Goal: Use online tool/utility: Utilize a website feature to perform a specific function

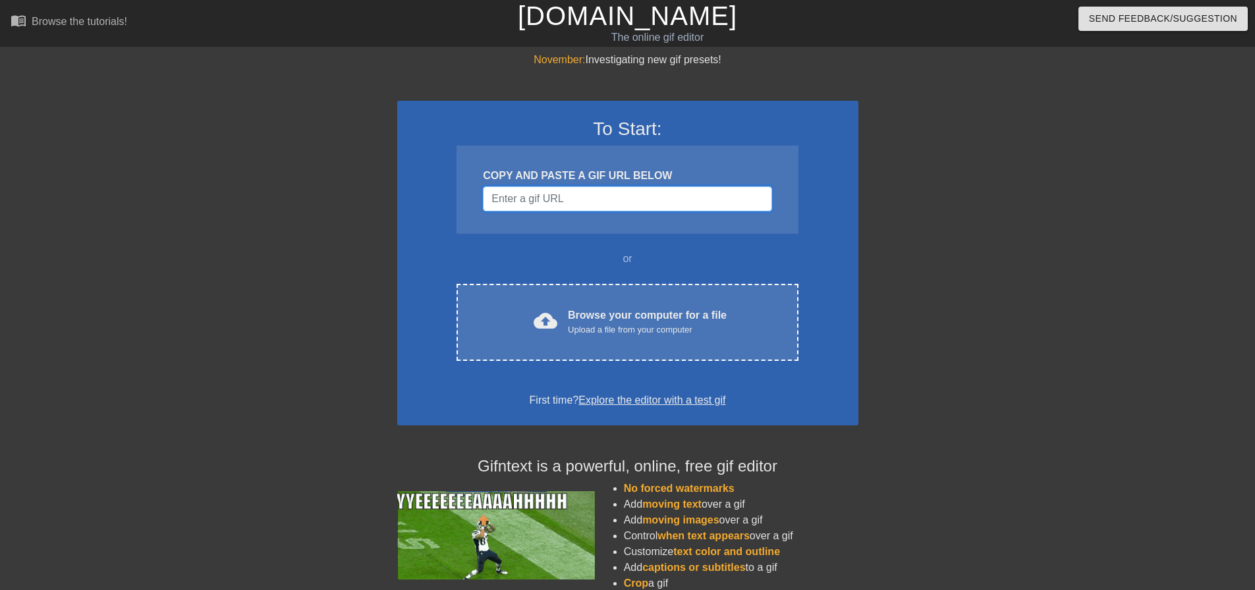
click at [555, 196] on input "Username" at bounding box center [627, 198] width 289 height 25
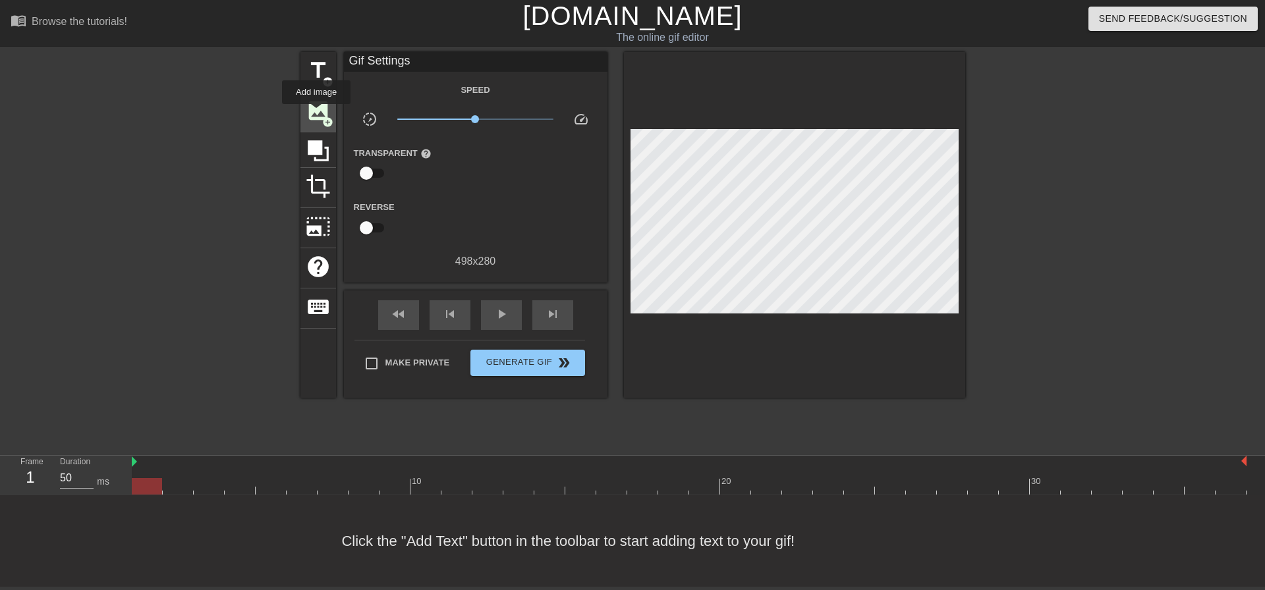
click at [316, 113] on span "image" at bounding box center [318, 110] width 25 height 25
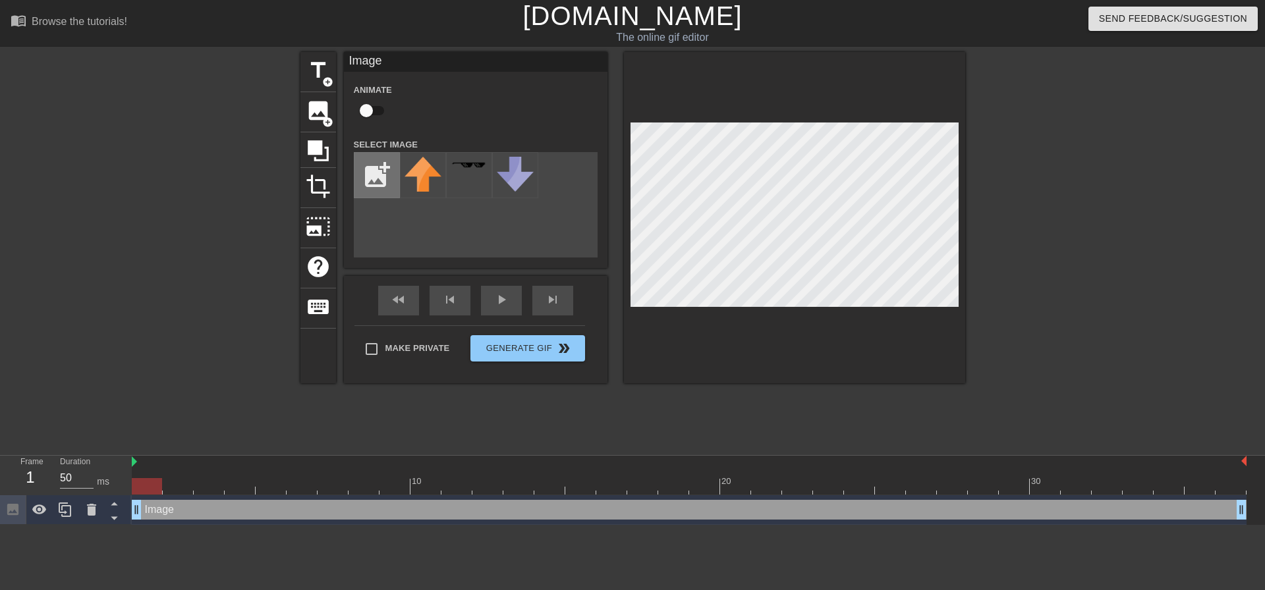
click at [388, 178] on input "file" at bounding box center [376, 175] width 45 height 45
drag, startPoint x: 472, startPoint y: 215, endPoint x: 451, endPoint y: 227, distance: 24.5
click at [451, 227] on div "add_photo_alternate" at bounding box center [476, 204] width 244 height 105
click at [387, 183] on input "file" at bounding box center [376, 175] width 45 height 45
type input "C:\fakepath\klupo_dhampir.png"
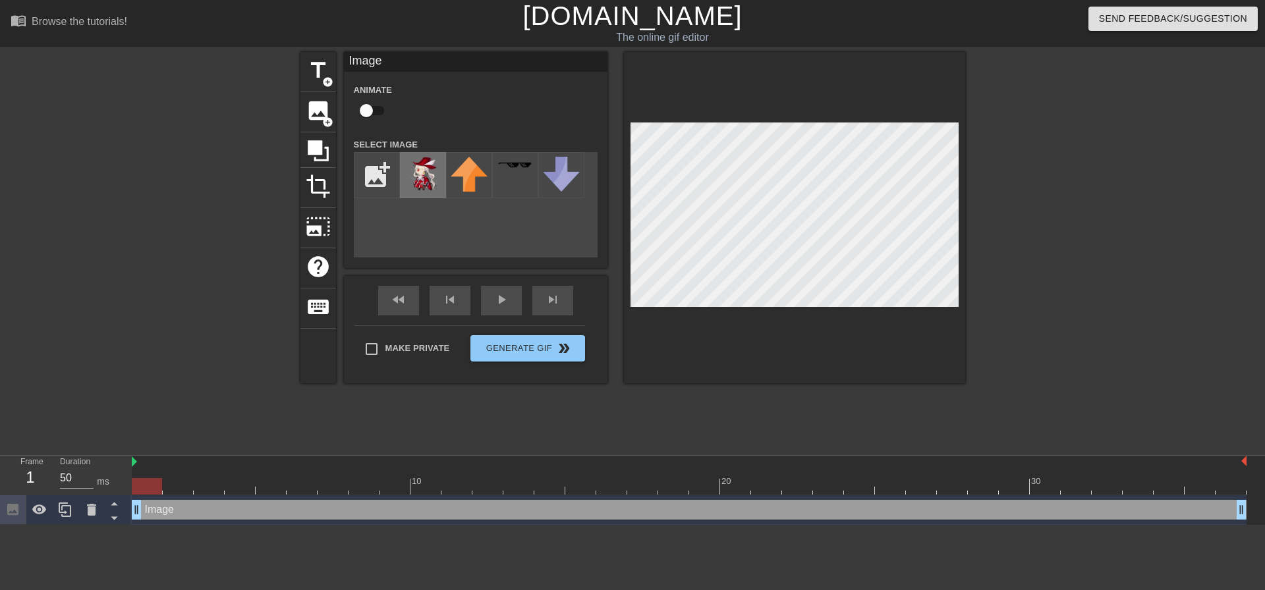
click at [427, 181] on img at bounding box center [422, 174] width 37 height 34
click at [597, 370] on div "title add_circle image add_circle crop photo_size_select_large help keyboard Im…" at bounding box center [632, 217] width 665 height 331
drag, startPoint x: 702, startPoint y: 308, endPoint x: 738, endPoint y: 340, distance: 48.5
click at [738, 340] on div at bounding box center [794, 217] width 341 height 331
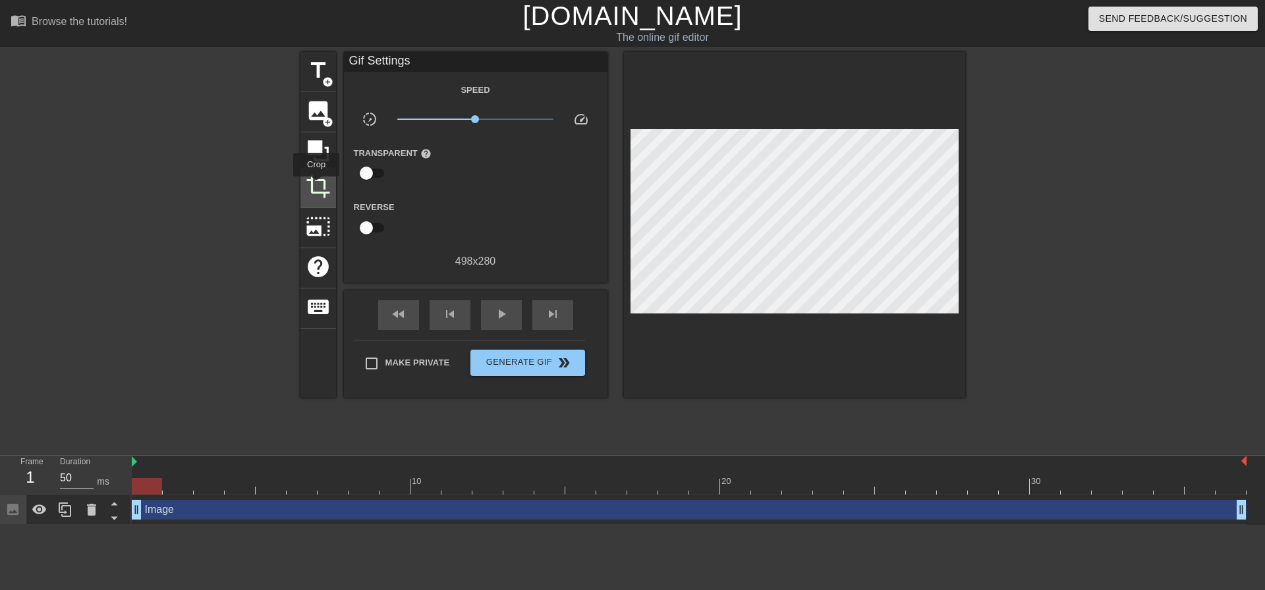
click at [316, 186] on span "crop" at bounding box center [318, 186] width 25 height 25
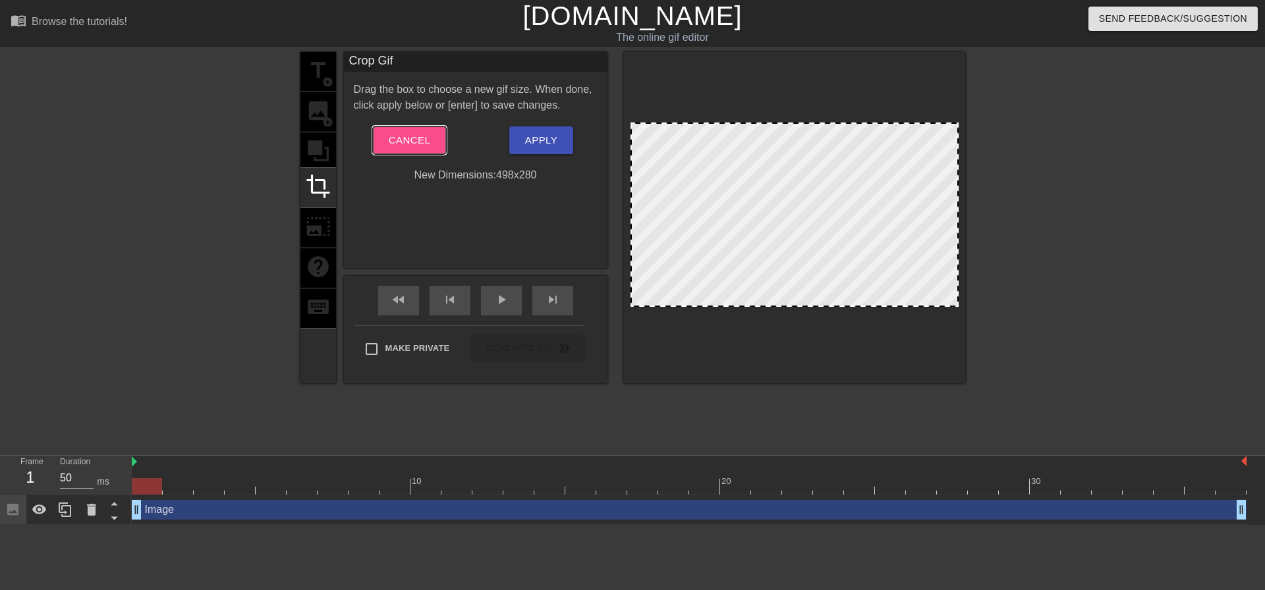
click at [414, 136] on span "Cancel" at bounding box center [409, 140] width 41 height 17
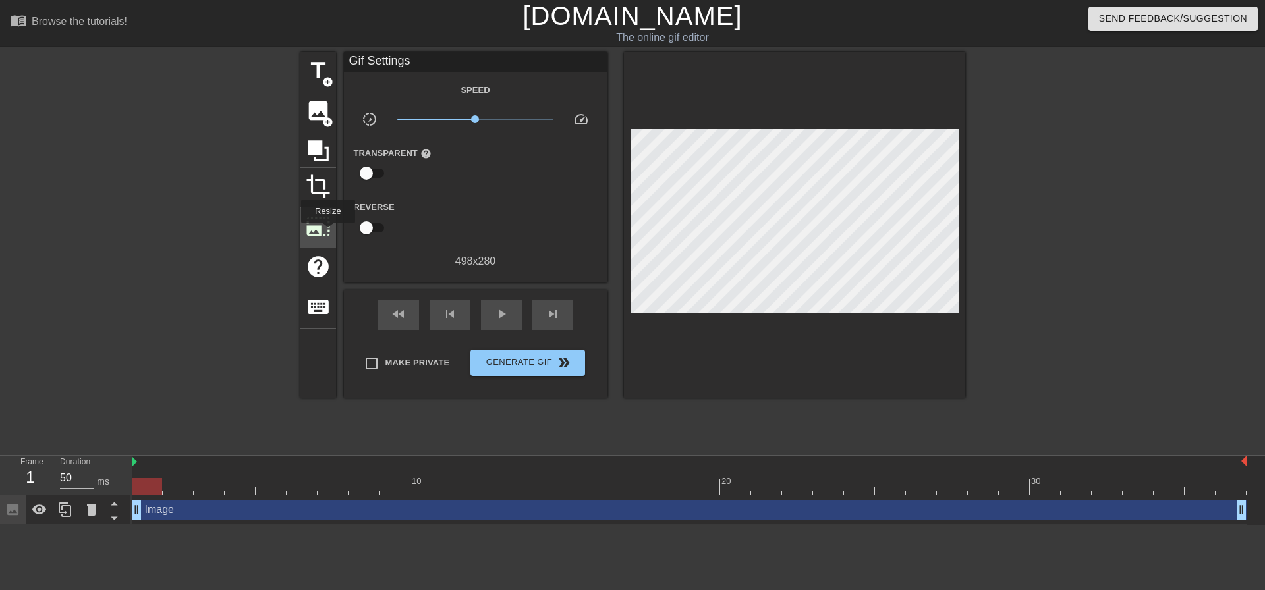
click at [327, 233] on span "photo_size_select_large" at bounding box center [318, 226] width 25 height 25
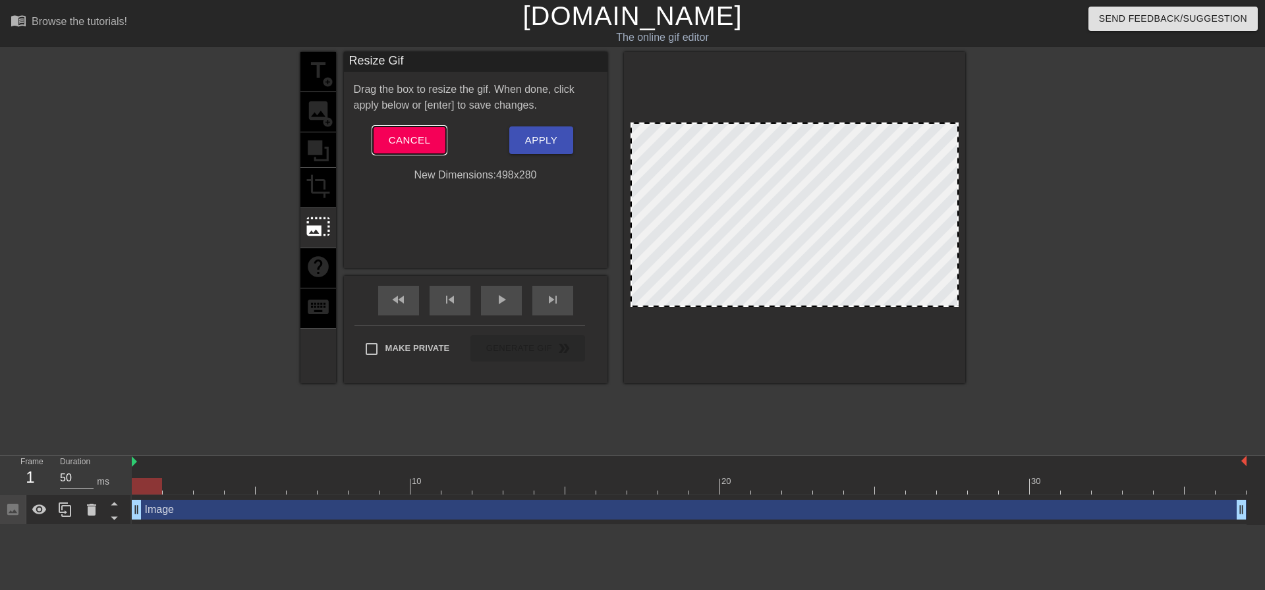
click at [430, 134] on span "Cancel" at bounding box center [409, 140] width 41 height 17
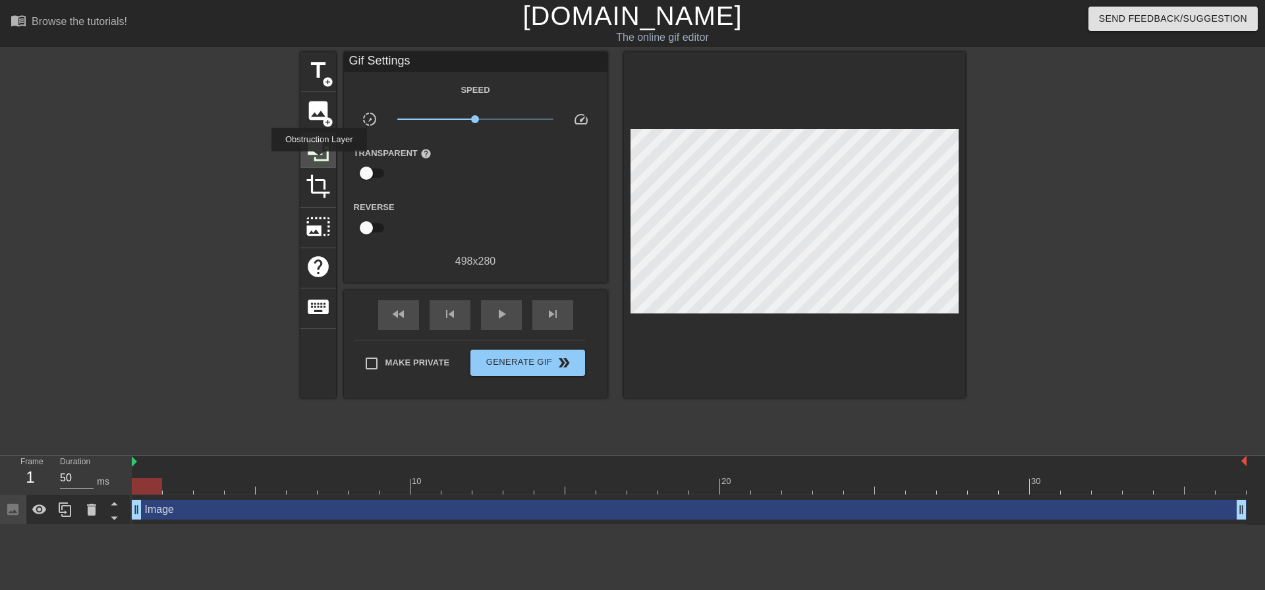
click at [319, 161] on icon at bounding box center [318, 150] width 25 height 25
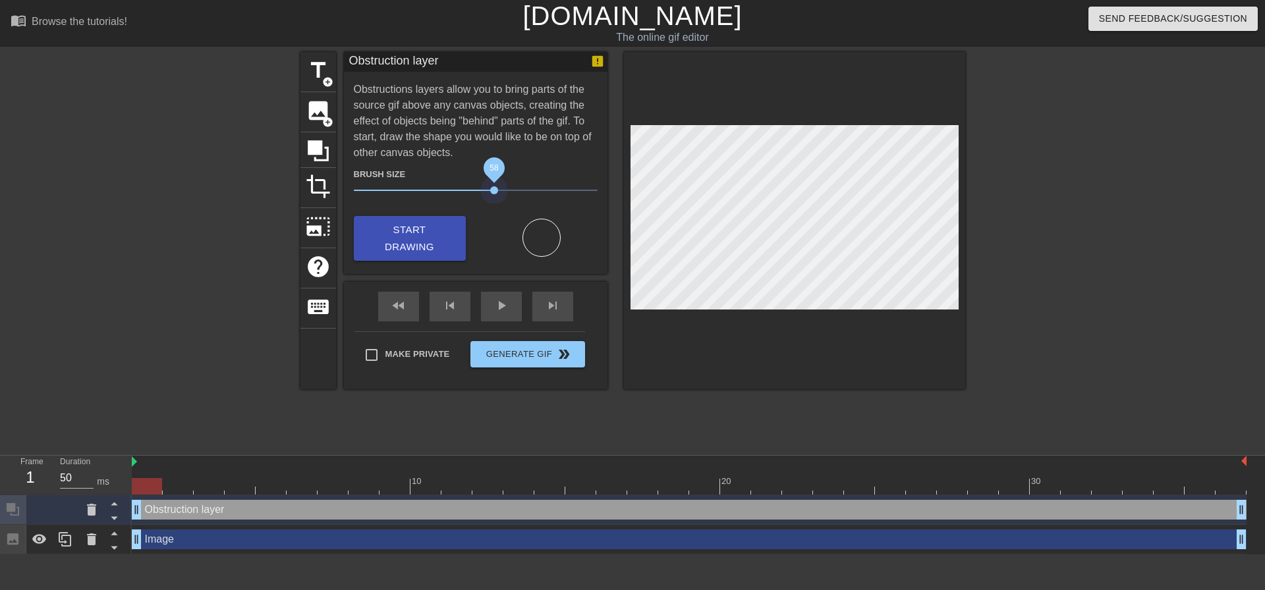
drag, startPoint x: 422, startPoint y: 195, endPoint x: 493, endPoint y: 196, distance: 71.8
click at [493, 196] on span "58" at bounding box center [476, 190] width 244 height 16
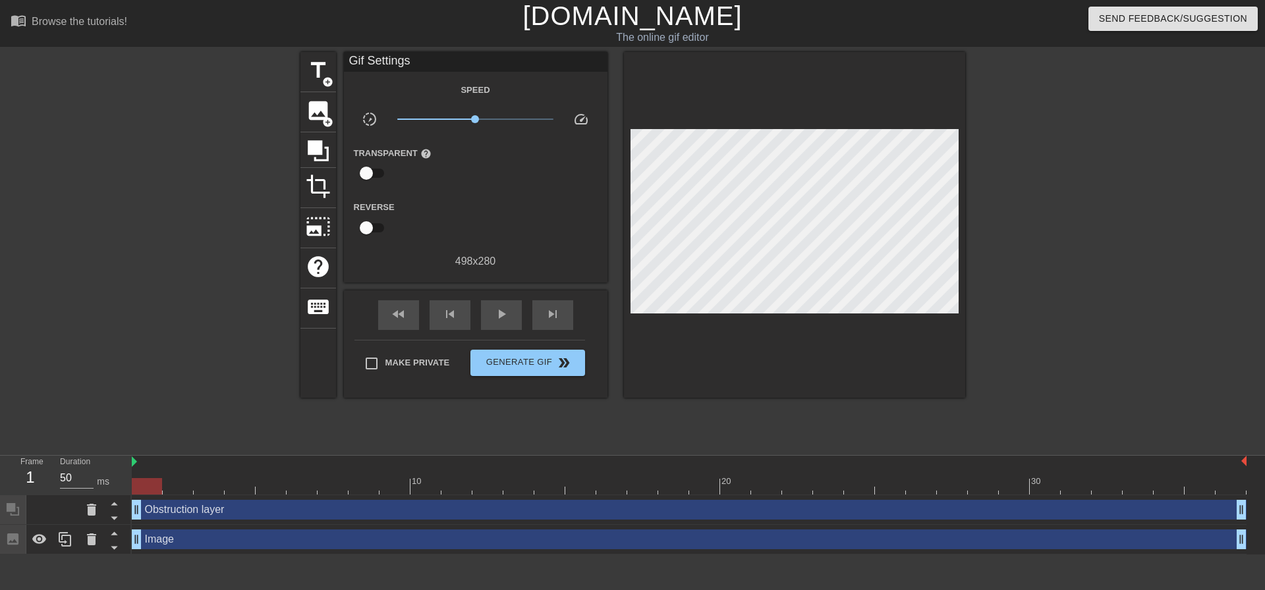
drag, startPoint x: 490, startPoint y: 404, endPoint x: 484, endPoint y: 408, distance: 7.1
click at [490, 404] on div "title add_circle image add_circle crop photo_size_select_large help keyboard Gi…" at bounding box center [632, 249] width 665 height 395
click at [94, 519] on div at bounding box center [91, 509] width 26 height 29
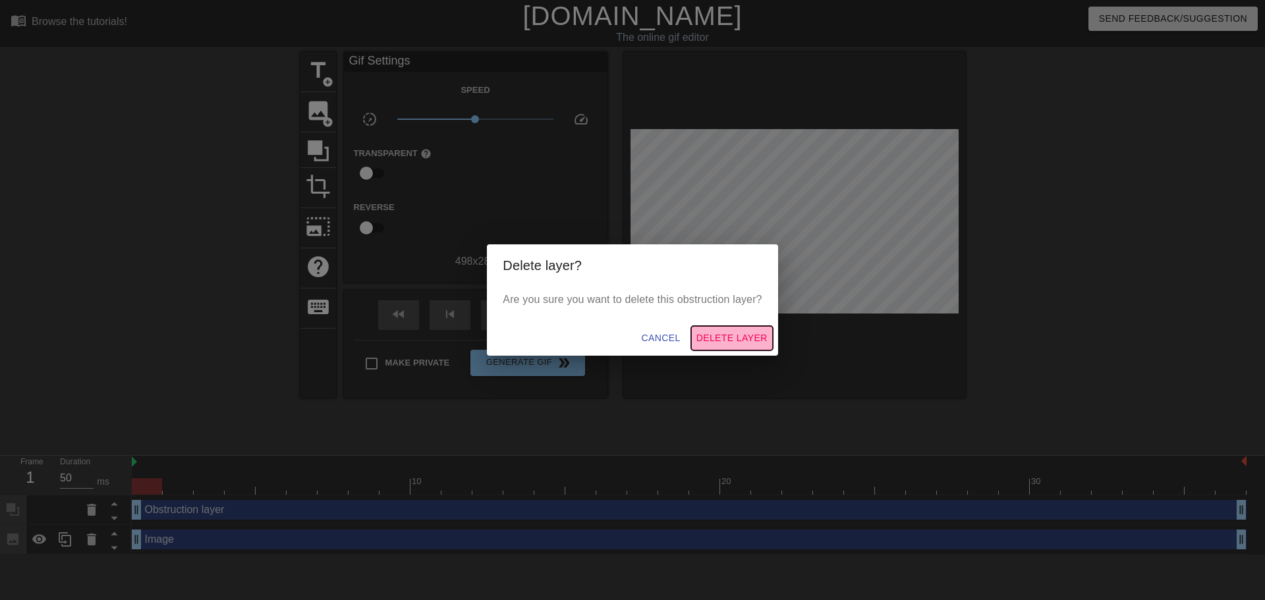
click at [714, 334] on span "Delete Layer" at bounding box center [731, 338] width 71 height 16
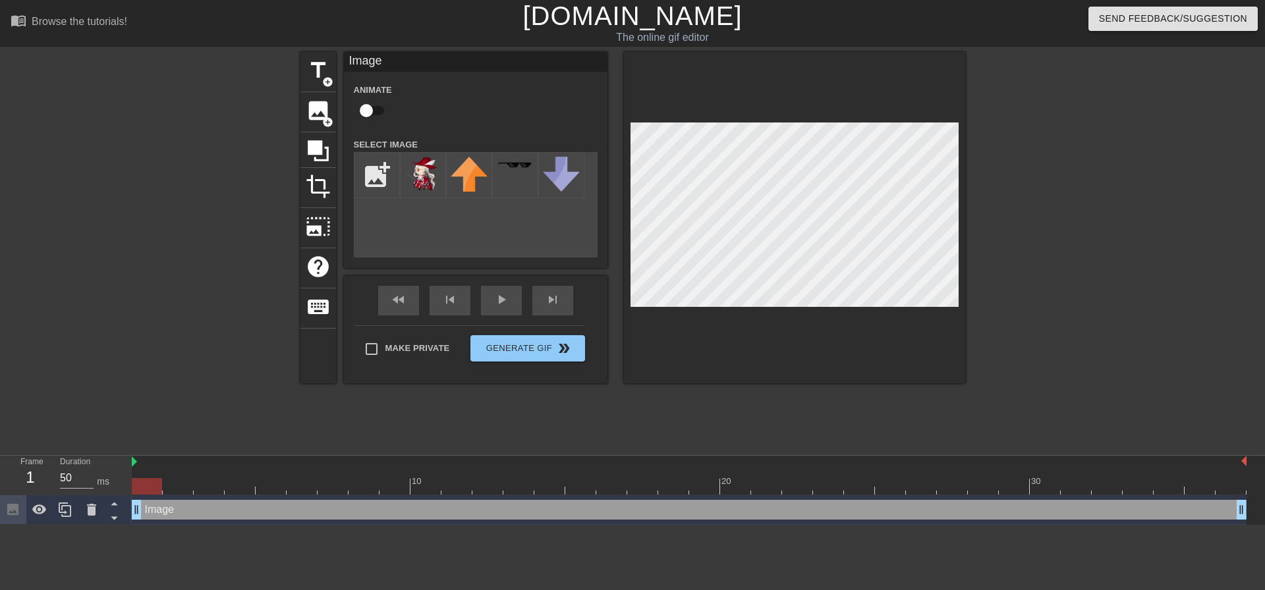
click at [603, 329] on div "title add_circle image add_circle crop photo_size_select_large help keyboard Im…" at bounding box center [632, 217] width 665 height 331
click at [319, 198] on div "crop" at bounding box center [318, 188] width 36 height 40
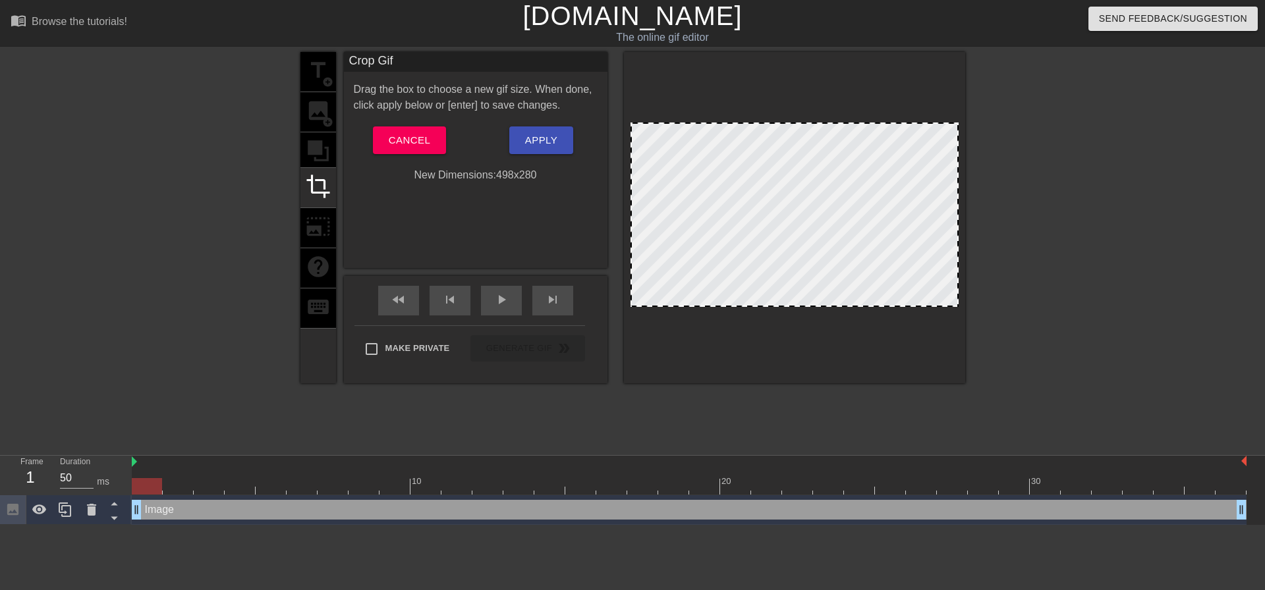
click at [323, 150] on div "title add_circle image add_circle crop photo_size_select_large help keyboard" at bounding box center [318, 217] width 36 height 331
click at [319, 103] on div "title add_circle image add_circle crop photo_size_select_large help keyboard" at bounding box center [318, 217] width 36 height 331
click at [439, 257] on div "Crop Gif Drag the box to choose a new gif size. When done, click apply below or…" at bounding box center [475, 160] width 263 height 216
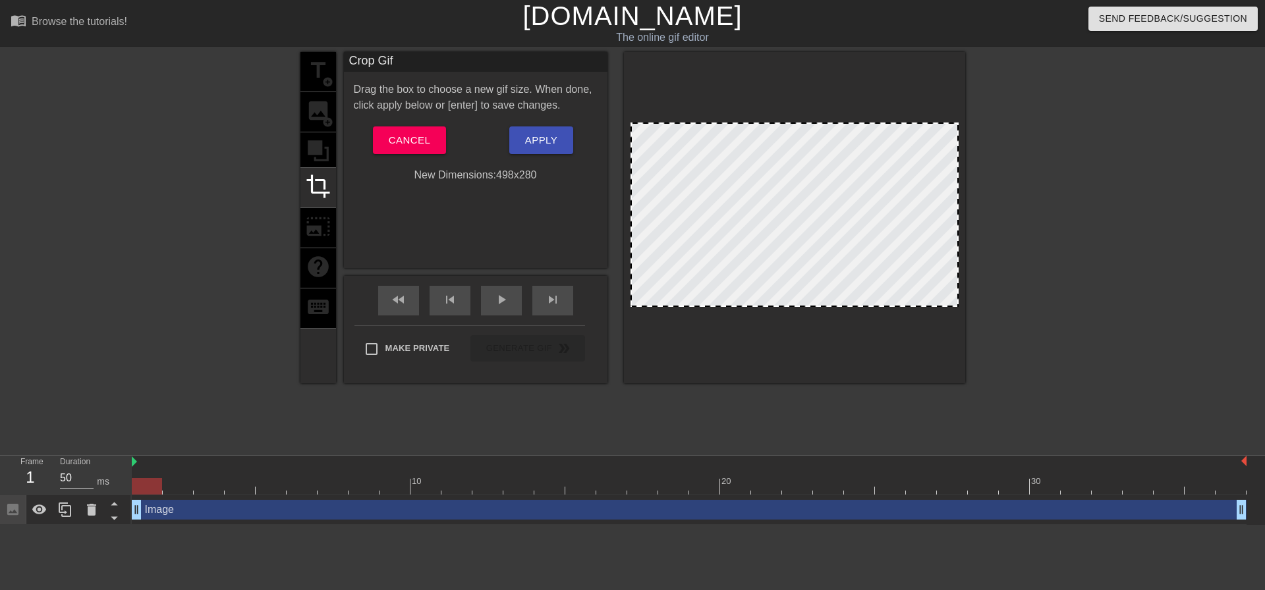
drag, startPoint x: 815, startPoint y: 223, endPoint x: 800, endPoint y: 265, distance: 44.2
click at [800, 265] on div at bounding box center [794, 215] width 328 height 184
drag, startPoint x: 801, startPoint y: 265, endPoint x: 292, endPoint y: 497, distance: 559.2
click at [717, 355] on div at bounding box center [794, 217] width 341 height 331
click at [92, 513] on icon at bounding box center [91, 510] width 9 height 12
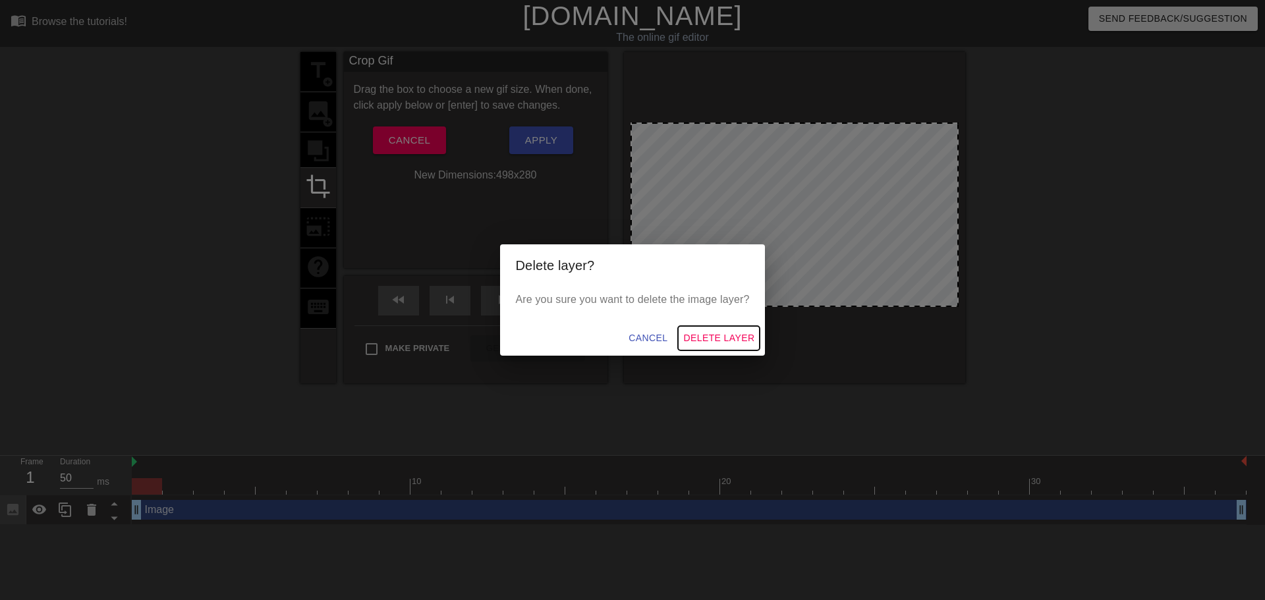
click at [720, 331] on span "Delete Layer" at bounding box center [718, 338] width 71 height 16
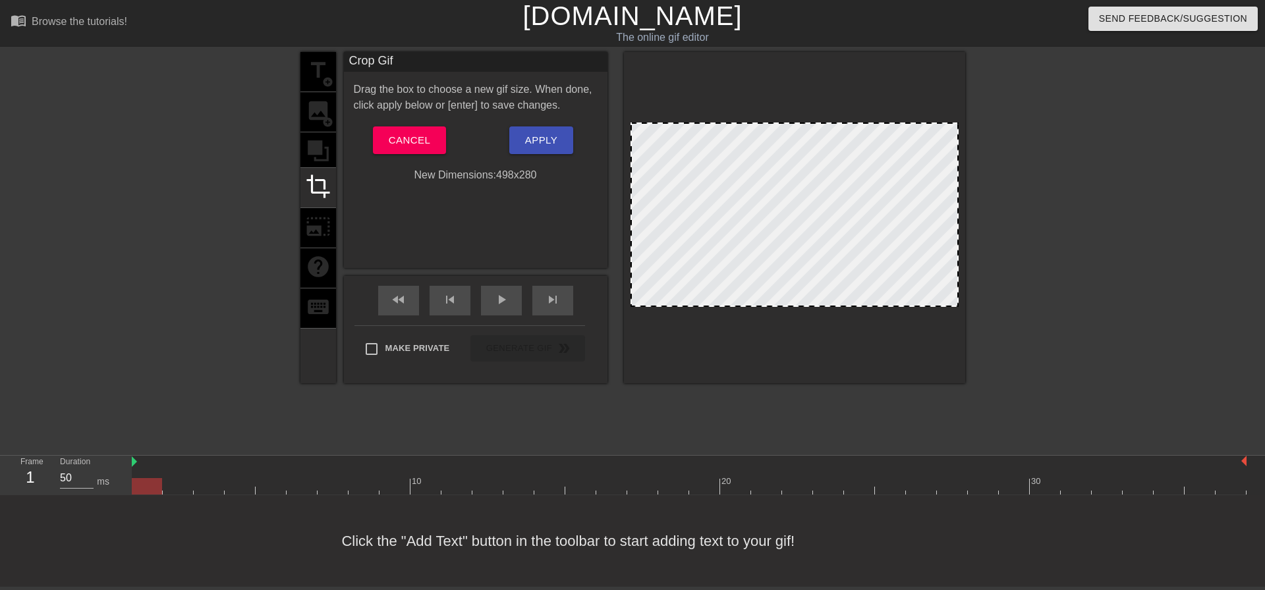
click at [316, 126] on div "title add_circle image add_circle crop photo_size_select_large help keyboard" at bounding box center [318, 217] width 36 height 331
click at [409, 142] on span "Cancel" at bounding box center [409, 140] width 41 height 17
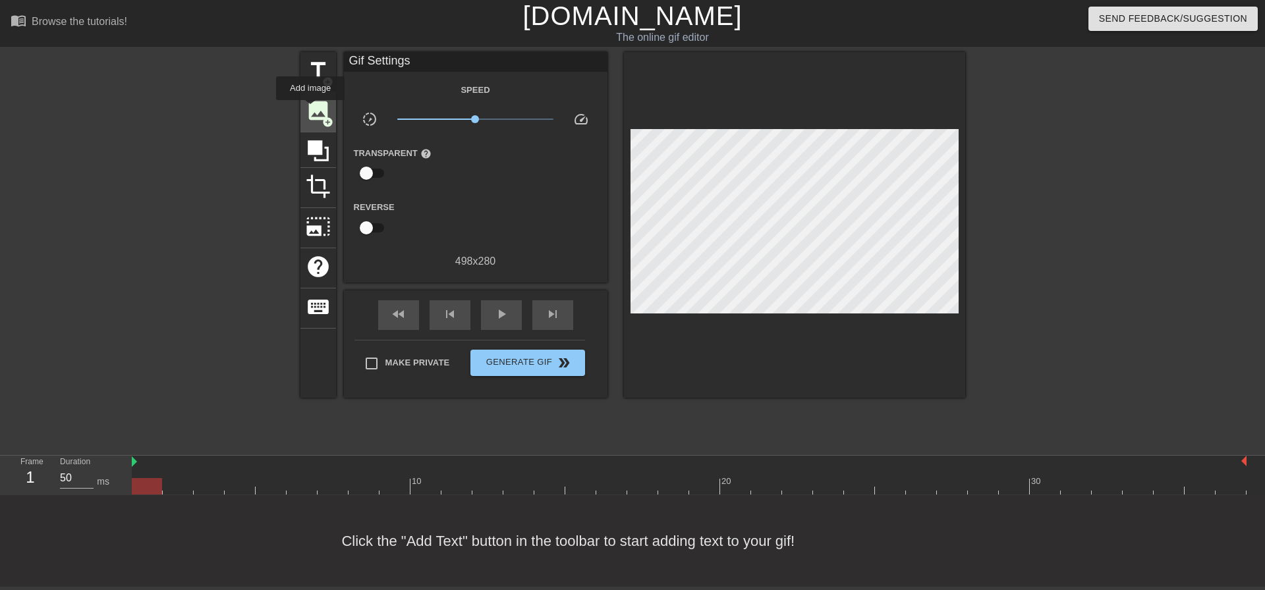
click at [310, 109] on span "image" at bounding box center [318, 110] width 25 height 25
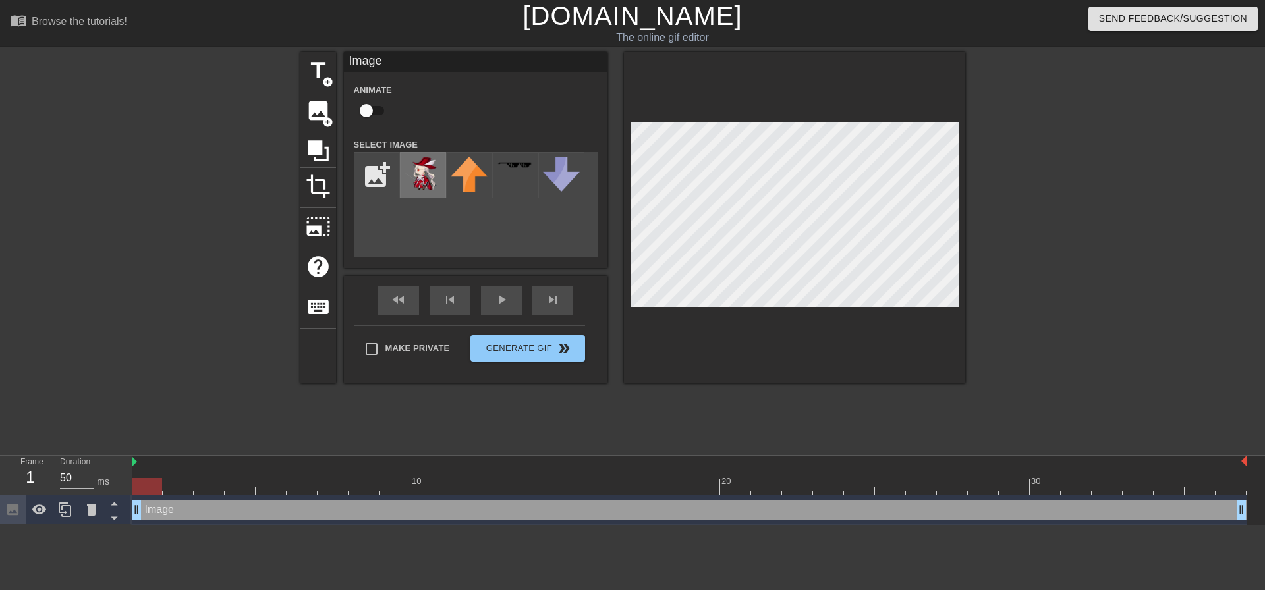
click at [429, 174] on img at bounding box center [422, 174] width 37 height 34
click at [364, 179] on input "file" at bounding box center [376, 175] width 45 height 45
type input "C:\fakepath\klupo_dhampir.png"
click at [532, 456] on div "menu_book Browse the tutorials! [DOMAIN_NAME] The online gif editor Send Feedba…" at bounding box center [632, 262] width 1265 height 525
click at [1066, 360] on div at bounding box center [1080, 249] width 198 height 395
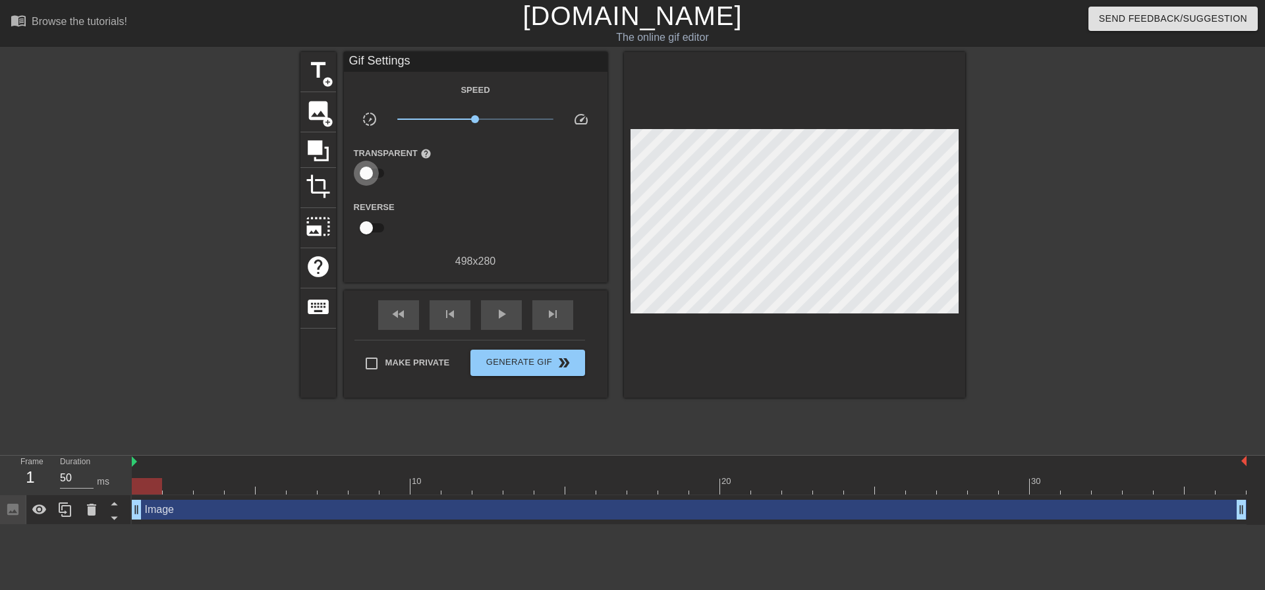
click at [374, 167] on input "checkbox" at bounding box center [366, 173] width 75 height 25
click at [380, 168] on input "checkbox" at bounding box center [378, 173] width 75 height 25
checkbox input "false"
click at [319, 152] on icon at bounding box center [318, 150] width 21 height 21
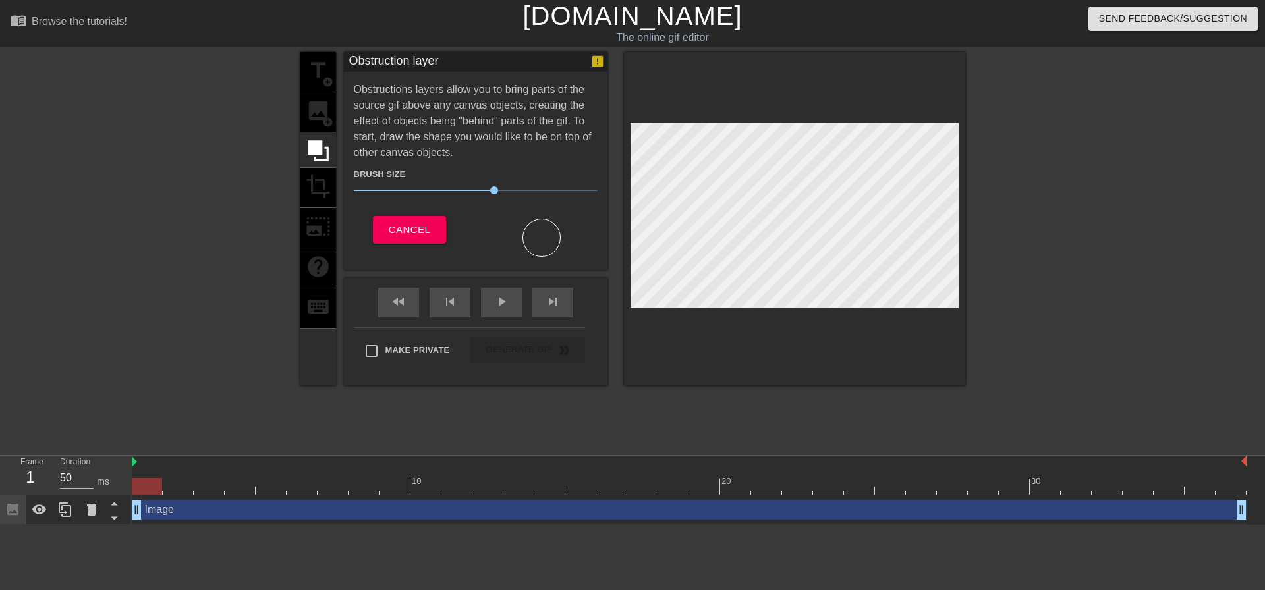
click at [542, 233] on div at bounding box center [541, 238] width 38 height 38
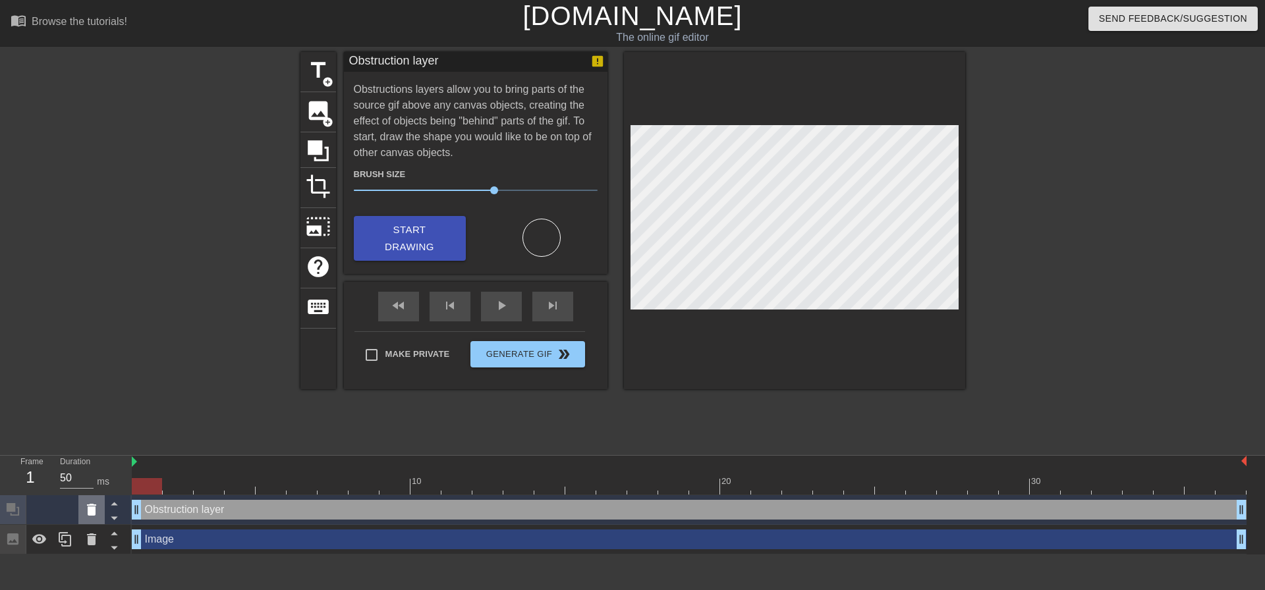
click at [96, 511] on icon at bounding box center [92, 510] width 16 height 16
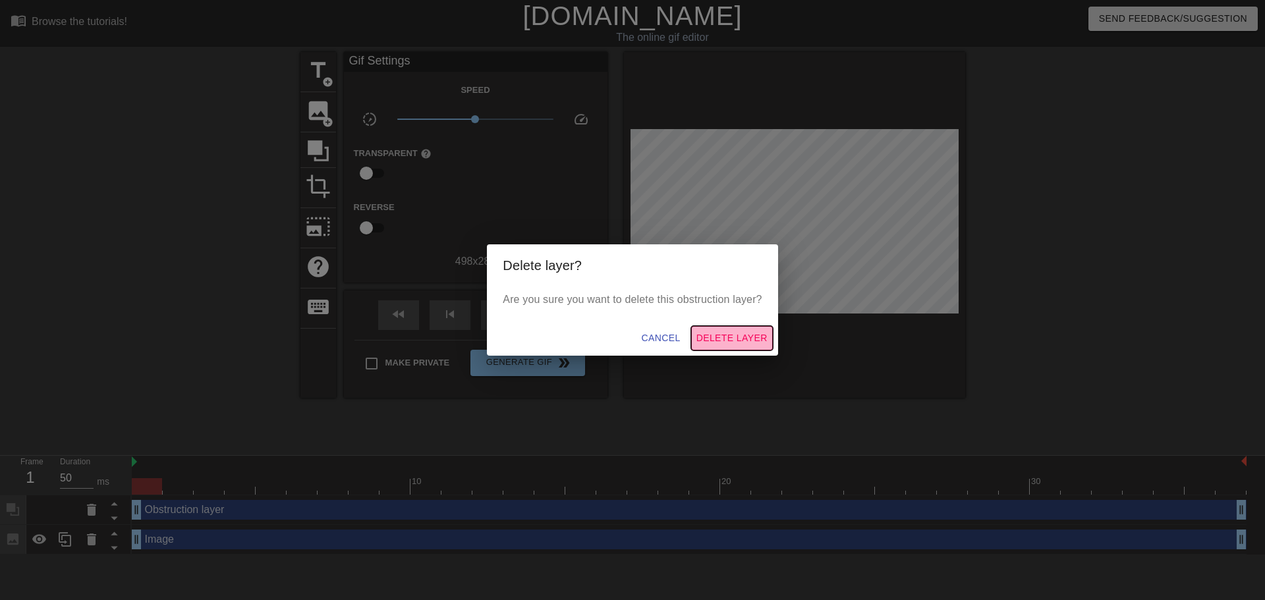
drag, startPoint x: 736, startPoint y: 341, endPoint x: 752, endPoint y: 364, distance: 28.0
click at [736, 342] on span "Delete Layer" at bounding box center [731, 338] width 71 height 16
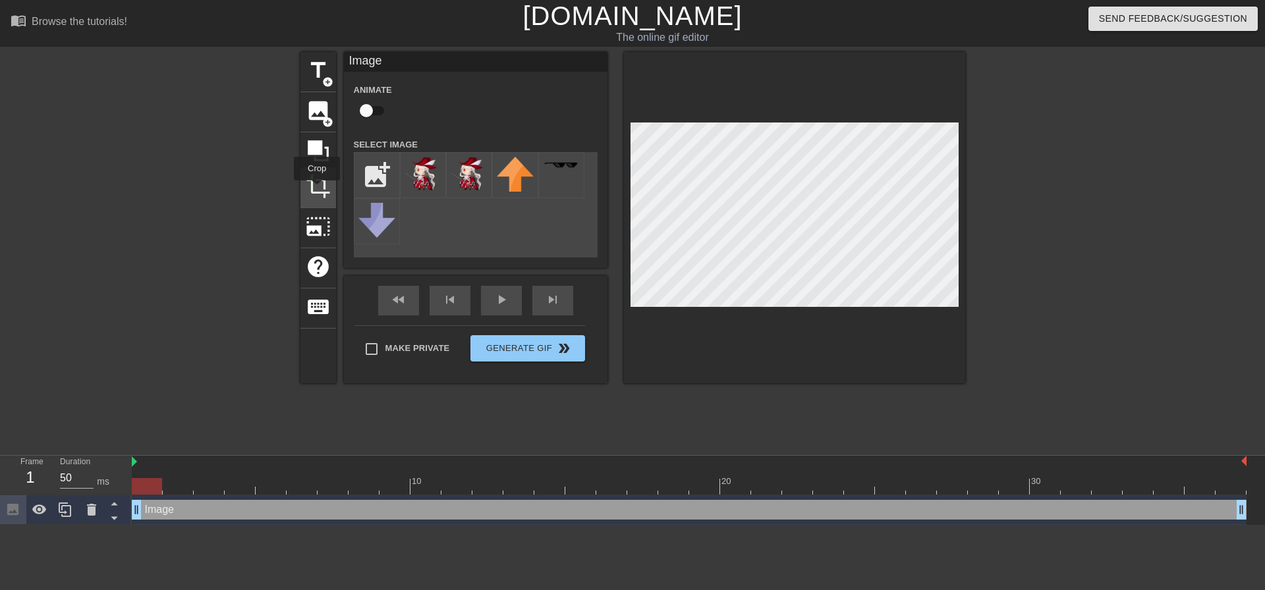
click at [317, 190] on span "crop" at bounding box center [318, 186] width 25 height 25
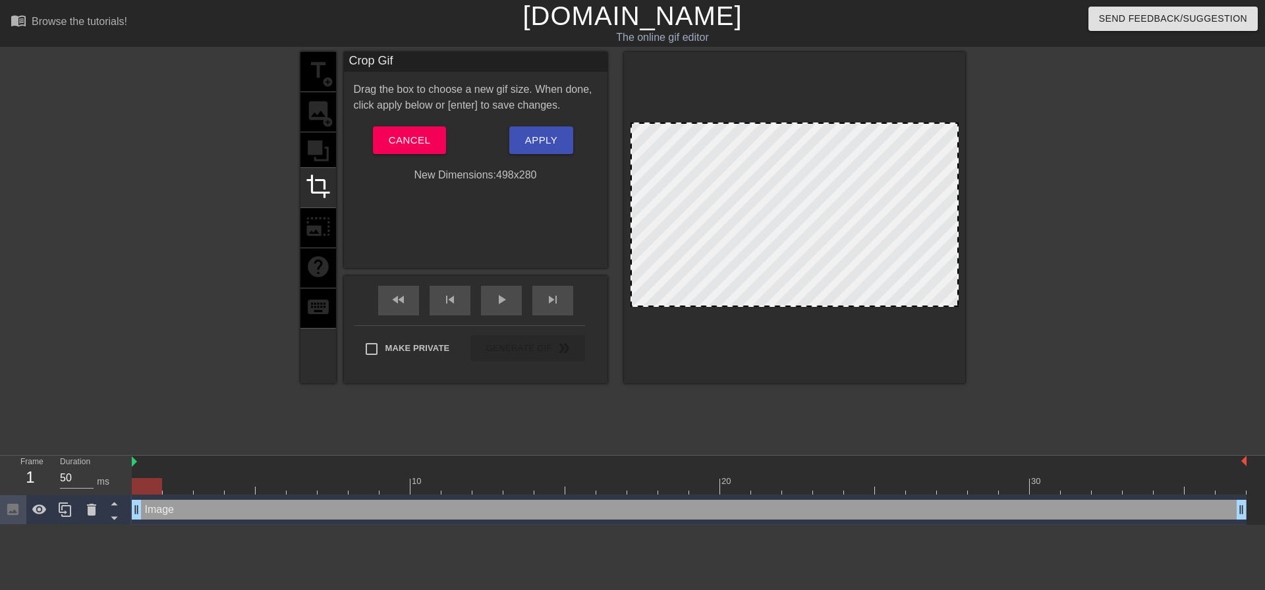
click at [319, 144] on div "title add_circle image add_circle crop photo_size_select_large help keyboard" at bounding box center [318, 217] width 36 height 331
click at [429, 132] on span "Cancel" at bounding box center [409, 140] width 41 height 17
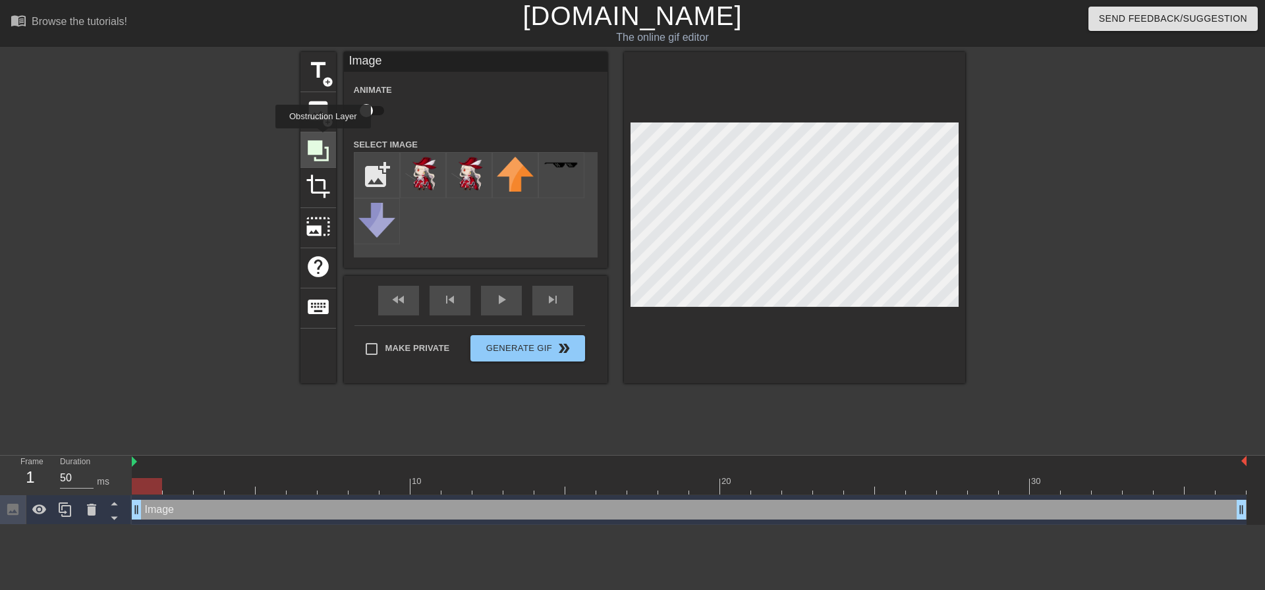
click at [323, 138] on icon at bounding box center [318, 150] width 25 height 25
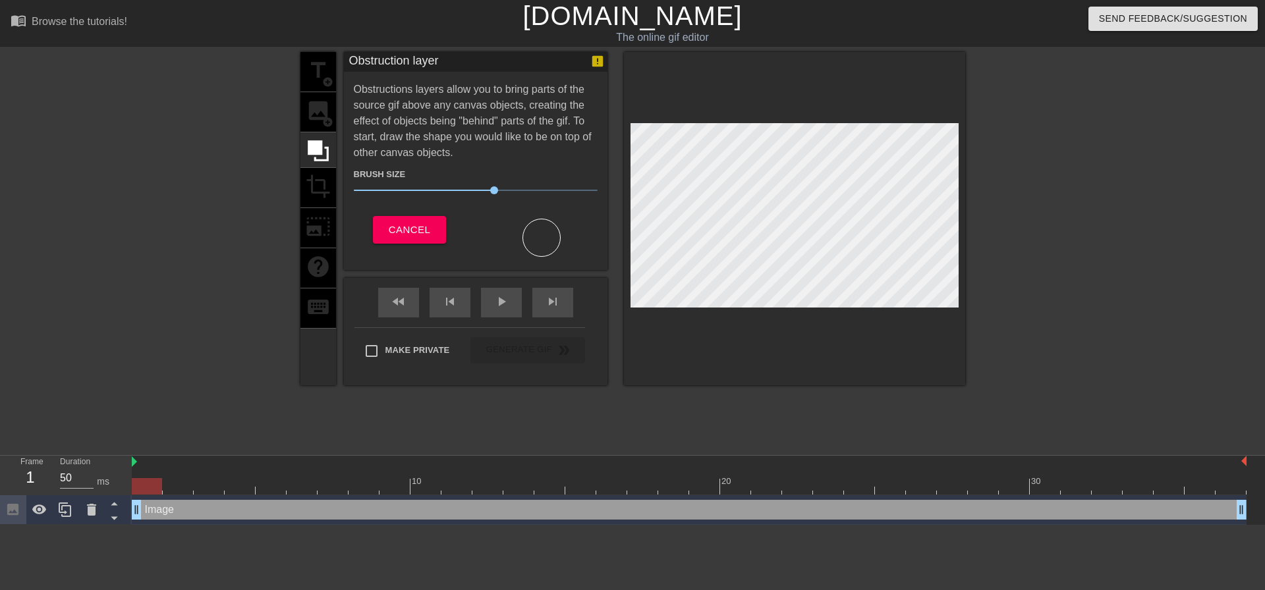
drag, startPoint x: 487, startPoint y: 181, endPoint x: 451, endPoint y: 188, distance: 37.5
click at [451, 188] on div "Brush Size 58" at bounding box center [475, 184] width 263 height 37
drag, startPoint x: 457, startPoint y: 188, endPoint x: 435, endPoint y: 193, distance: 22.4
click at [435, 193] on span "34" at bounding box center [476, 190] width 244 height 16
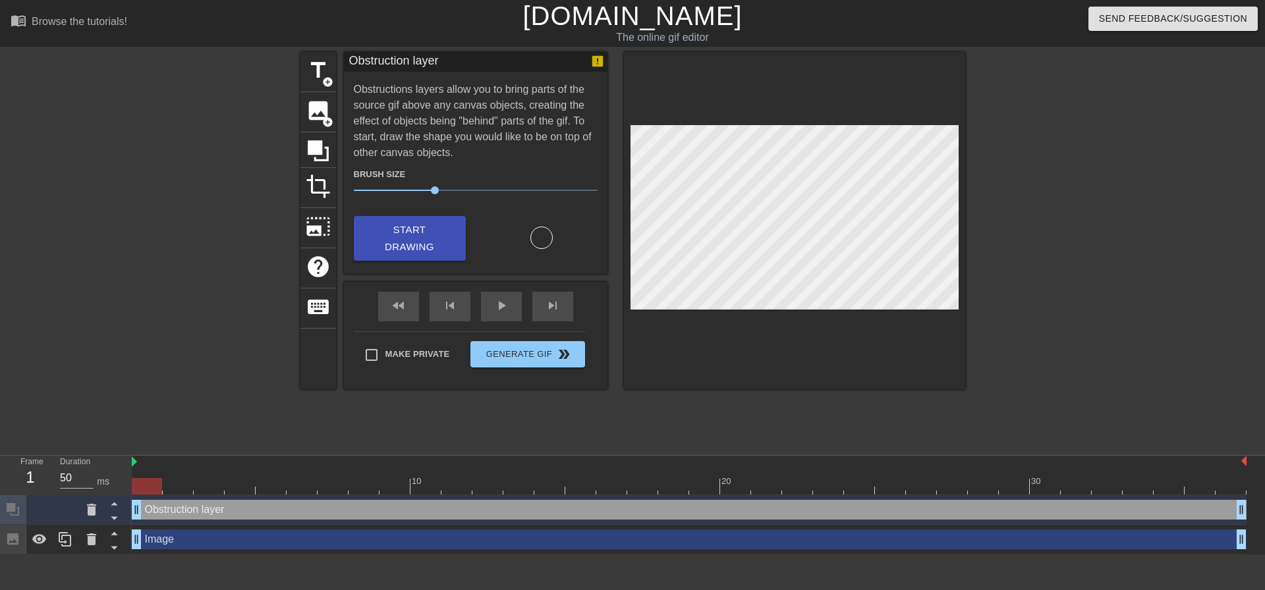
drag, startPoint x: 134, startPoint y: 467, endPoint x: 112, endPoint y: 466, distance: 21.7
click at [112, 466] on div "Frame 1 Duration 50 ms 10 20 30 Obstruction layer drag_handle drag_handle Image…" at bounding box center [632, 505] width 1265 height 99
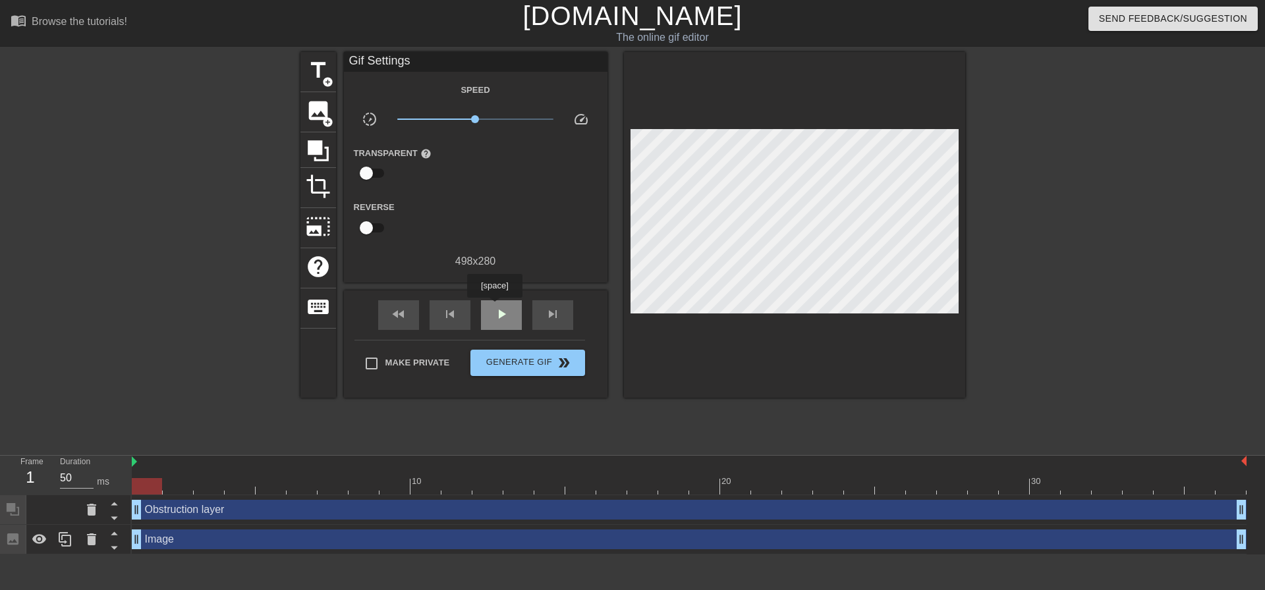
click at [494, 307] on span "play_arrow" at bounding box center [501, 314] width 16 height 16
click at [242, 396] on div at bounding box center [186, 249] width 198 height 395
click at [198, 383] on div at bounding box center [186, 249] width 198 height 395
click at [330, 112] on span "image" at bounding box center [318, 110] width 25 height 25
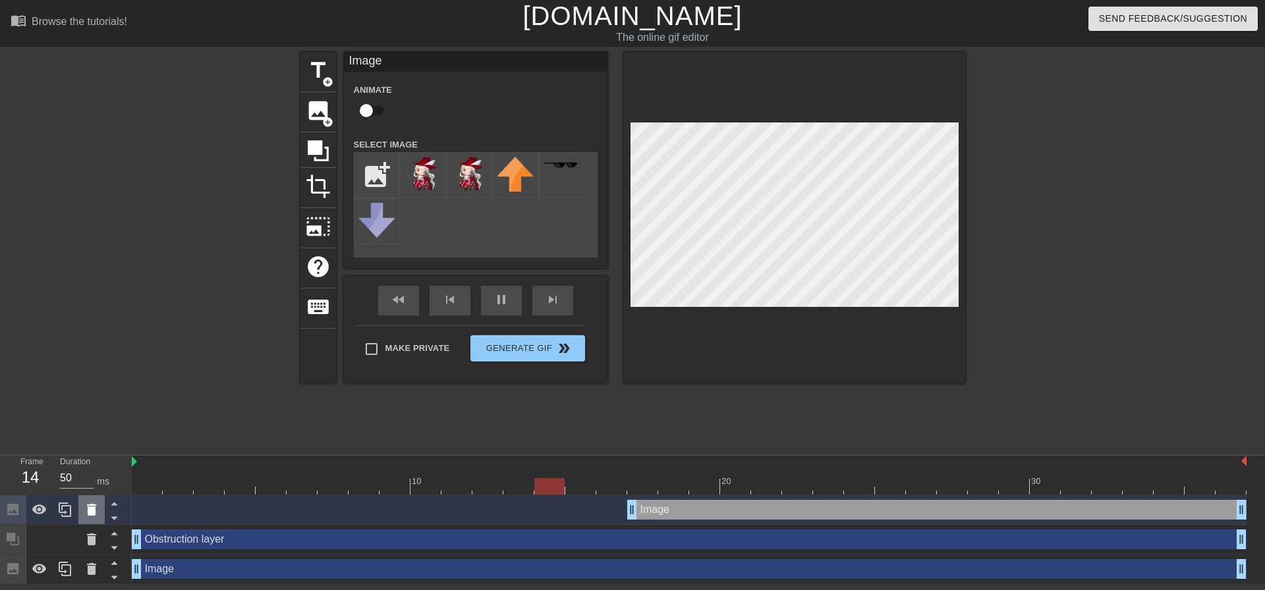
click at [97, 516] on icon at bounding box center [92, 510] width 16 height 16
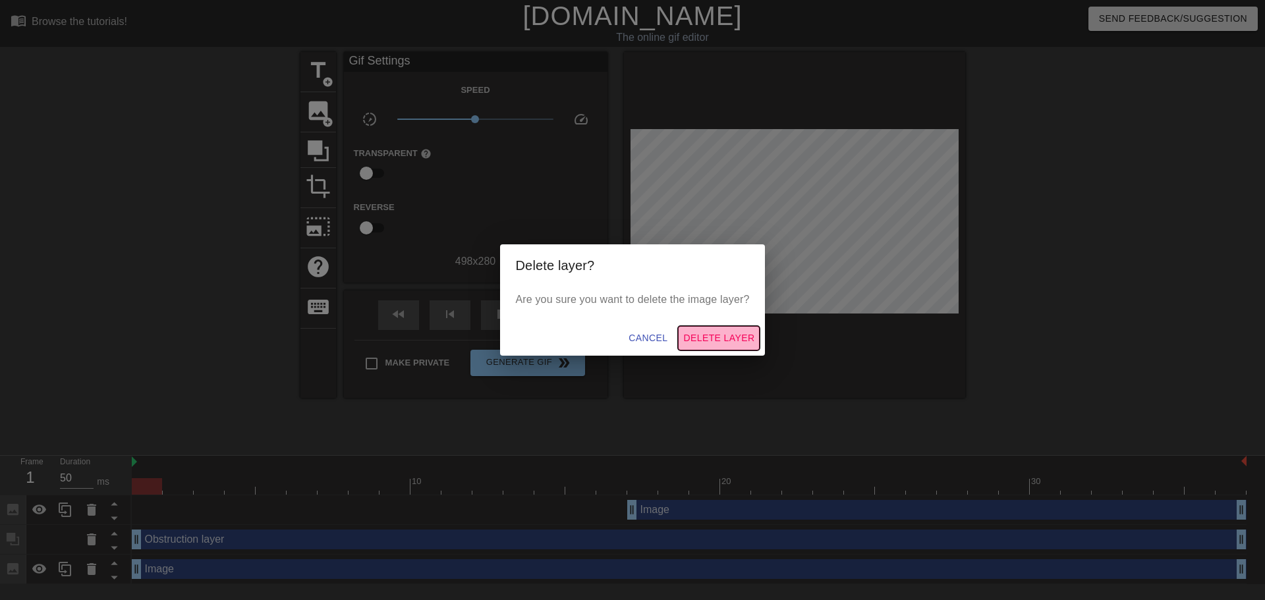
click at [697, 339] on span "Delete Layer" at bounding box center [718, 338] width 71 height 16
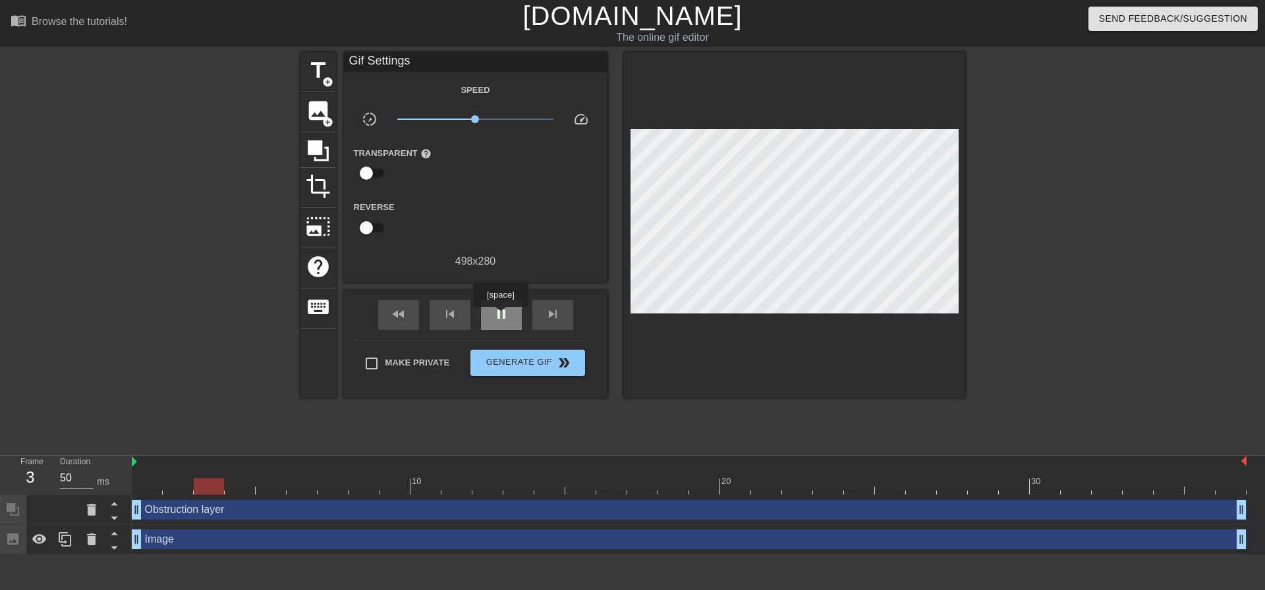
click at [500, 316] on span "pause" at bounding box center [501, 314] width 16 height 16
drag, startPoint x: 234, startPoint y: 482, endPoint x: 93, endPoint y: 485, distance: 141.0
click at [93, 485] on div "Frame 1 Duration 50 ms 10 20 30 Obstruction layer drag_handle drag_handle Image…" at bounding box center [632, 505] width 1265 height 99
click at [325, 155] on icon at bounding box center [318, 150] width 25 height 25
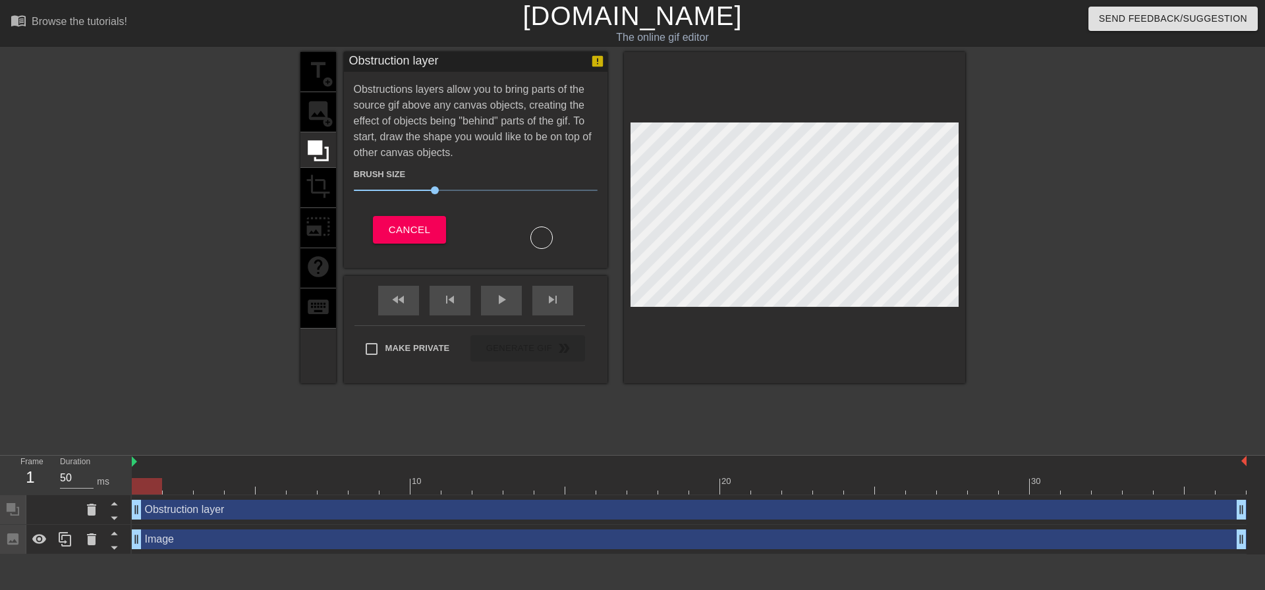
click at [315, 191] on div "title add_circle image add_circle crop photo_size_select_large help keyboard" at bounding box center [318, 217] width 36 height 331
click at [415, 234] on span "Cancel" at bounding box center [409, 229] width 41 height 17
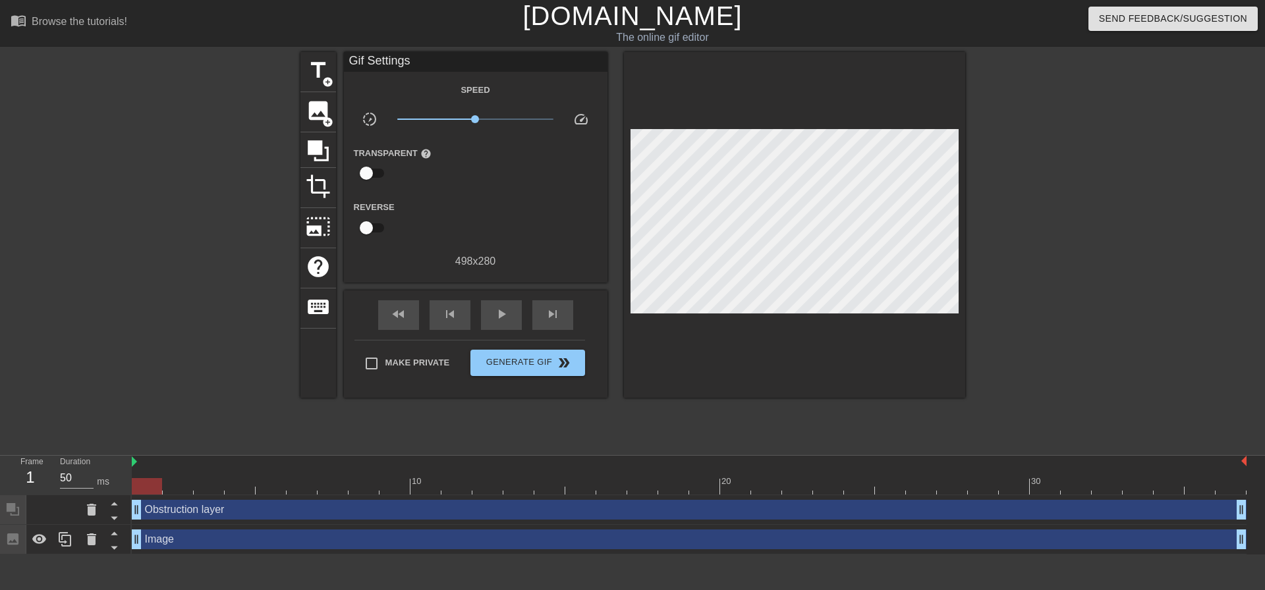
drag, startPoint x: 231, startPoint y: 512, endPoint x: 174, endPoint y: 377, distance: 146.7
click at [174, 377] on div at bounding box center [186, 249] width 198 height 395
click at [210, 547] on div "Image drag_handle drag_handle" at bounding box center [689, 540] width 1115 height 20
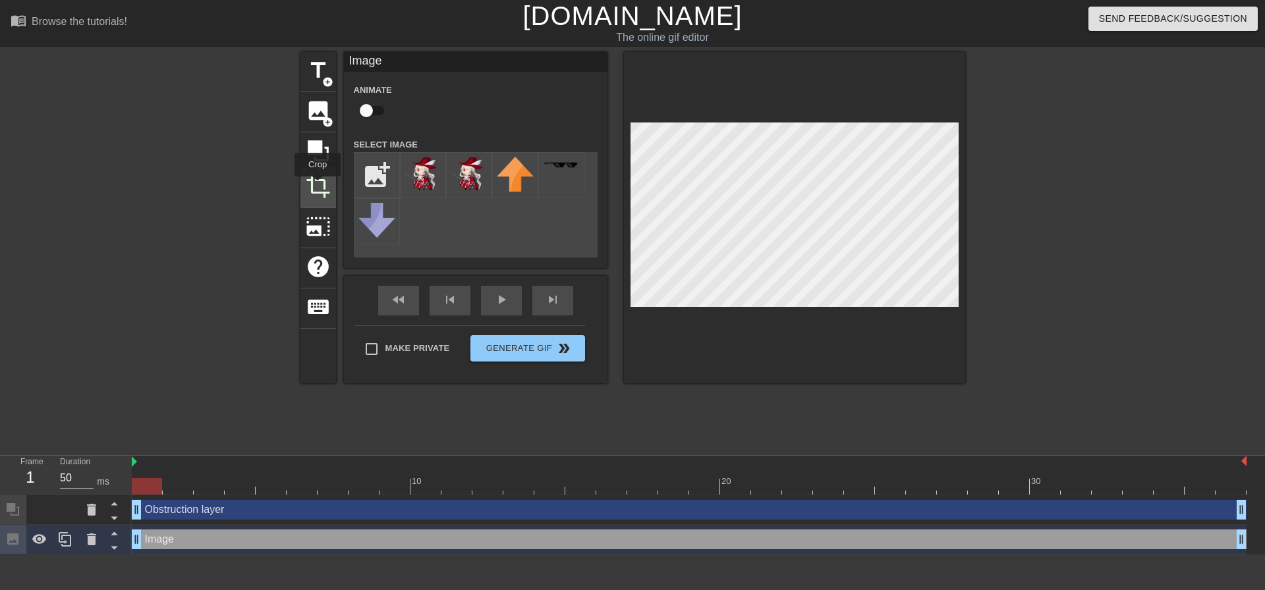
click at [317, 186] on span "crop" at bounding box center [318, 186] width 25 height 25
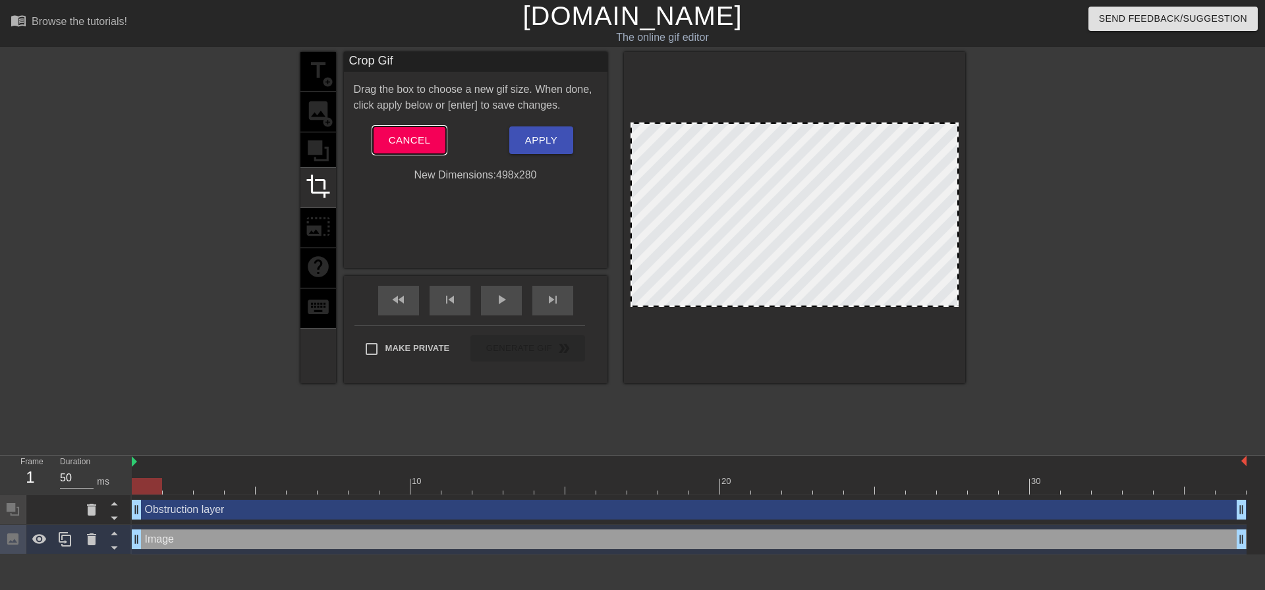
click at [422, 143] on span "Cancel" at bounding box center [409, 140] width 41 height 17
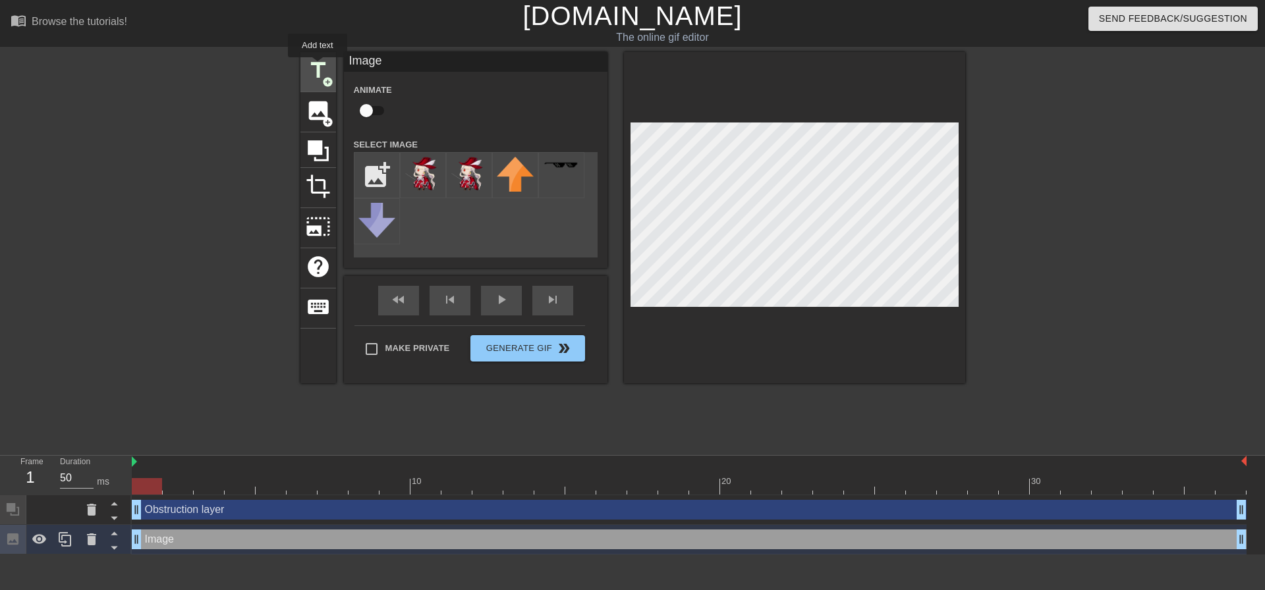
click at [317, 66] on span "title" at bounding box center [318, 70] width 25 height 25
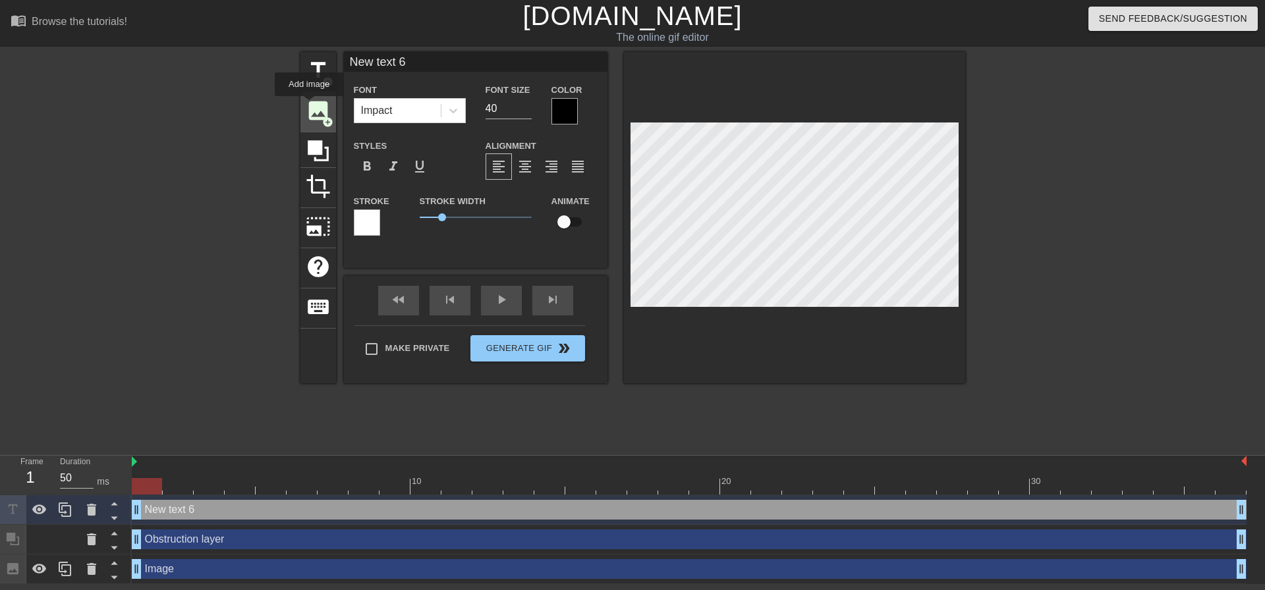
click at [309, 105] on span "image" at bounding box center [318, 110] width 25 height 25
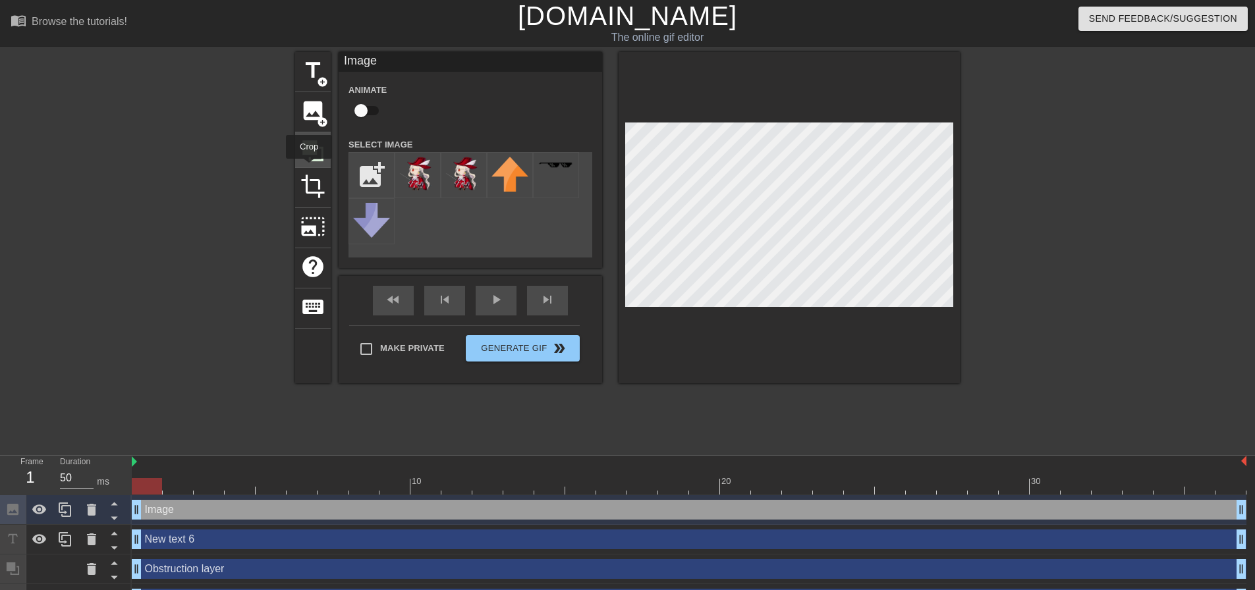
click at [310, 148] on icon at bounding box center [312, 150] width 21 height 21
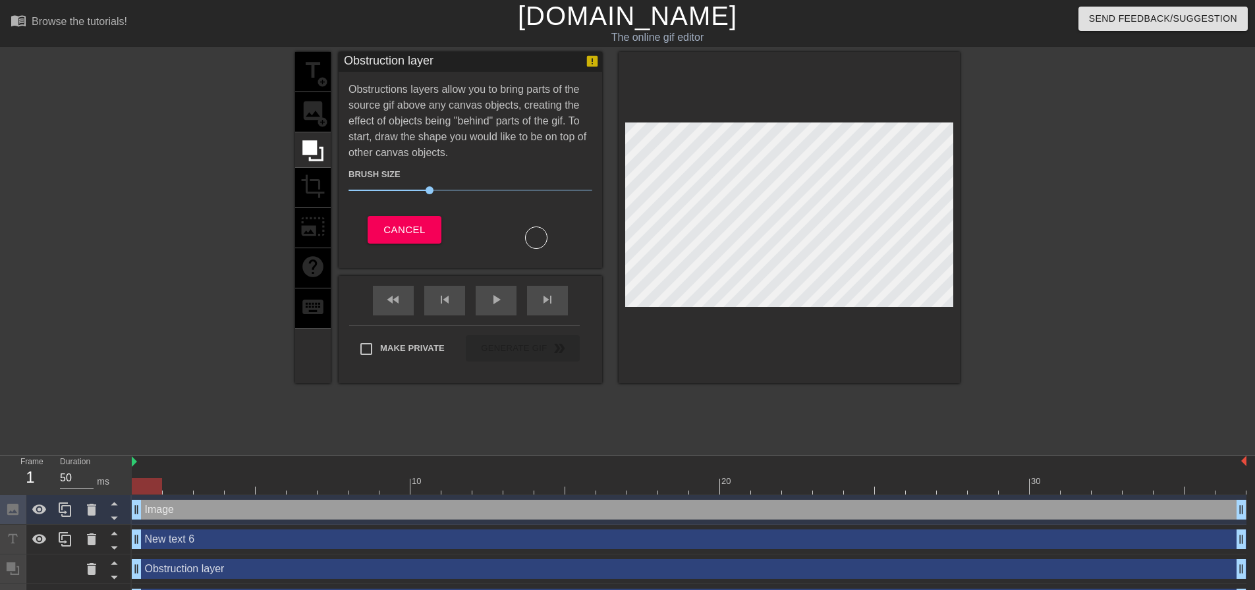
click at [310, 108] on div "title add_circle image add_circle crop photo_size_select_large help keyboard" at bounding box center [313, 217] width 36 height 331
click at [407, 236] on span "Cancel" at bounding box center [403, 229] width 41 height 17
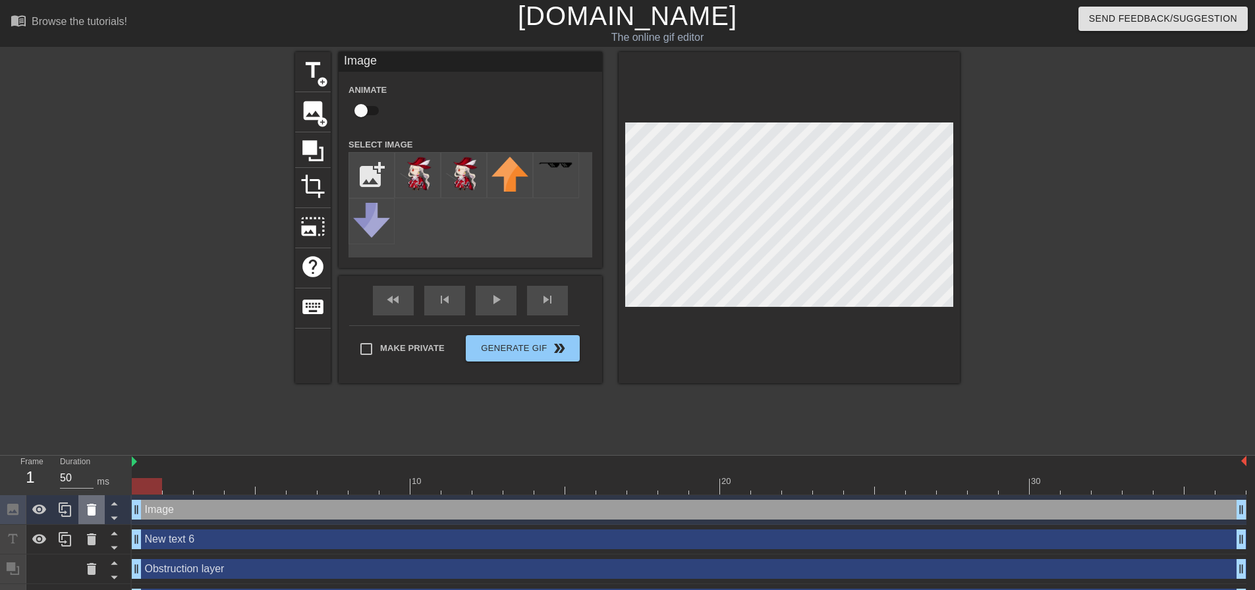
click at [95, 520] on div at bounding box center [91, 509] width 26 height 29
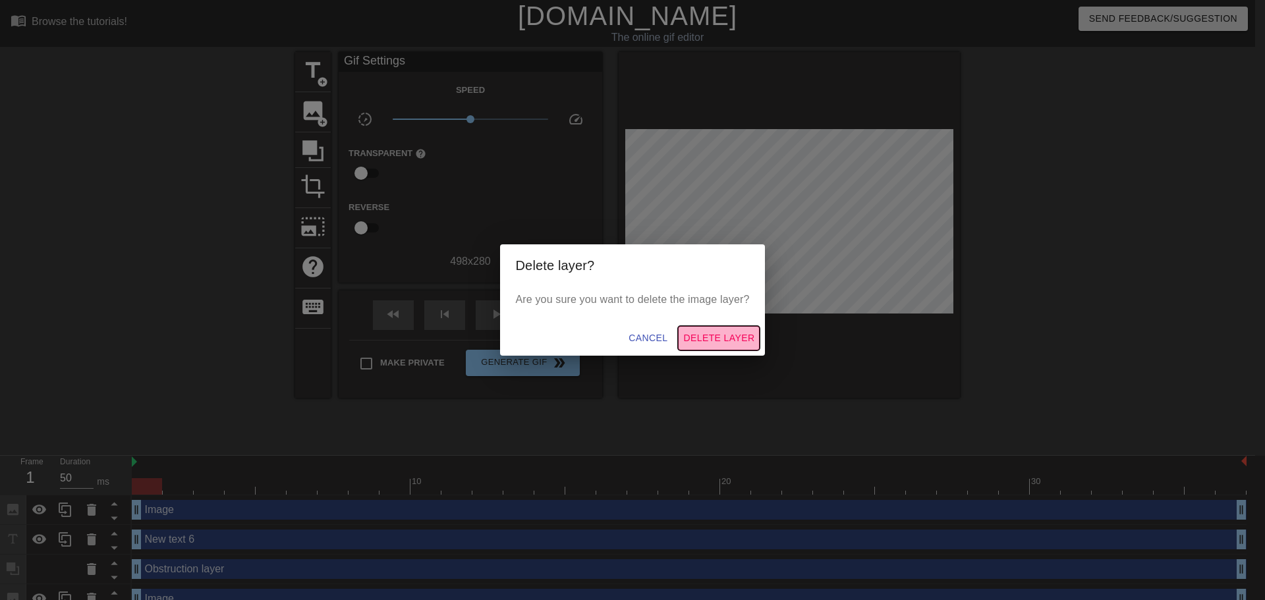
click at [726, 329] on button "Delete Layer" at bounding box center [719, 338] width 82 height 24
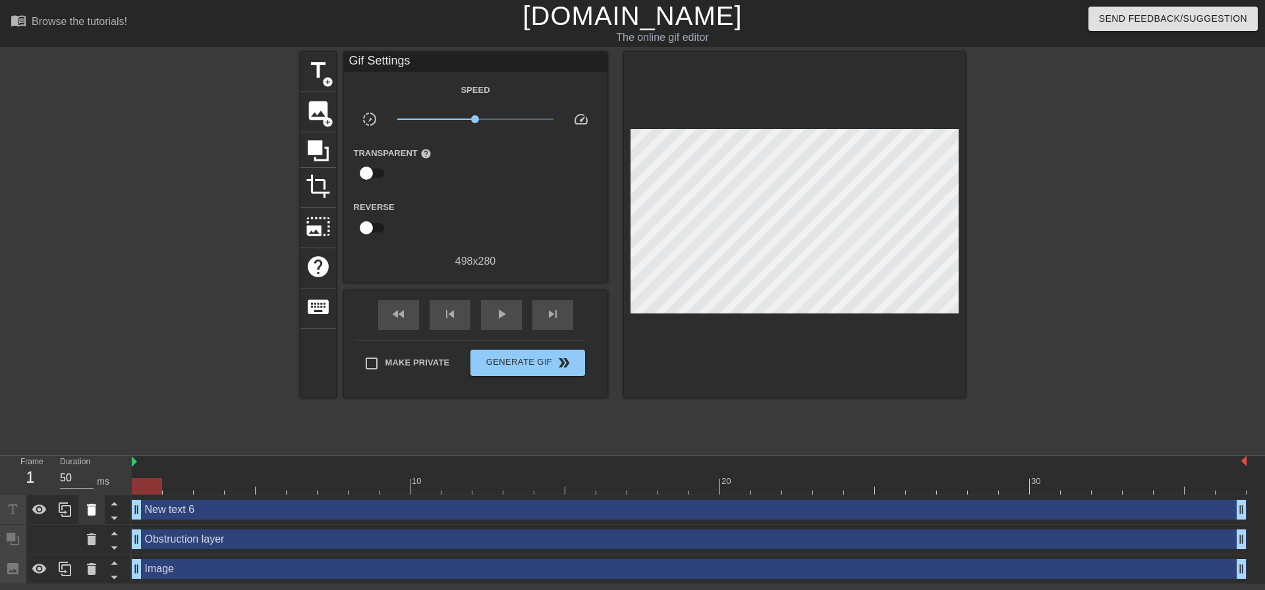
click at [82, 521] on div at bounding box center [91, 509] width 26 height 29
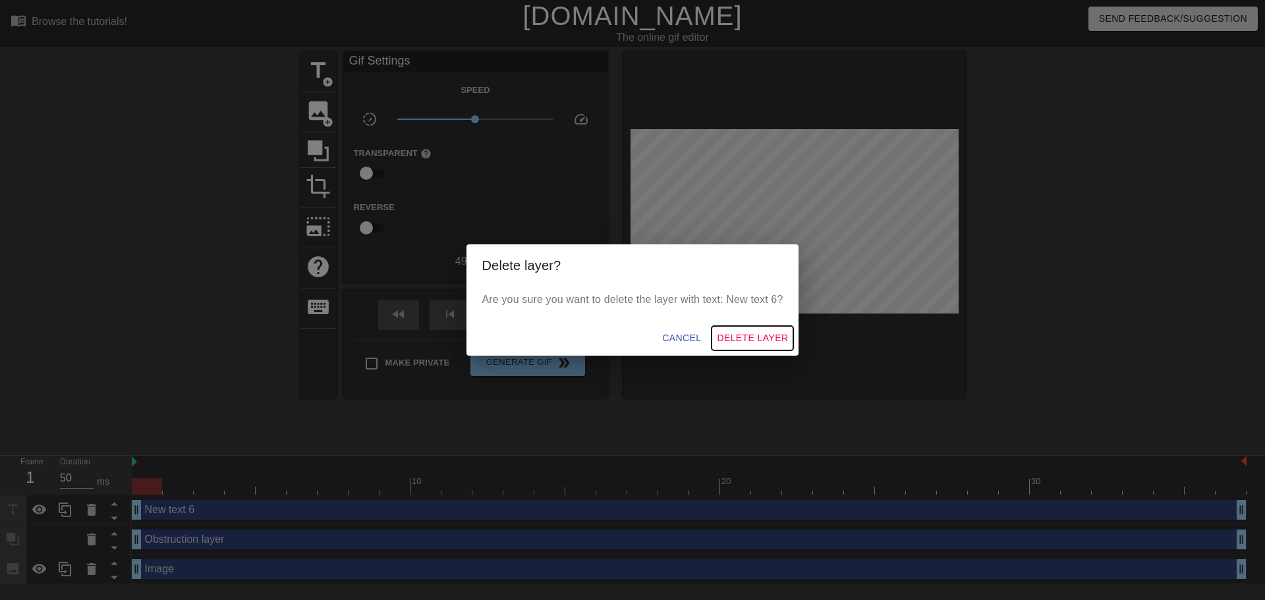
click at [746, 337] on span "Delete Layer" at bounding box center [752, 338] width 71 height 16
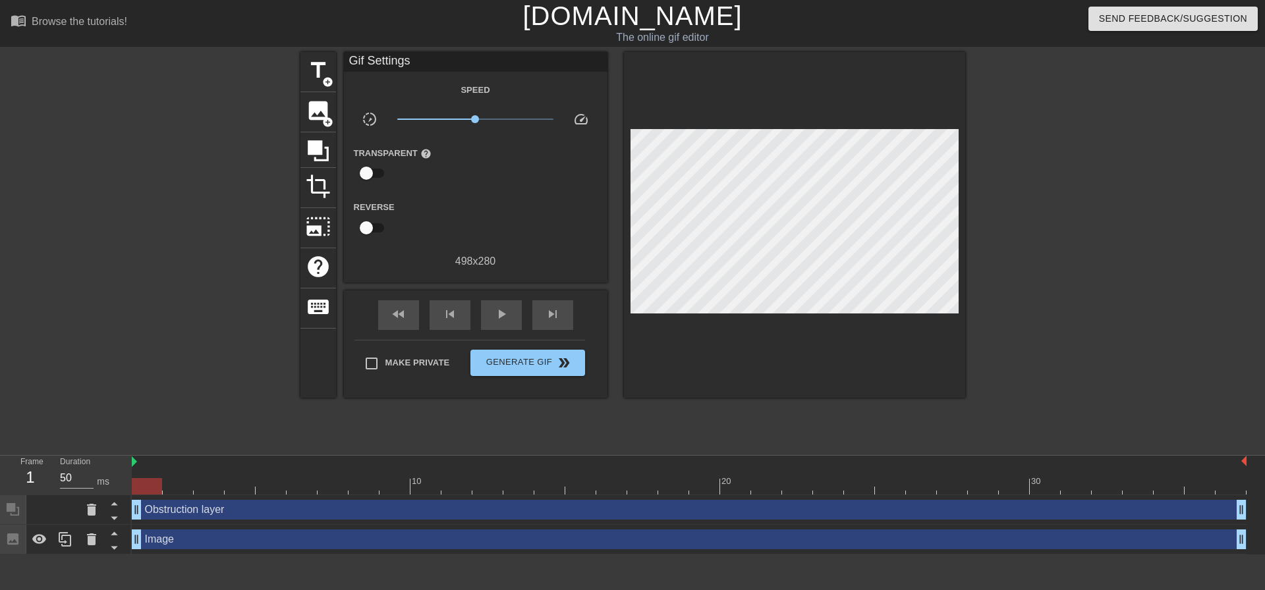
click at [178, 543] on div "Image drag_handle drag_handle" at bounding box center [689, 540] width 1115 height 20
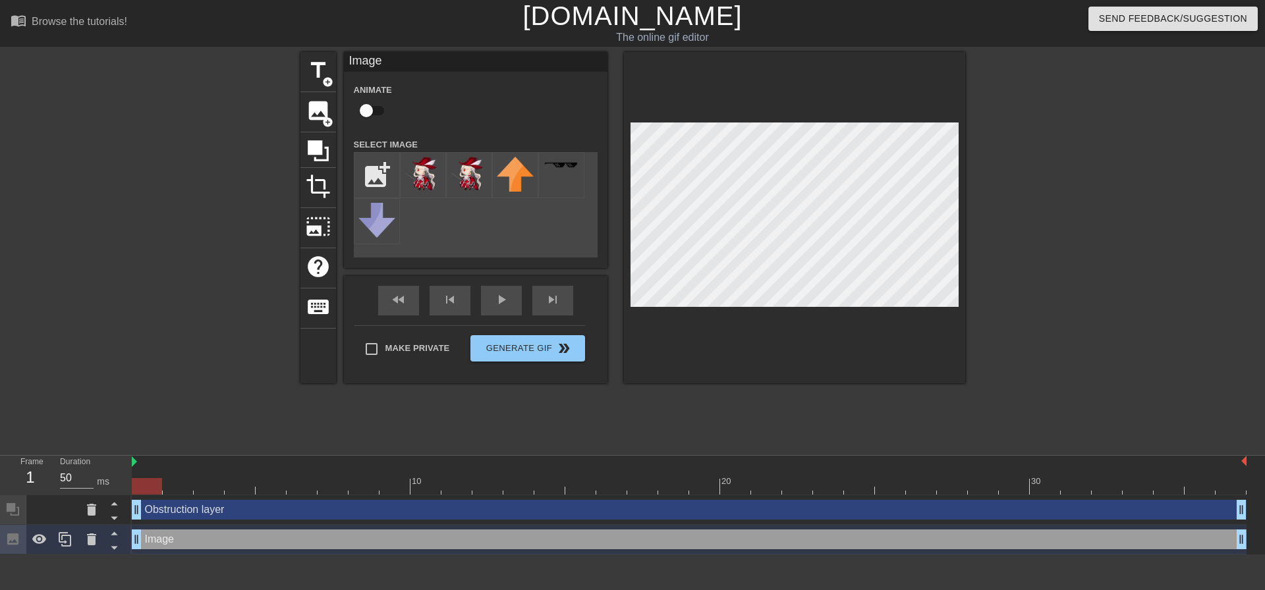
click at [372, 105] on input "checkbox" at bounding box center [366, 110] width 75 height 25
checkbox input "true"
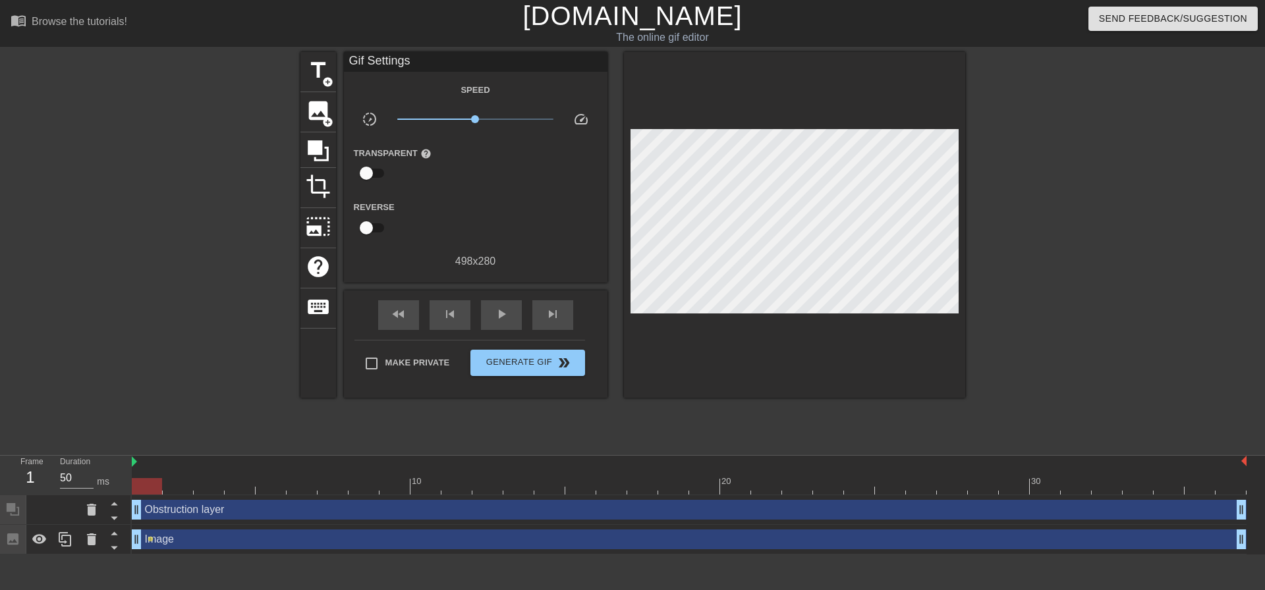
drag, startPoint x: 153, startPoint y: 539, endPoint x: 183, endPoint y: 543, distance: 30.6
click at [183, 543] on div "Image drag_handle drag_handle lens" at bounding box center [689, 540] width 1115 height 20
click at [152, 540] on span "lens" at bounding box center [151, 539] width 6 height 6
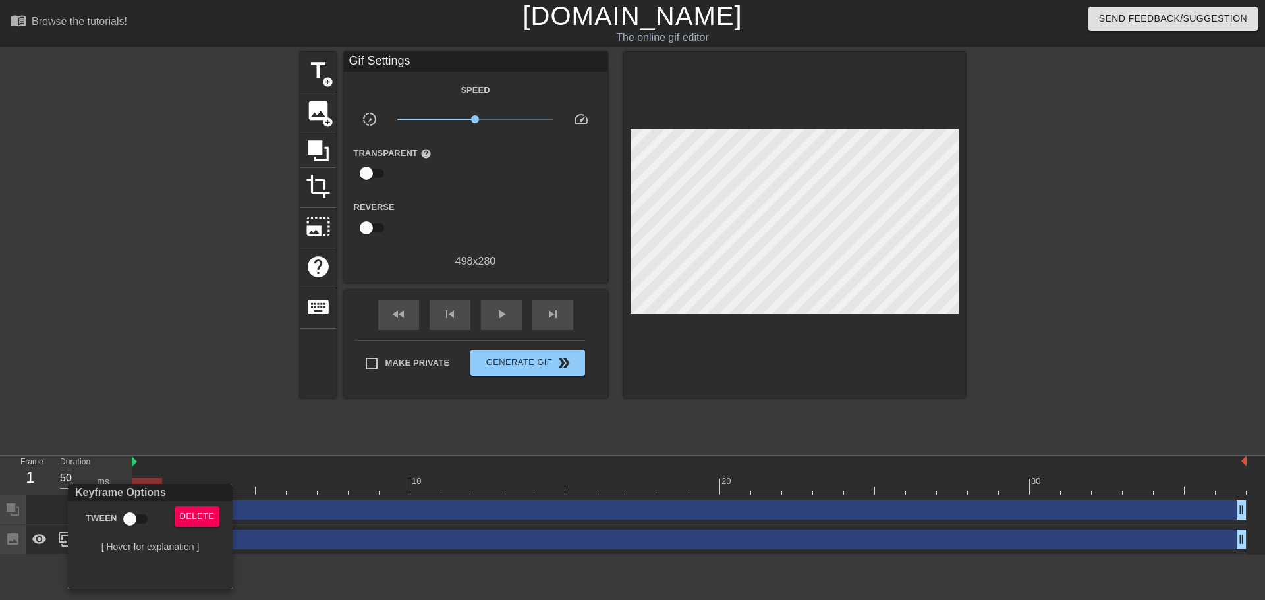
click at [339, 568] on div at bounding box center [632, 300] width 1265 height 600
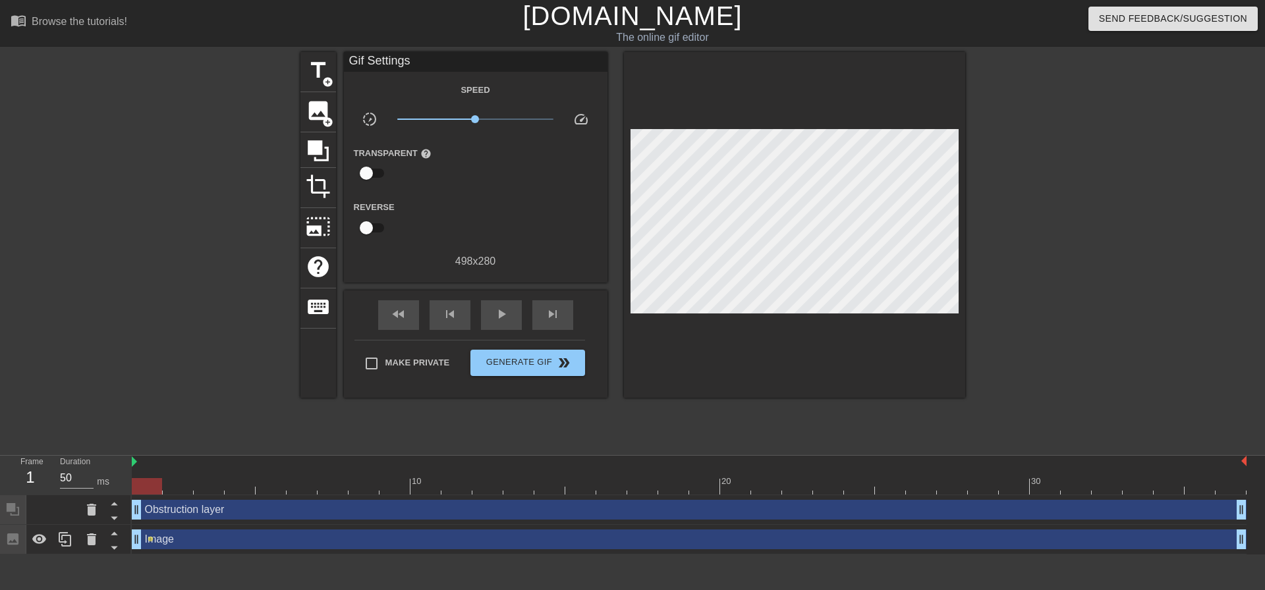
click at [903, 541] on div "Image drag_handle drag_handle" at bounding box center [689, 540] width 1115 height 20
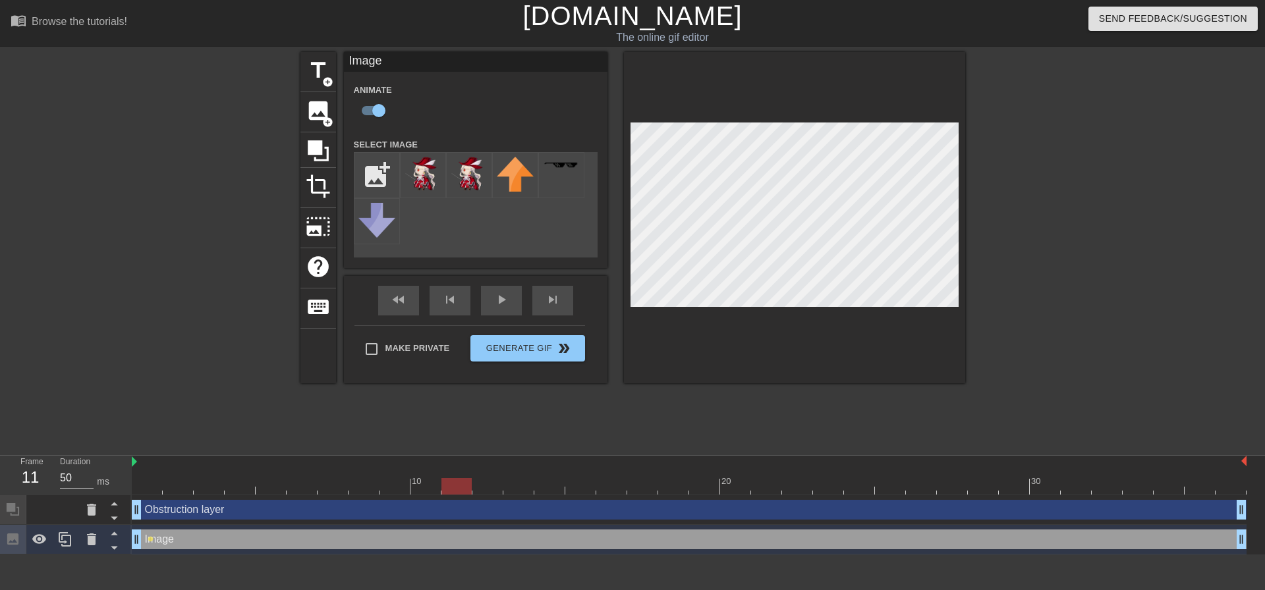
drag, startPoint x: 146, startPoint y: 484, endPoint x: 469, endPoint y: 489, distance: 323.5
click at [469, 489] on div at bounding box center [456, 486] width 30 height 16
click at [118, 416] on div at bounding box center [186, 249] width 198 height 395
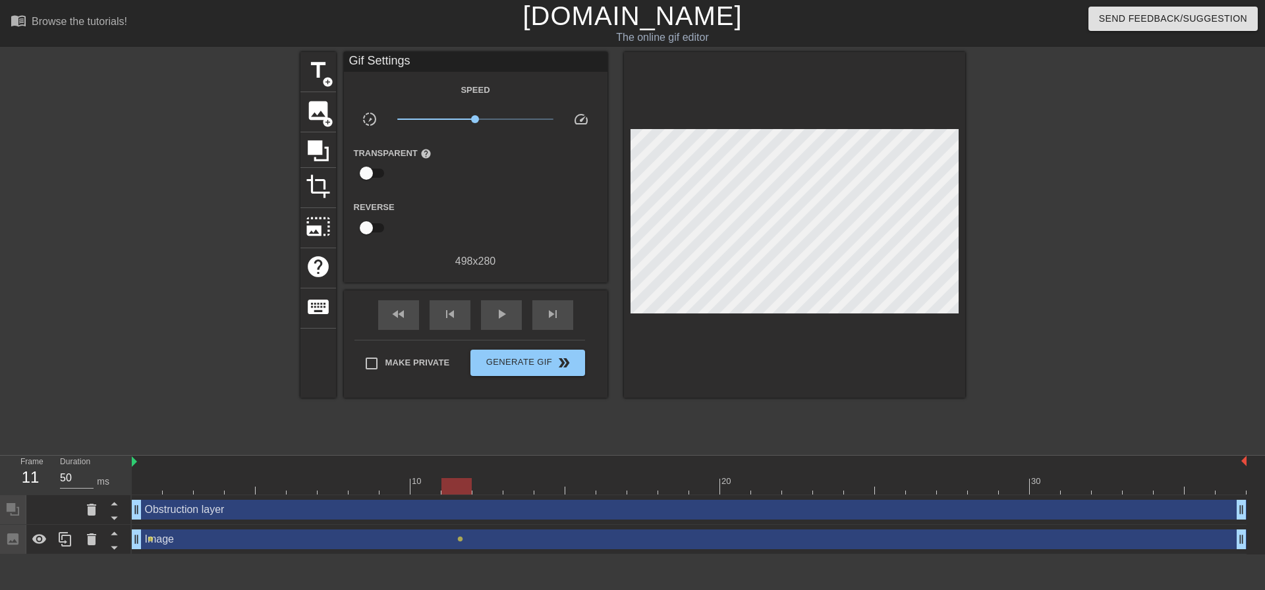
drag, startPoint x: 134, startPoint y: 460, endPoint x: 0, endPoint y: 454, distance: 133.9
click at [0, 454] on div "menu_book Browse the tutorials! [DOMAIN_NAME] The online gif editor Send Feedba…" at bounding box center [632, 277] width 1265 height 555
drag, startPoint x: 463, startPoint y: 485, endPoint x: 123, endPoint y: 509, distance: 341.3
click at [123, 509] on div "Frame 1 Duration 50 ms 10 20 30 Obstruction layer drag_handle drag_handle Image…" at bounding box center [632, 505] width 1265 height 99
click at [220, 538] on div "Image drag_handle drag_handle" at bounding box center [689, 540] width 1115 height 20
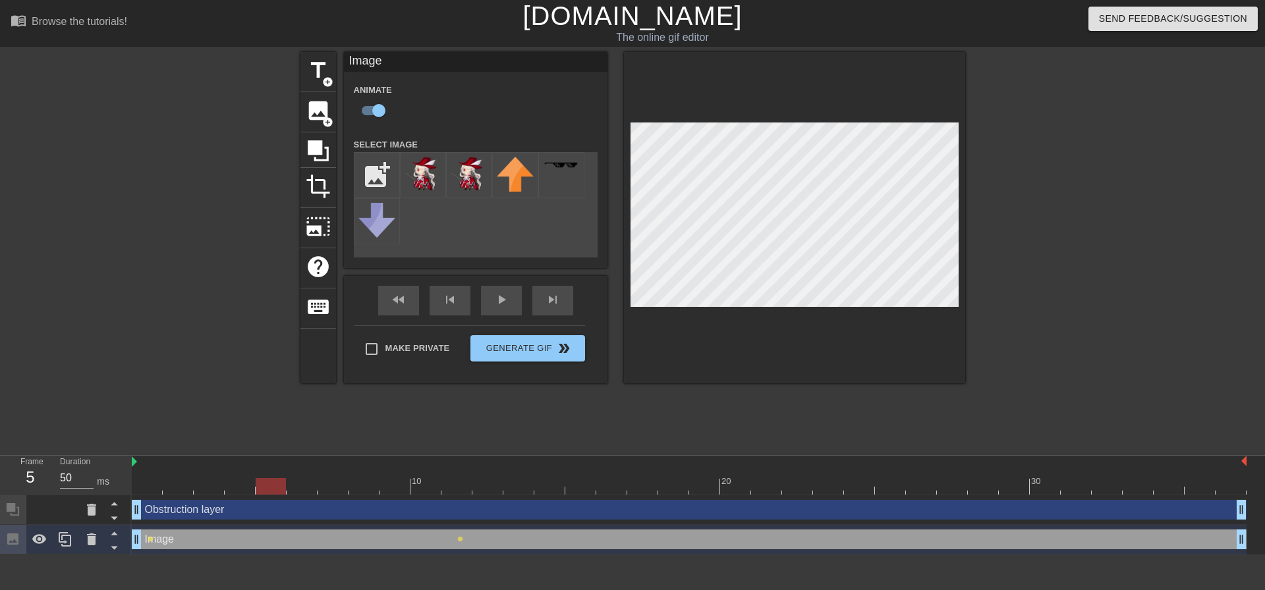
drag, startPoint x: 154, startPoint y: 490, endPoint x: 251, endPoint y: 499, distance: 97.2
click at [251, 499] on div "10 20 30 Obstruction layer drag_handle drag_handle Image drag_handle drag_handl…" at bounding box center [698, 505] width 1133 height 99
drag, startPoint x: 242, startPoint y: 481, endPoint x: 343, endPoint y: 484, distance: 100.8
click at [343, 484] on div at bounding box center [332, 486] width 30 height 16
drag, startPoint x: 335, startPoint y: 490, endPoint x: 463, endPoint y: 549, distance: 140.6
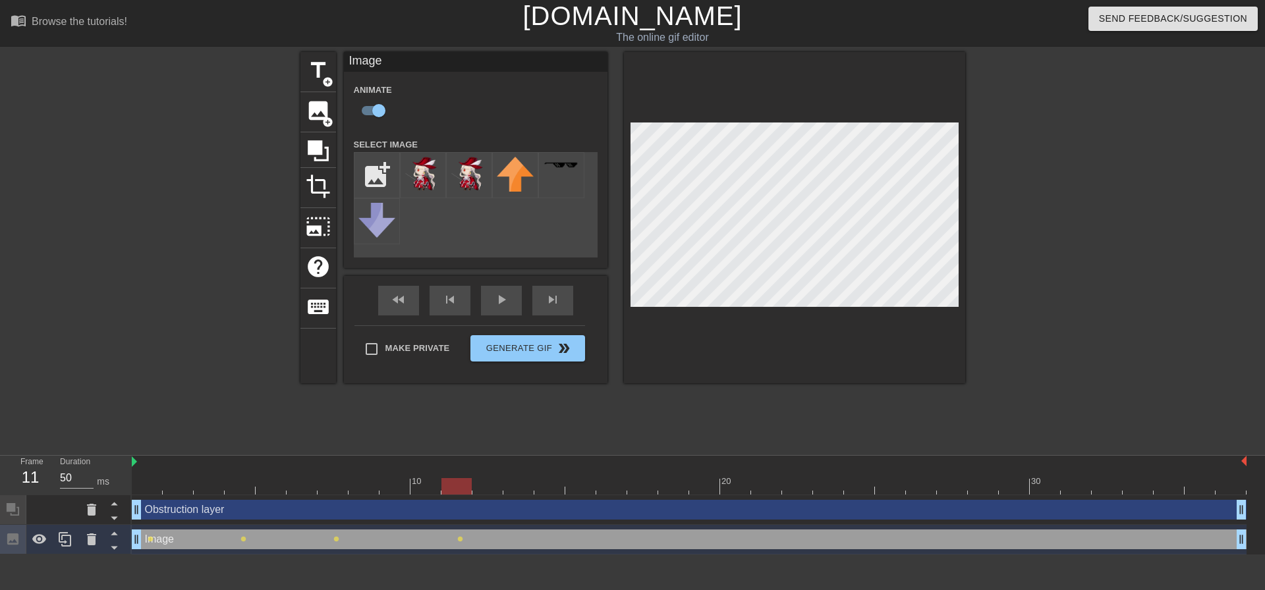
click at [469, 508] on div "10 20 30 Obstruction layer drag_handle drag_handle Image drag_handle drag_handl…" at bounding box center [698, 505] width 1133 height 99
click at [458, 539] on span "lens" at bounding box center [460, 539] width 6 height 6
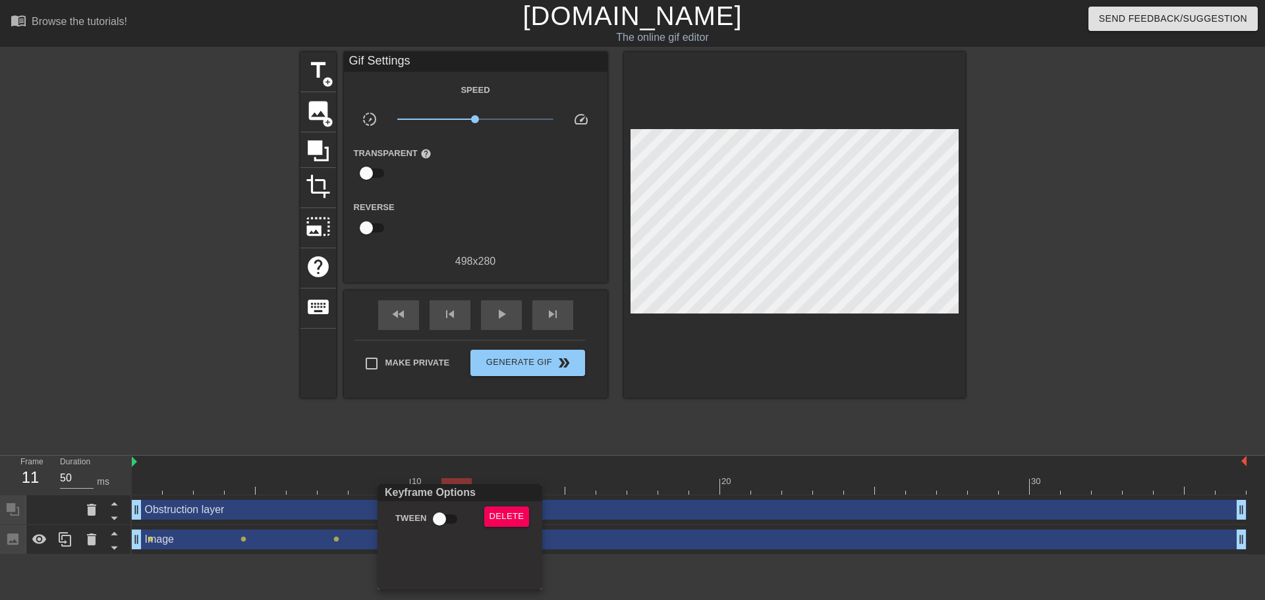
click at [495, 527] on div "Delete" at bounding box center [509, 522] width 71 height 30
drag, startPoint x: 503, startPoint y: 516, endPoint x: 473, endPoint y: 530, distance: 32.4
click at [501, 516] on span "Delete" at bounding box center [506, 516] width 35 height 15
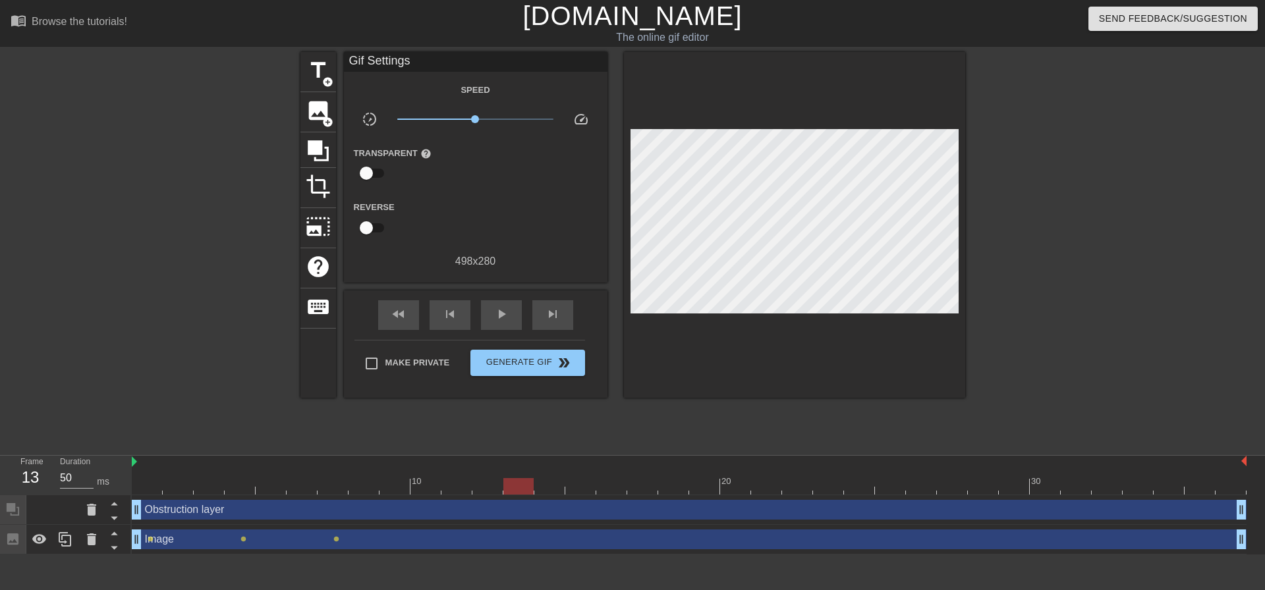
drag, startPoint x: 456, startPoint y: 484, endPoint x: 512, endPoint y: 496, distance: 57.2
click at [512, 496] on div "10 20 30 Obstruction layer drag_handle drag_handle Image drag_handle drag_handl…" at bounding box center [698, 505] width 1133 height 99
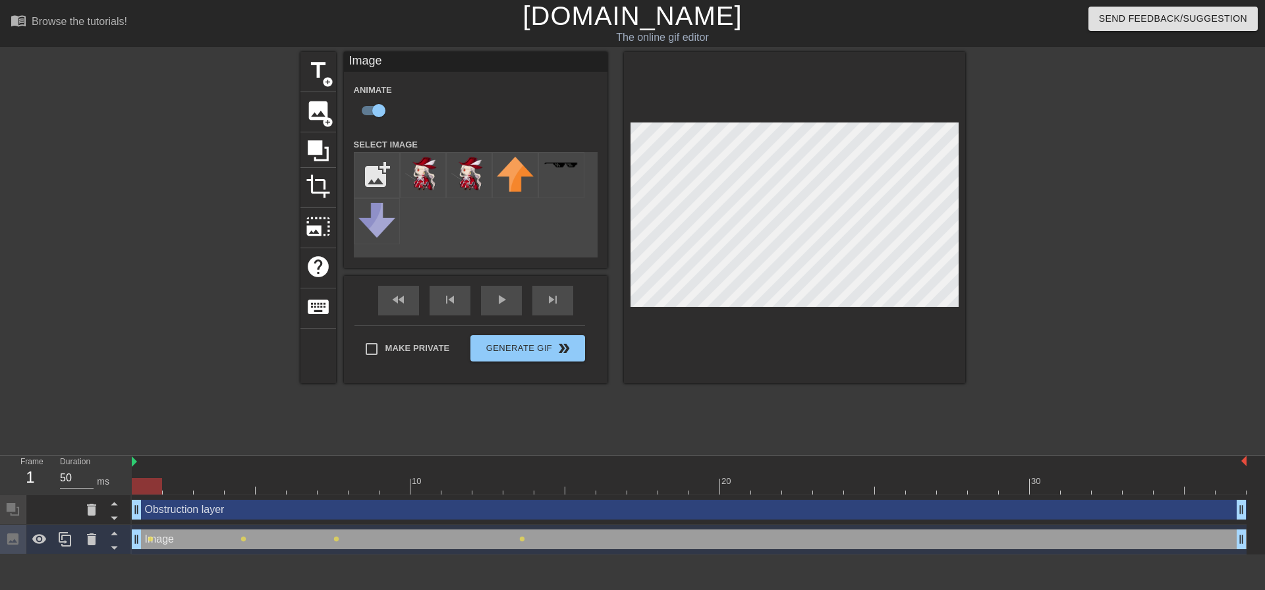
drag, startPoint x: 510, startPoint y: 485, endPoint x: 140, endPoint y: 489, distance: 370.2
click at [140, 489] on div at bounding box center [147, 486] width 30 height 16
click at [499, 90] on div "Animate" at bounding box center [475, 102] width 263 height 41
click at [306, 175] on span "crop" at bounding box center [318, 186] width 25 height 25
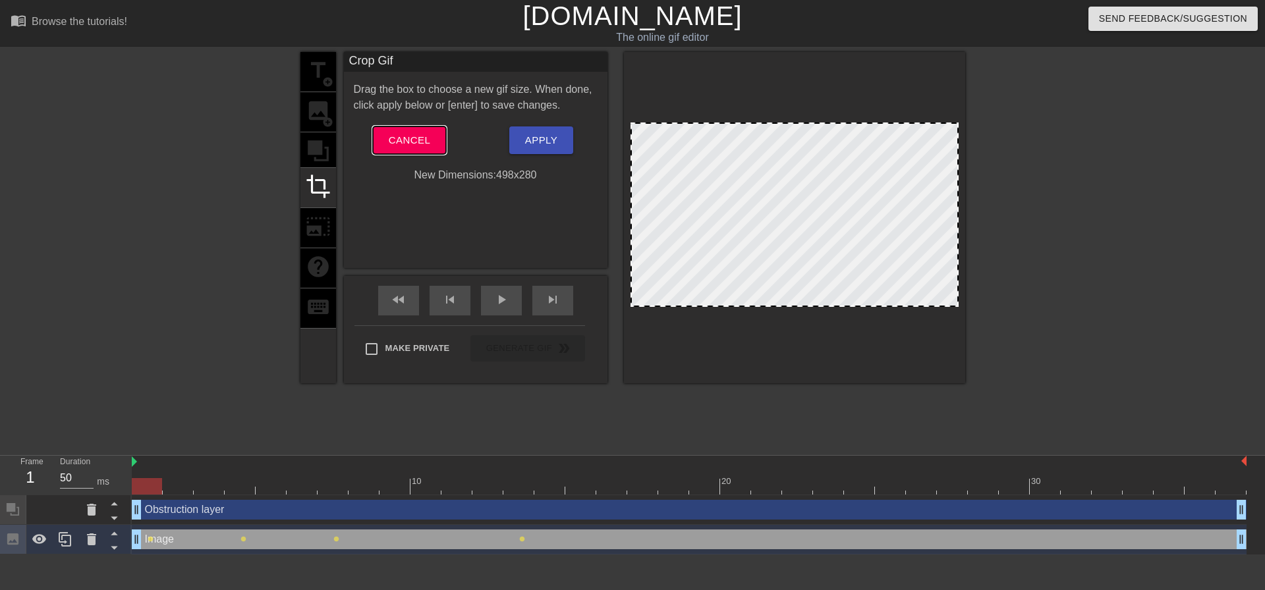
click at [406, 136] on span "Cancel" at bounding box center [409, 140] width 41 height 17
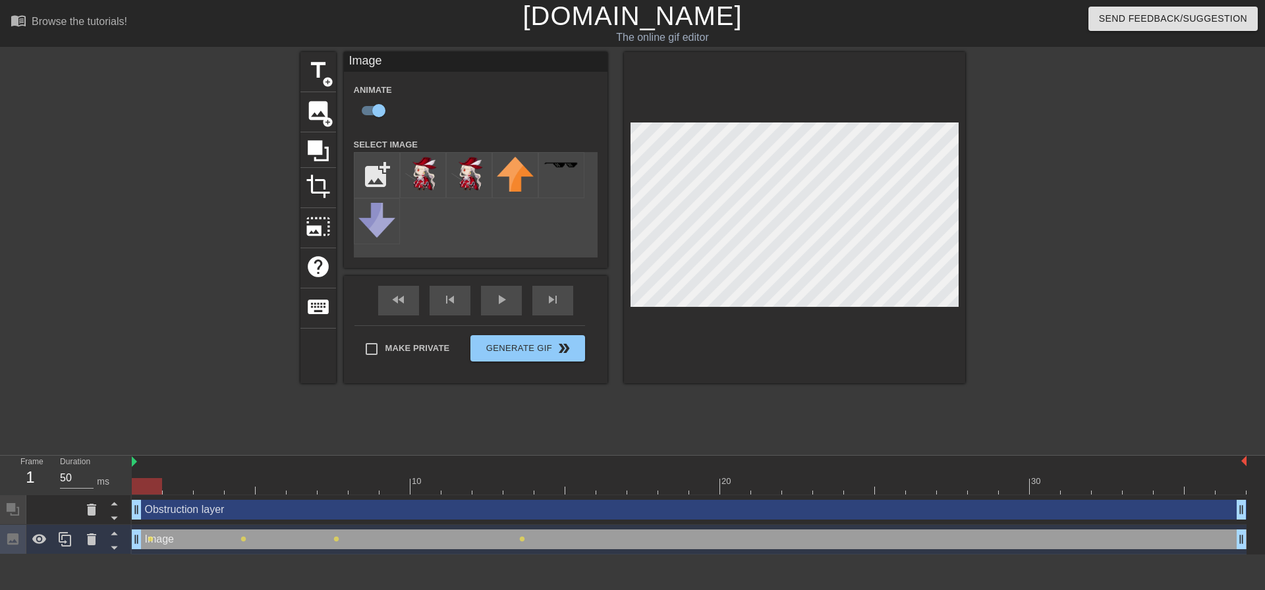
drag, startPoint x: 111, startPoint y: 472, endPoint x: 45, endPoint y: 356, distance: 132.8
click at [45, 356] on div "title add_circle image add_circle crop photo_size_select_large help keyboard Im…" at bounding box center [632, 249] width 1265 height 395
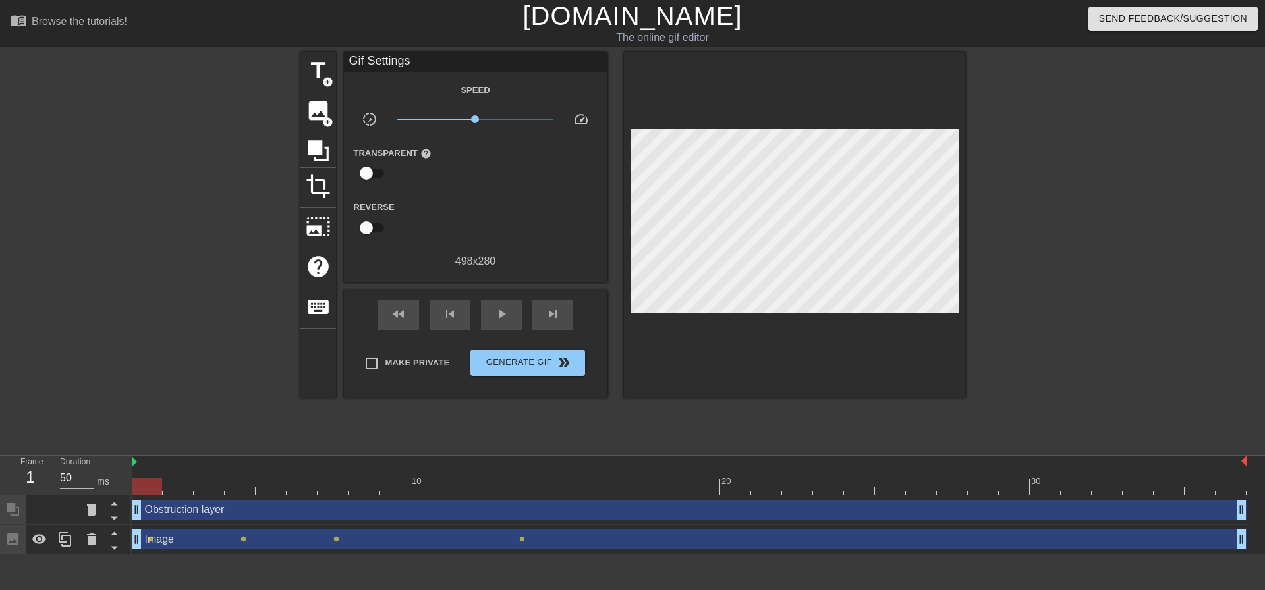
click at [194, 337] on div at bounding box center [186, 249] width 198 height 395
click at [308, 108] on span "image" at bounding box center [318, 110] width 25 height 25
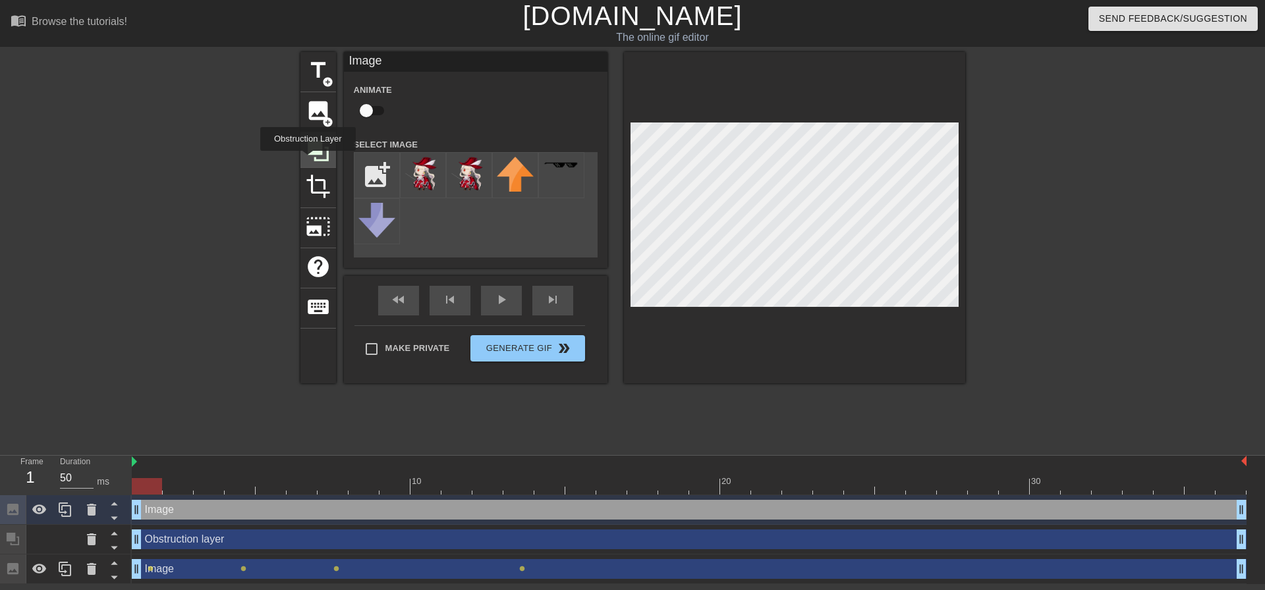
click at [308, 160] on icon at bounding box center [318, 150] width 25 height 25
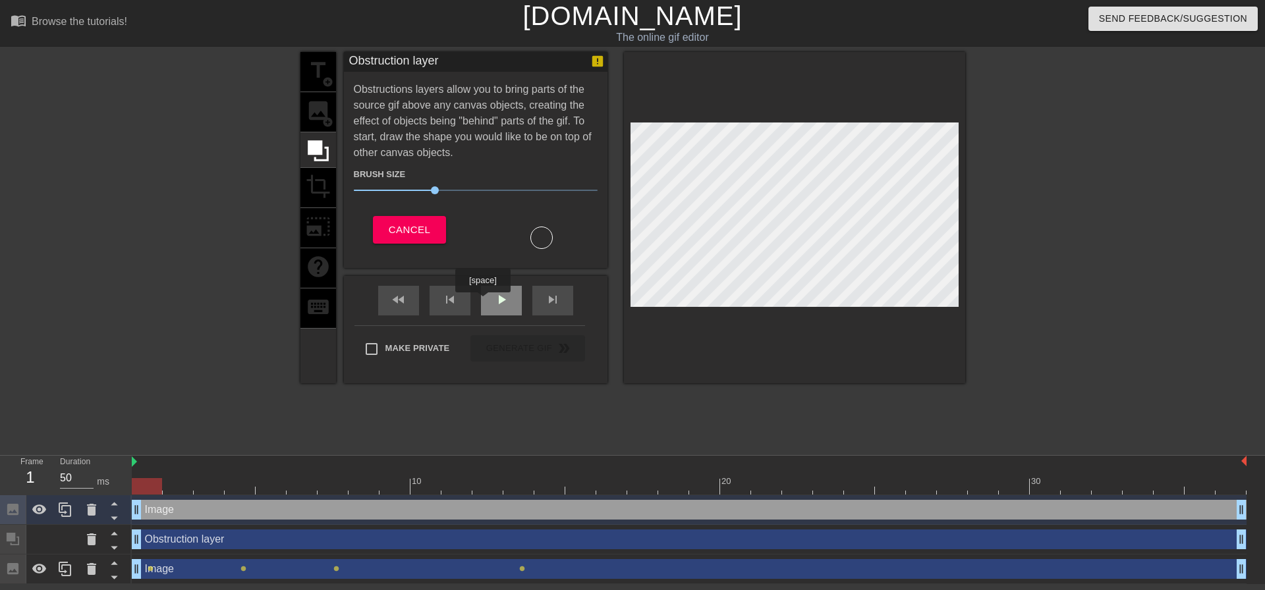
click at [499, 300] on span "play_arrow" at bounding box center [501, 300] width 16 height 16
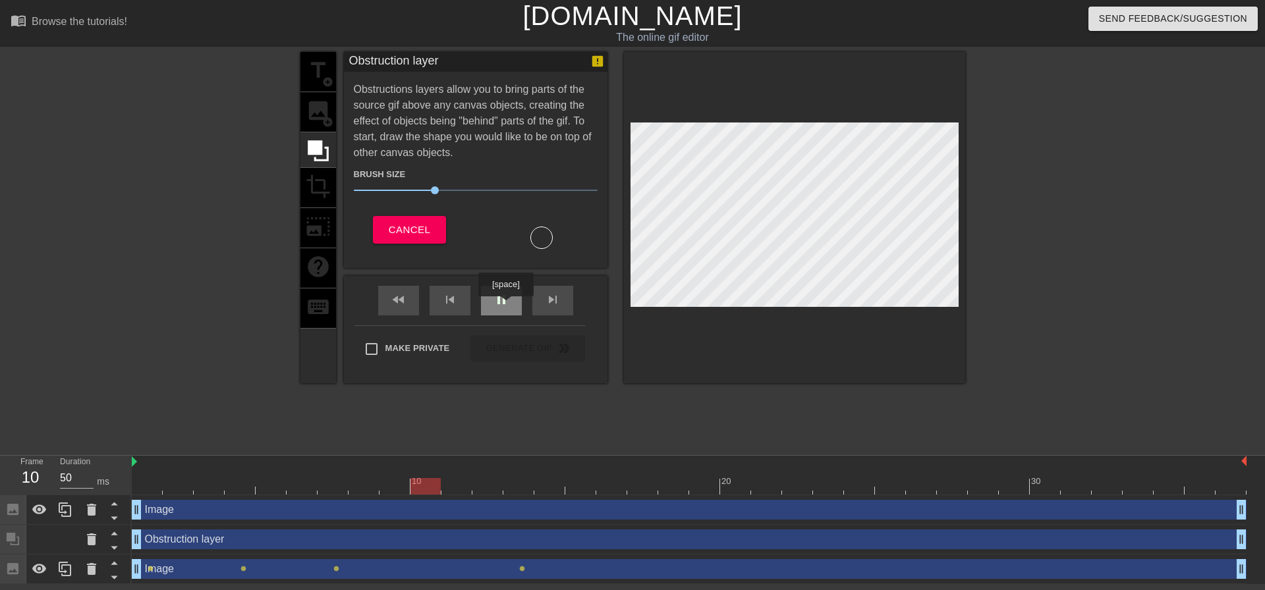
click at [504, 305] on span "pause" at bounding box center [501, 300] width 16 height 16
click at [317, 109] on div "title add_circle image add_circle crop photo_size_select_large help keyboard" at bounding box center [318, 217] width 36 height 331
click at [95, 514] on icon at bounding box center [91, 510] width 9 height 12
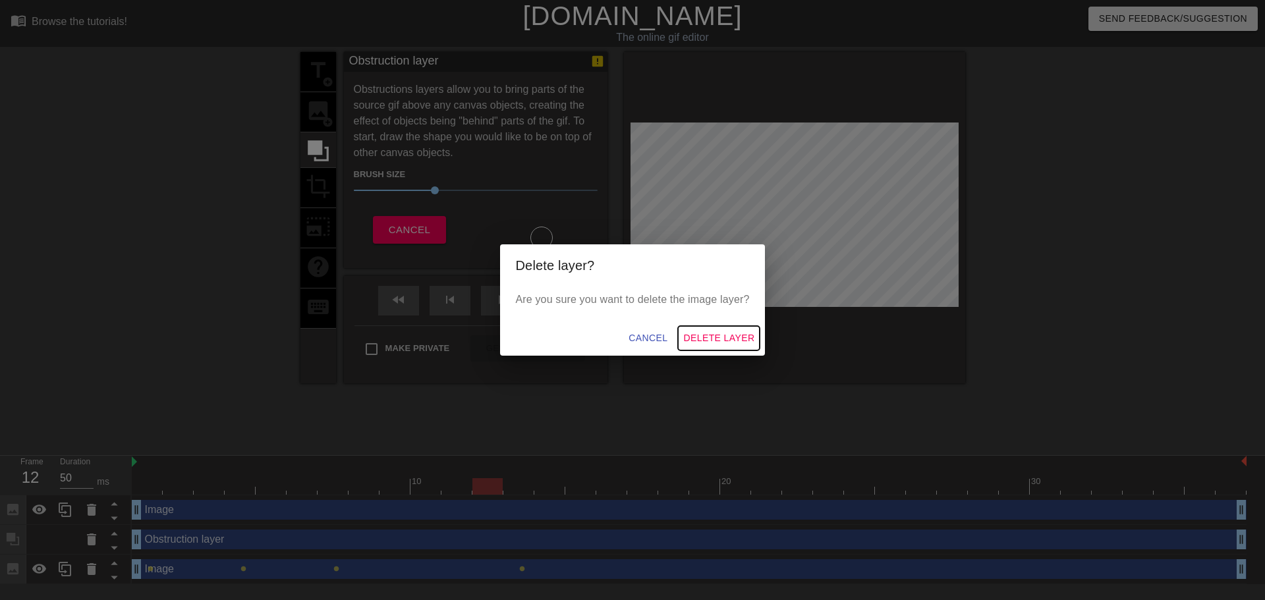
click at [728, 339] on span "Delete Layer" at bounding box center [718, 338] width 71 height 16
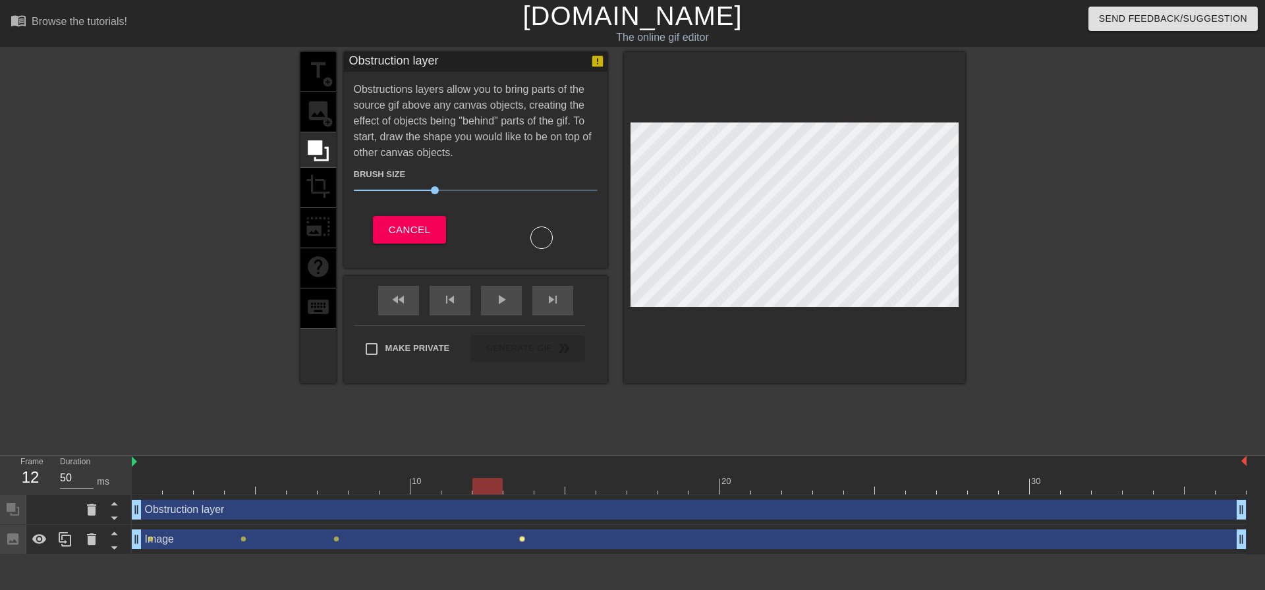
click at [524, 539] on span "lens" at bounding box center [522, 539] width 6 height 6
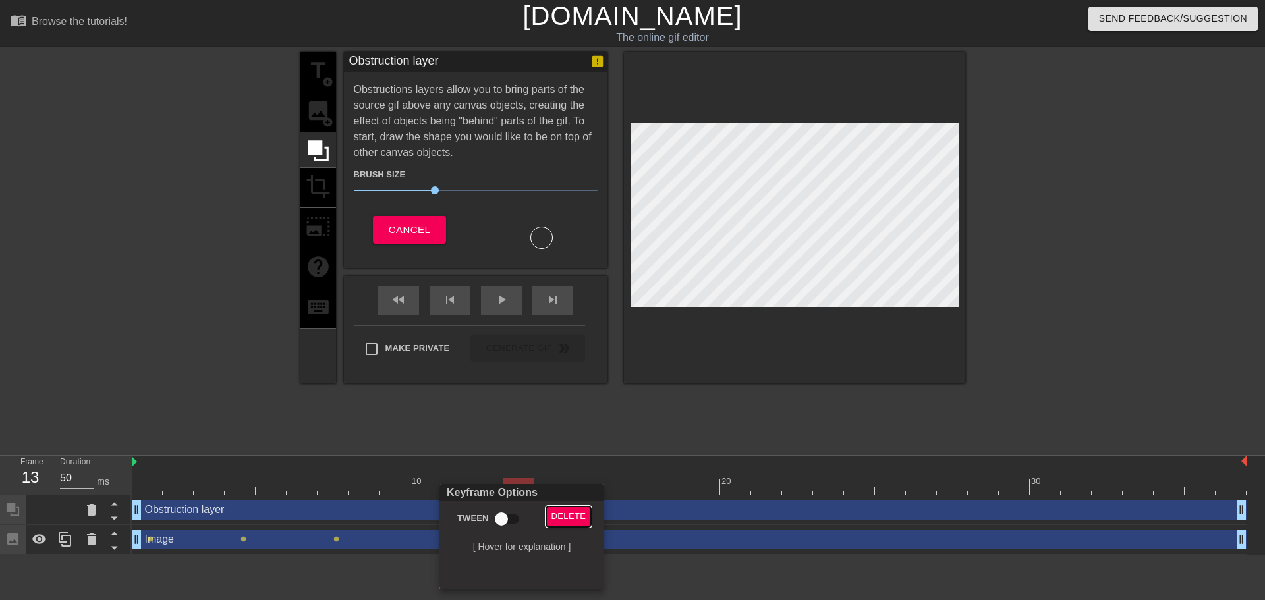
drag, startPoint x: 573, startPoint y: 514, endPoint x: 441, endPoint y: 517, distance: 132.4
click at [572, 514] on span "Delete" at bounding box center [568, 516] width 35 height 15
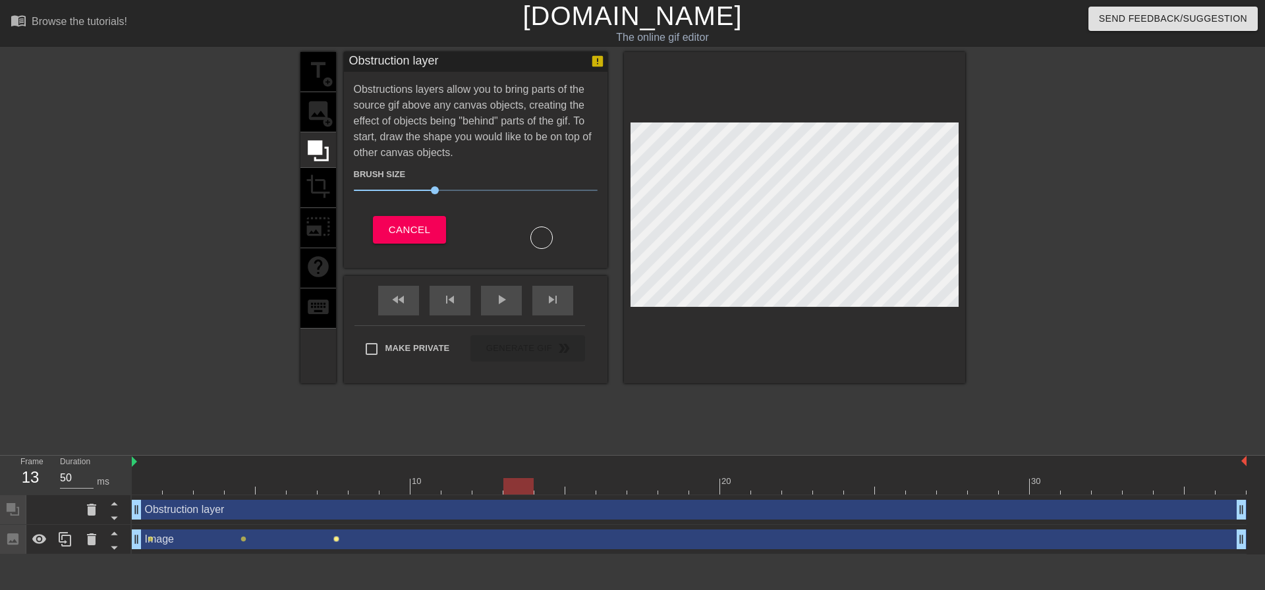
click at [336, 536] on span "lens" at bounding box center [336, 539] width 6 height 6
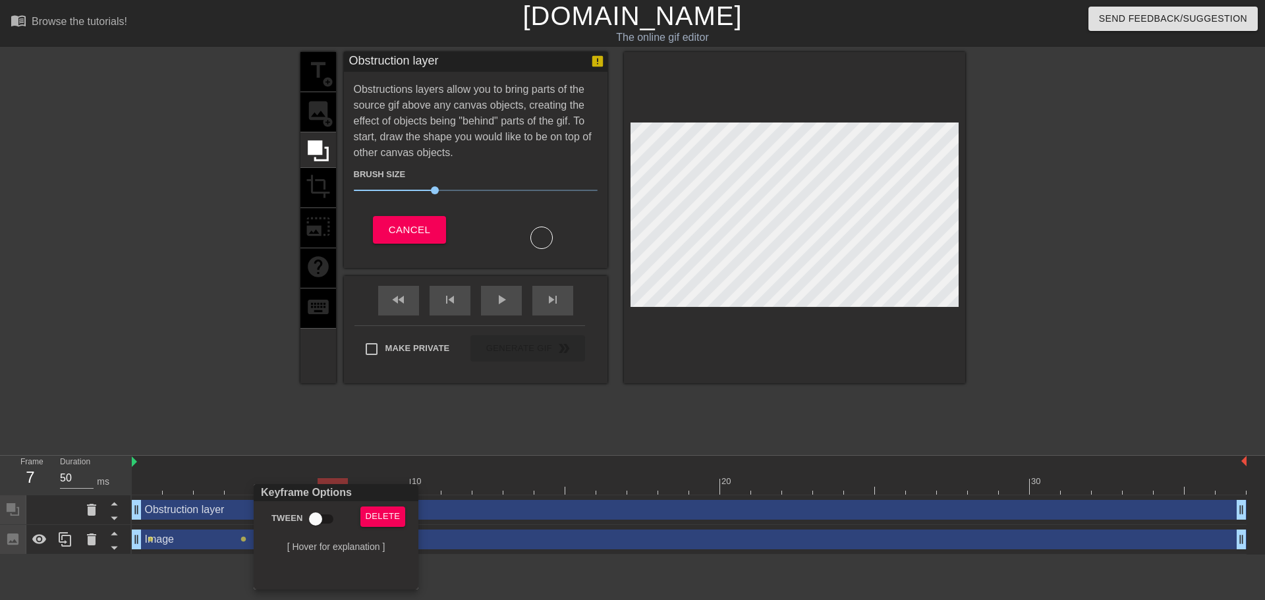
click at [375, 532] on div "Delete" at bounding box center [385, 522] width 71 height 30
click at [375, 519] on span "Delete" at bounding box center [383, 516] width 35 height 15
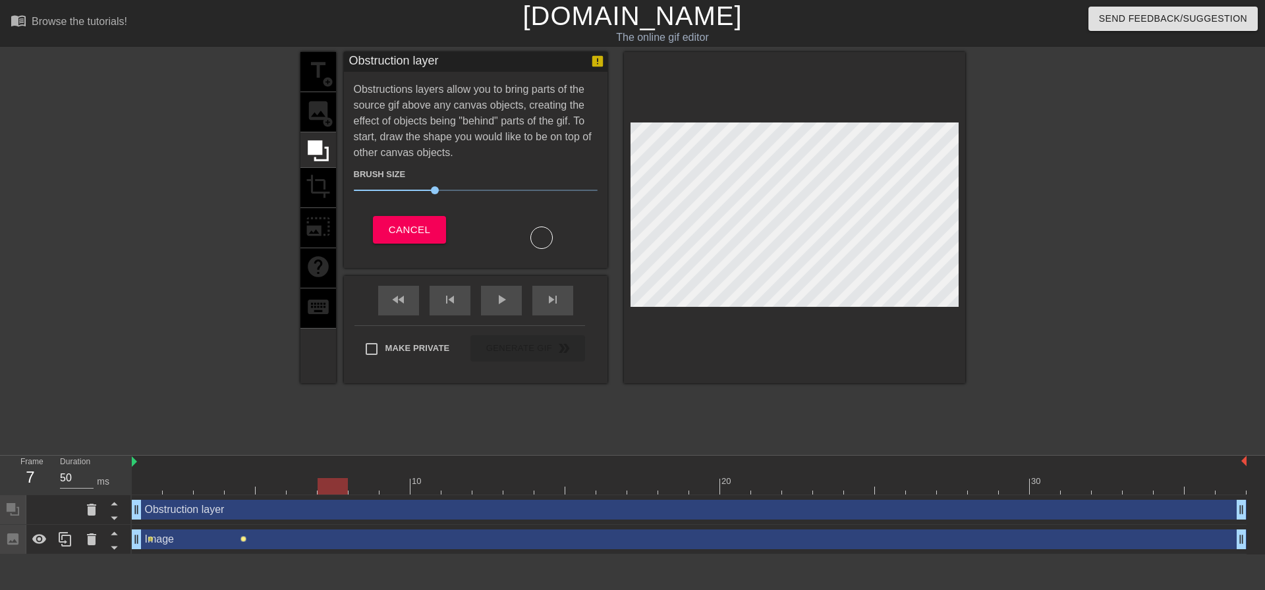
click at [241, 540] on span "lens" at bounding box center [243, 539] width 6 height 6
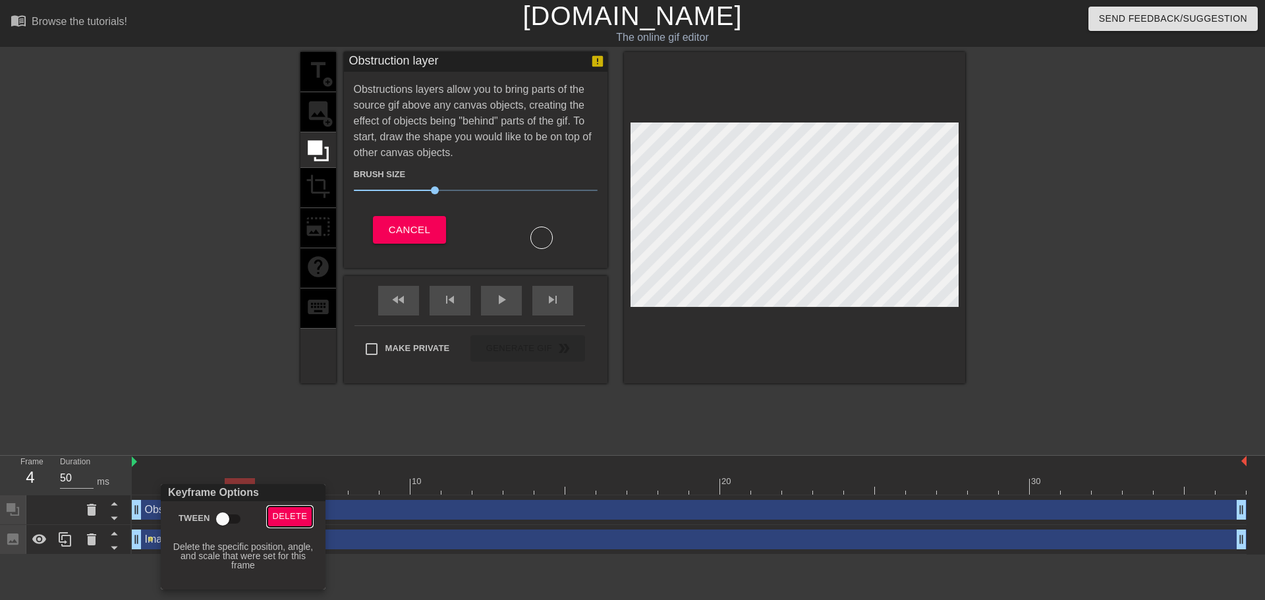
click at [292, 524] on span "Delete" at bounding box center [290, 516] width 35 height 15
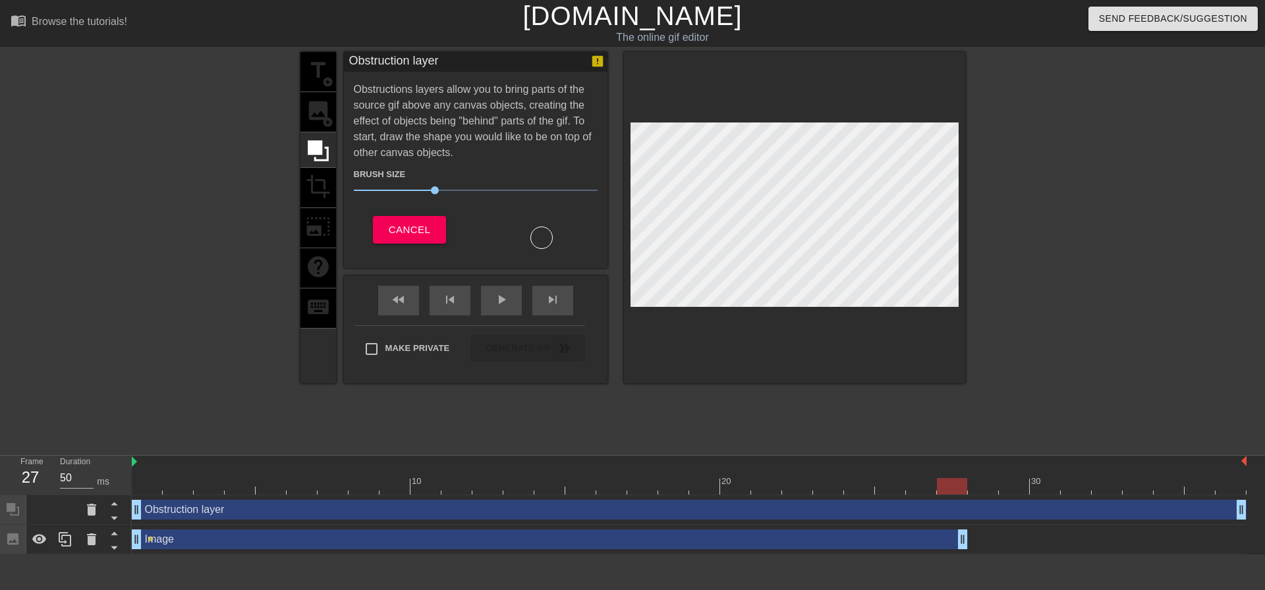
drag, startPoint x: 1241, startPoint y: 541, endPoint x: 966, endPoint y: 549, distance: 274.8
click at [966, 549] on div "Image drag_handle drag_handle lens" at bounding box center [689, 540] width 1115 height 30
click at [509, 307] on div "play_arrow" at bounding box center [501, 301] width 41 height 30
click at [952, 398] on div "title add_circle image add_circle crop photo_size_select_large help keyboard Ob…" at bounding box center [632, 249] width 665 height 395
click at [597, 424] on div "title add_circle image add_circle crop photo_size_select_large help keyboard Ob…" at bounding box center [632, 249] width 665 height 395
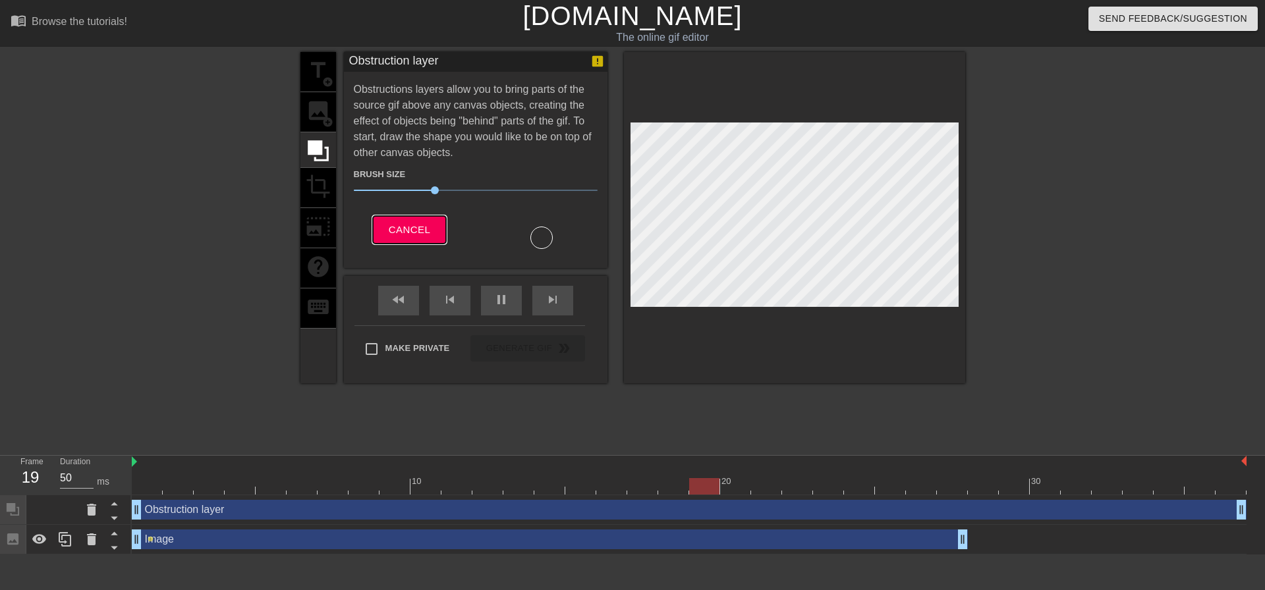
click at [405, 218] on button "Cancel" at bounding box center [409, 230] width 73 height 28
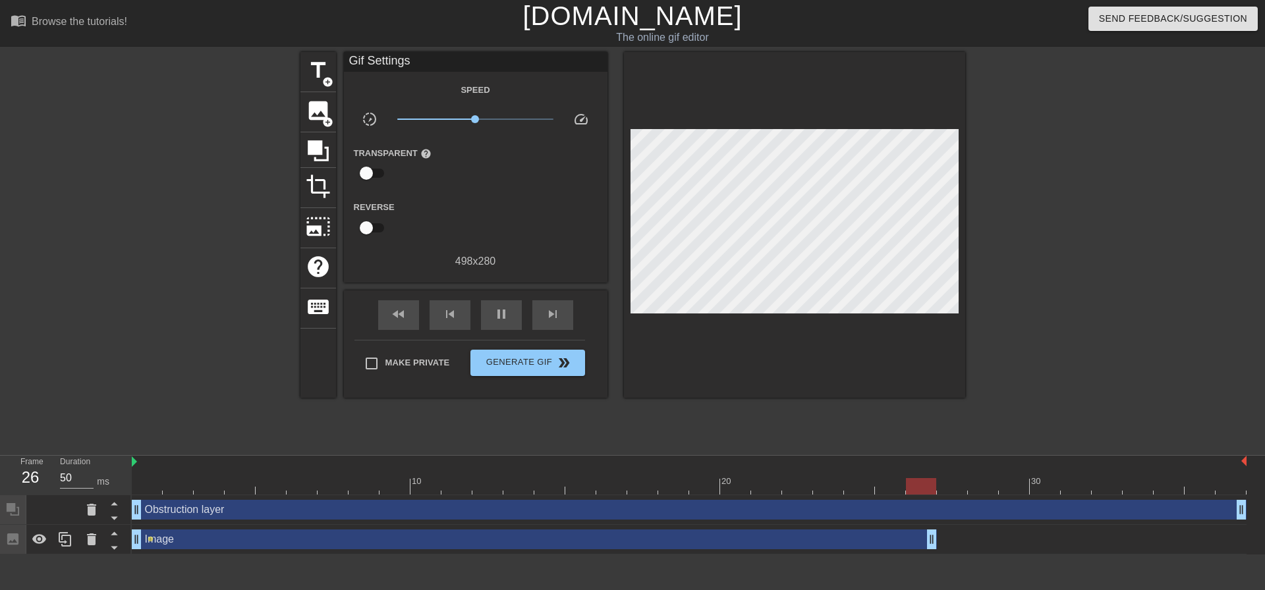
drag, startPoint x: 964, startPoint y: 537, endPoint x: 936, endPoint y: 534, distance: 27.9
drag, startPoint x: 931, startPoint y: 547, endPoint x: 979, endPoint y: 541, distance: 47.7
click at [373, 173] on input "checkbox" at bounding box center [366, 173] width 75 height 25
click at [482, 172] on div at bounding box center [476, 174] width 26 height 26
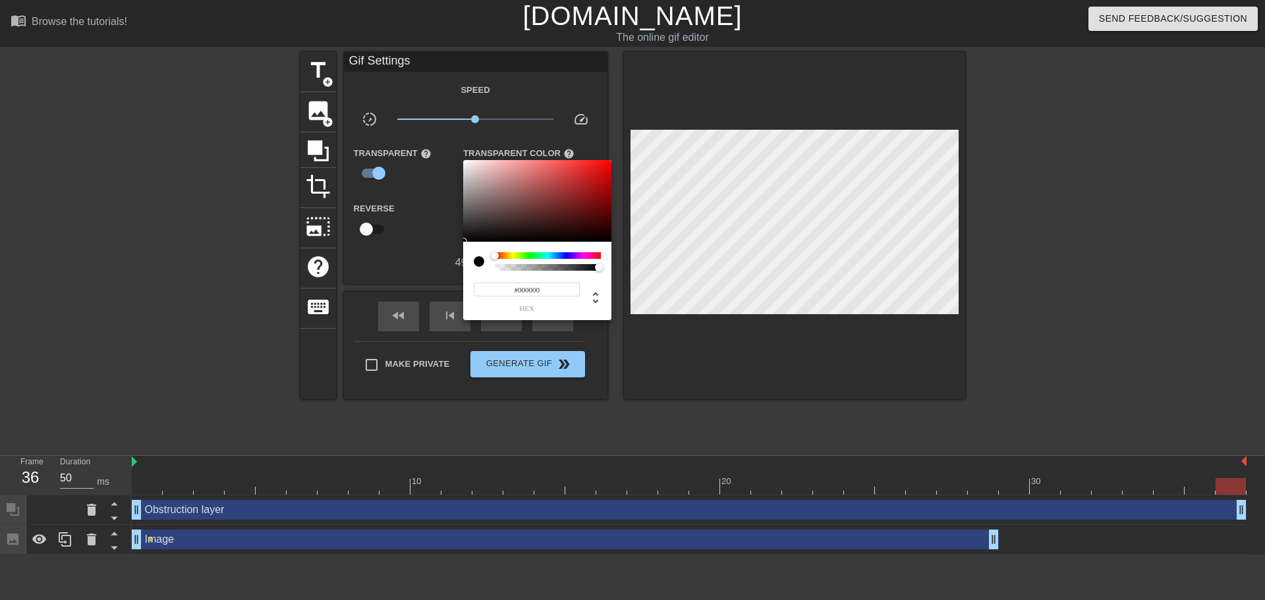
click at [443, 181] on div at bounding box center [632, 300] width 1265 height 600
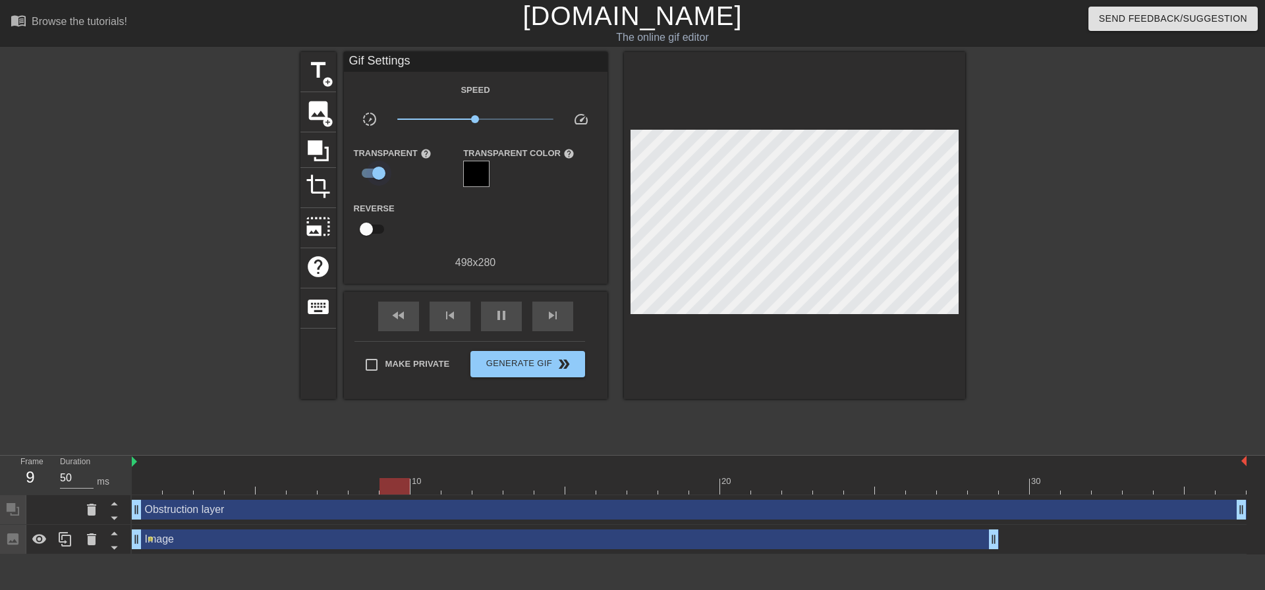
click at [377, 175] on input "checkbox" at bounding box center [378, 173] width 75 height 25
checkbox input "false"
click at [617, 427] on div "title add_circle image add_circle crop photo_size_select_large help keyboard Gi…" at bounding box center [632, 249] width 665 height 395
click at [510, 325] on div "pause" at bounding box center [501, 315] width 41 height 30
drag, startPoint x: 148, startPoint y: 485, endPoint x: 997, endPoint y: 489, distance: 849.1
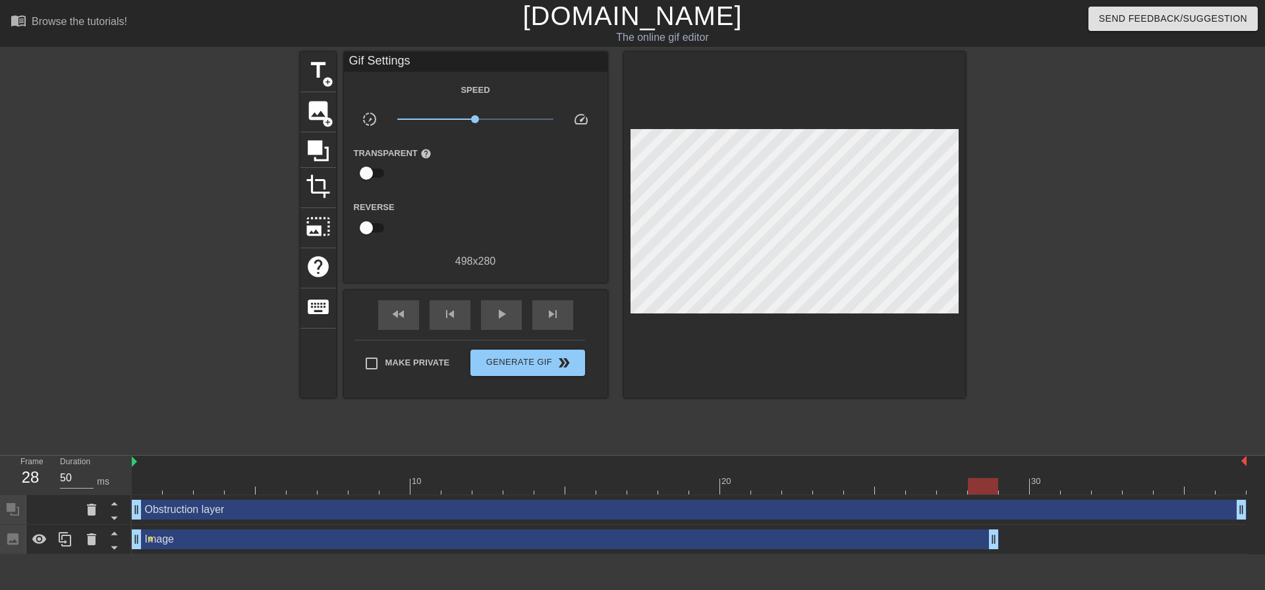
click at [997, 489] on div at bounding box center [983, 486] width 30 height 16
click at [317, 161] on icon at bounding box center [318, 150] width 25 height 25
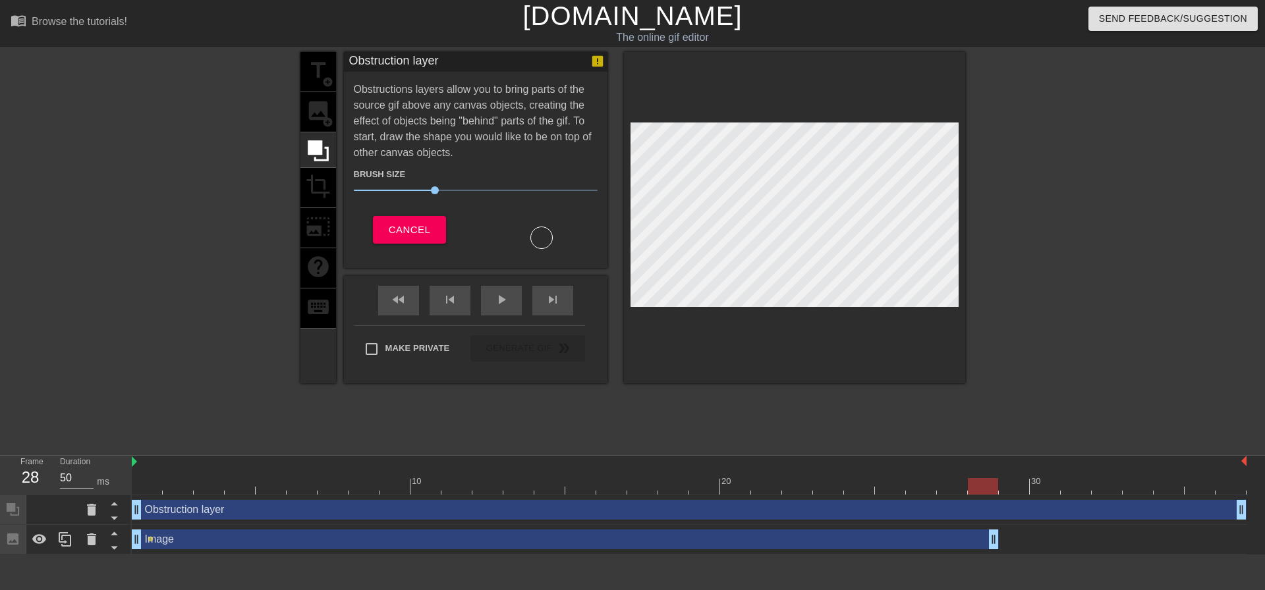
click at [974, 302] on div "title add_circle image add_circle crop photo_size_select_large help keyboard Ob…" at bounding box center [632, 249] width 1265 height 395
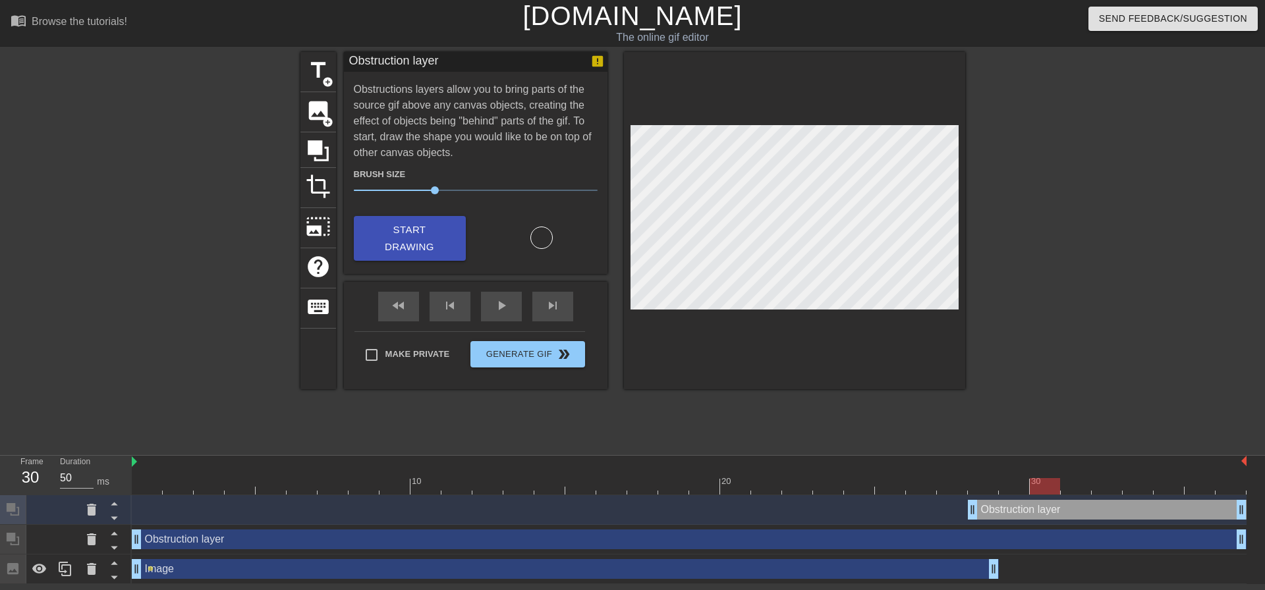
drag, startPoint x: 987, startPoint y: 483, endPoint x: 1042, endPoint y: 482, distance: 54.7
click at [1042, 482] on div at bounding box center [1045, 486] width 30 height 16
click at [395, 232] on span "Start Drawing" at bounding box center [410, 238] width 80 height 35
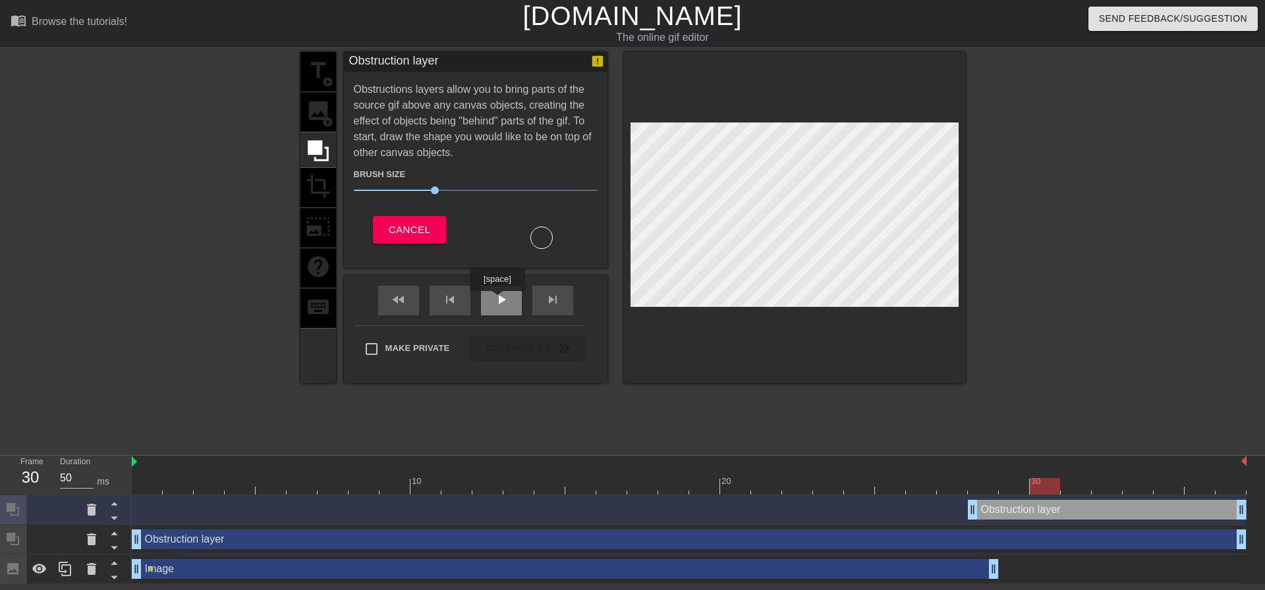
click at [497, 300] on span "play_arrow" at bounding box center [501, 300] width 16 height 16
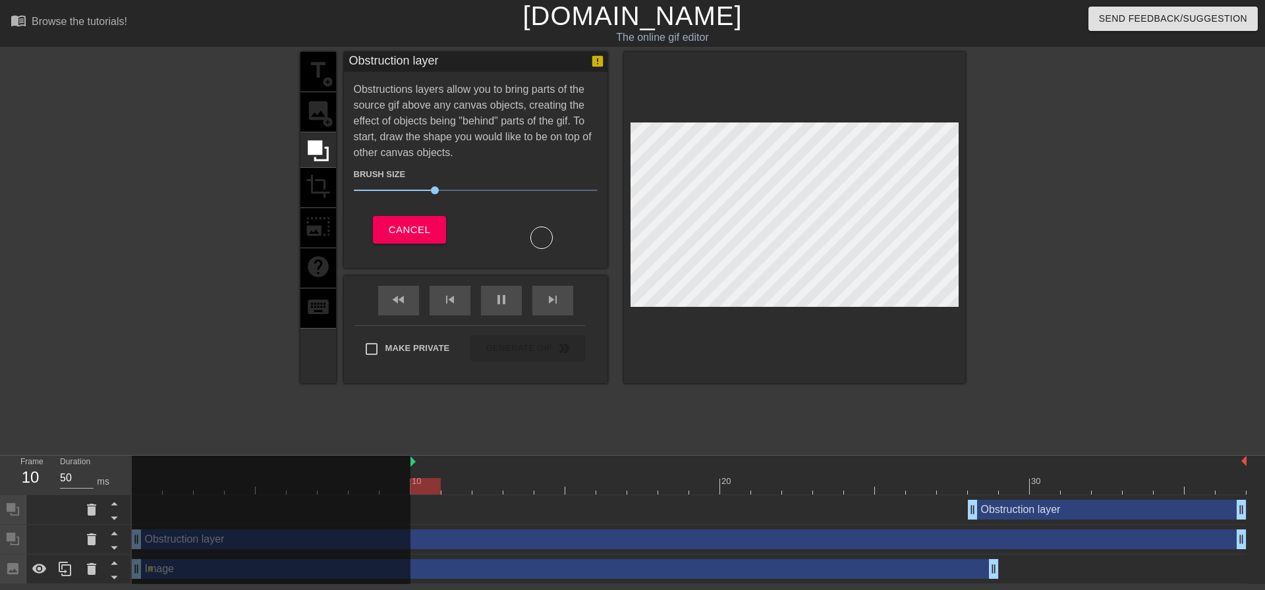
drag, startPoint x: 134, startPoint y: 460, endPoint x: 421, endPoint y: 462, distance: 286.5
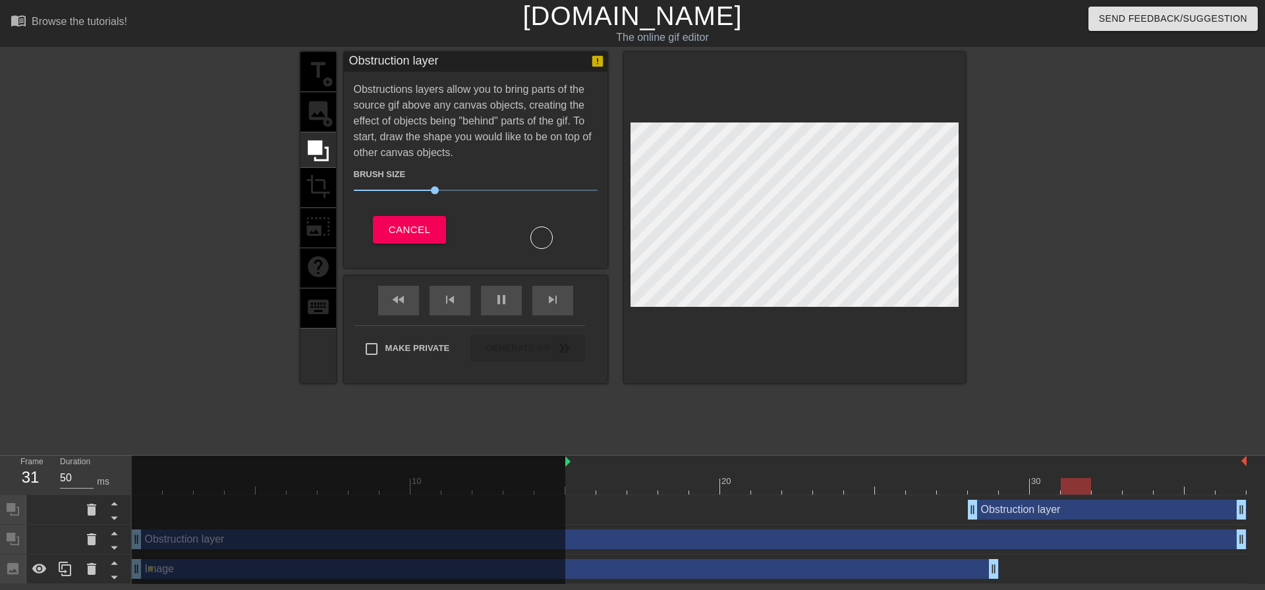
drag, startPoint x: 412, startPoint y: 462, endPoint x: 562, endPoint y: 464, distance: 149.5
click at [562, 464] on div "10 20 30" at bounding box center [689, 475] width 1115 height 39
drag, startPoint x: 972, startPoint y: 514, endPoint x: 996, endPoint y: 514, distance: 24.4
click at [996, 514] on div "Obstruction layer drag_handle drag_handle" at bounding box center [689, 510] width 1115 height 20
drag, startPoint x: 990, startPoint y: 566, endPoint x: 1032, endPoint y: 566, distance: 42.2
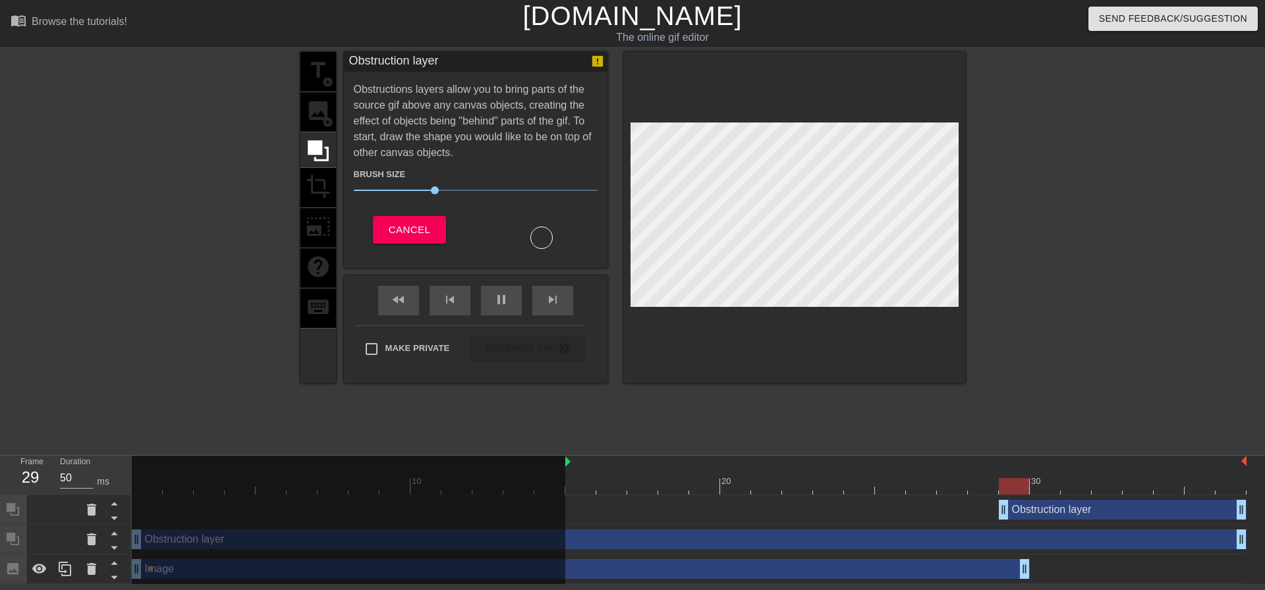
click at [1032, 566] on div "Image drag_handle drag_handle lens" at bounding box center [689, 569] width 1115 height 20
click at [496, 299] on span "pause" at bounding box center [501, 300] width 16 height 16
click at [420, 227] on span "Cancel" at bounding box center [409, 229] width 41 height 17
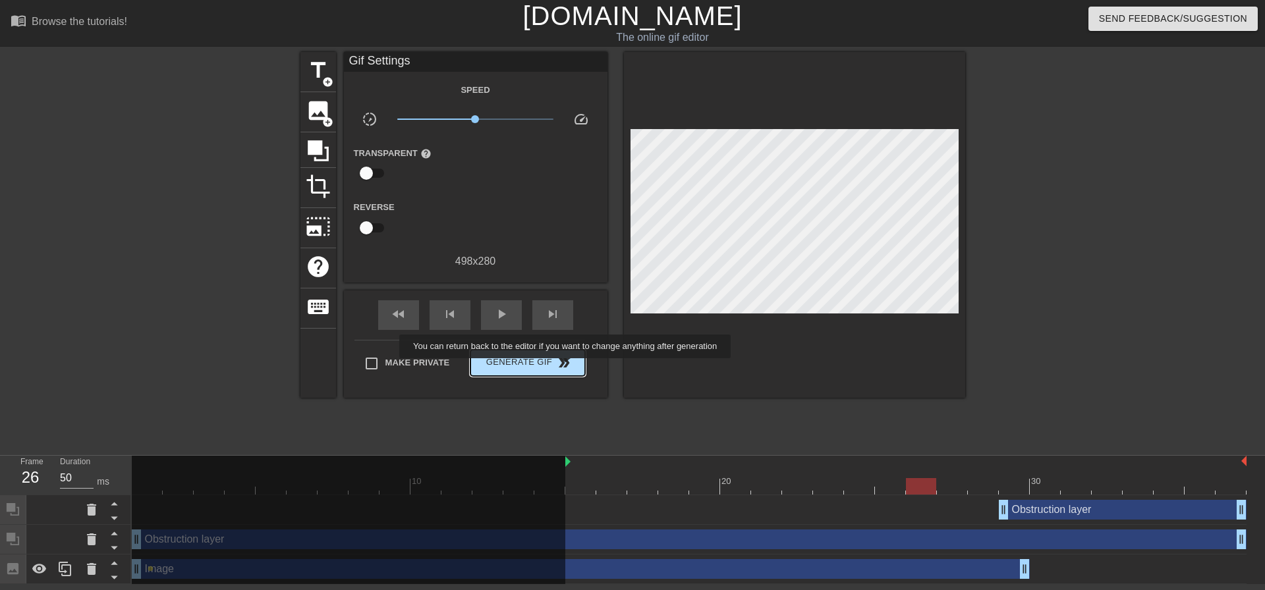
click at [566, 368] on span "double_arrow" at bounding box center [564, 363] width 16 height 16
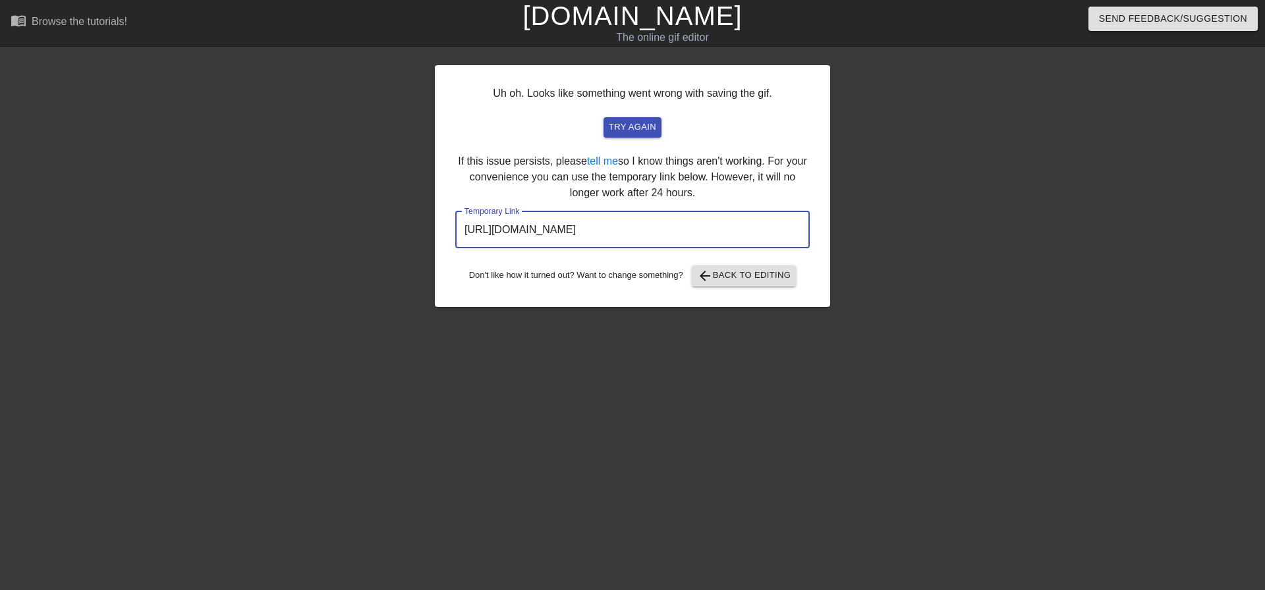
drag, startPoint x: 751, startPoint y: 236, endPoint x: 366, endPoint y: 241, distance: 385.4
click at [366, 241] on div "Uh oh. Looks like something went wrong with saving the gif. try again If this i…" at bounding box center [632, 249] width 1265 height 395
click at [698, 269] on span "arrow_back" at bounding box center [705, 276] width 16 height 16
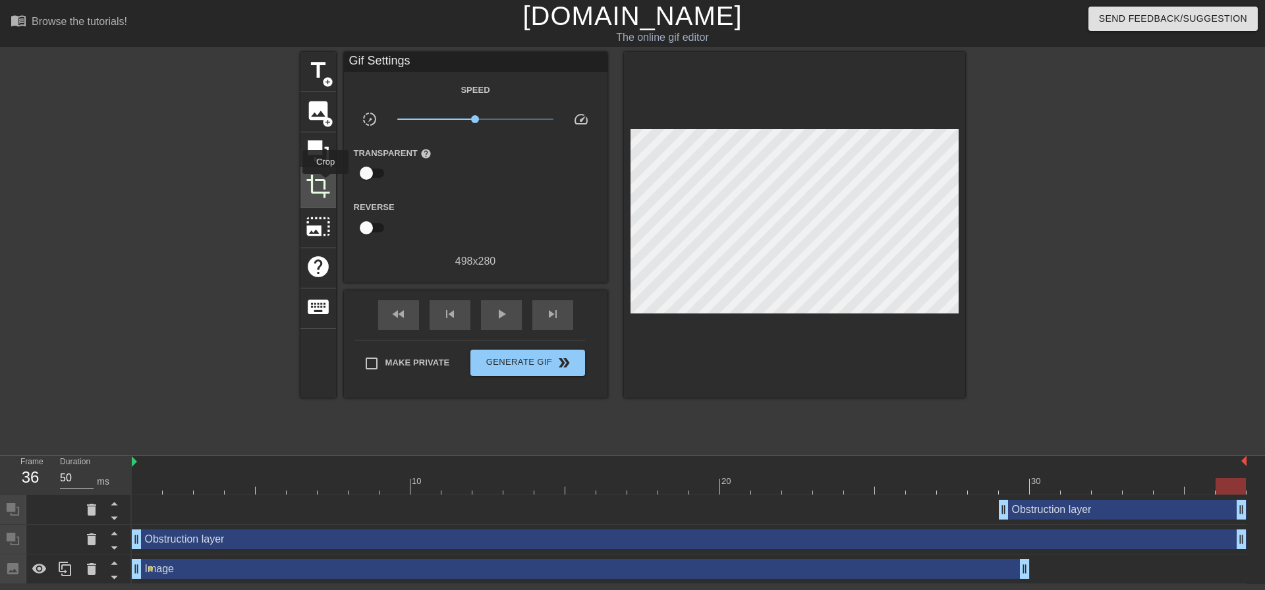
click at [325, 183] on span "crop" at bounding box center [318, 186] width 25 height 25
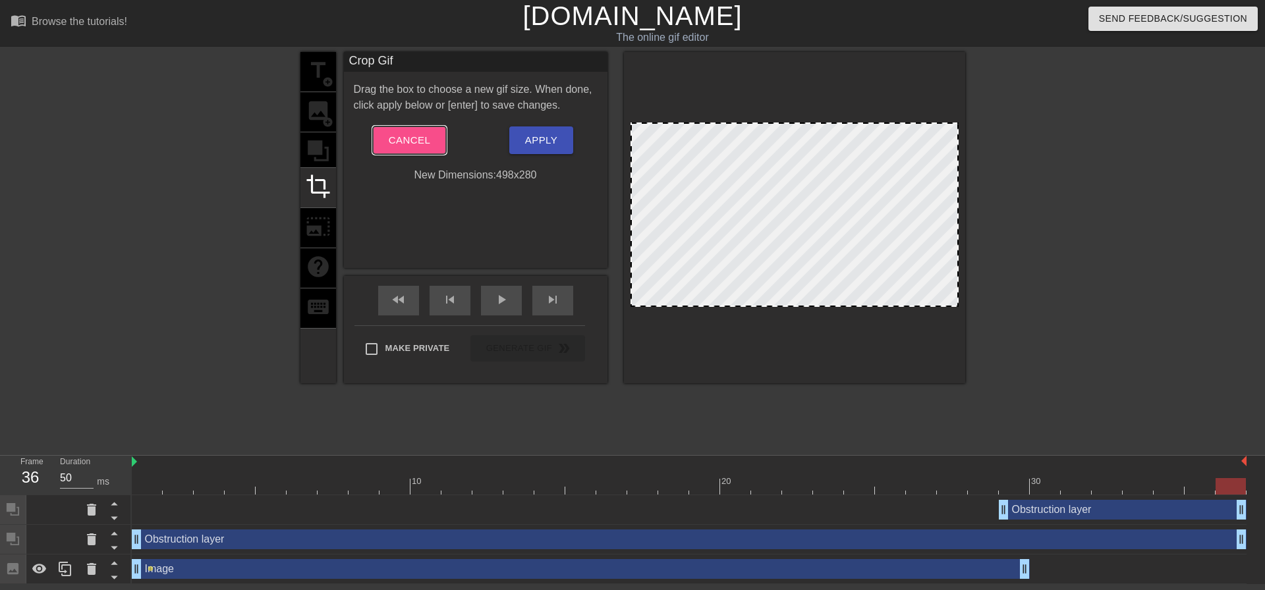
click at [414, 142] on span "Cancel" at bounding box center [409, 140] width 41 height 17
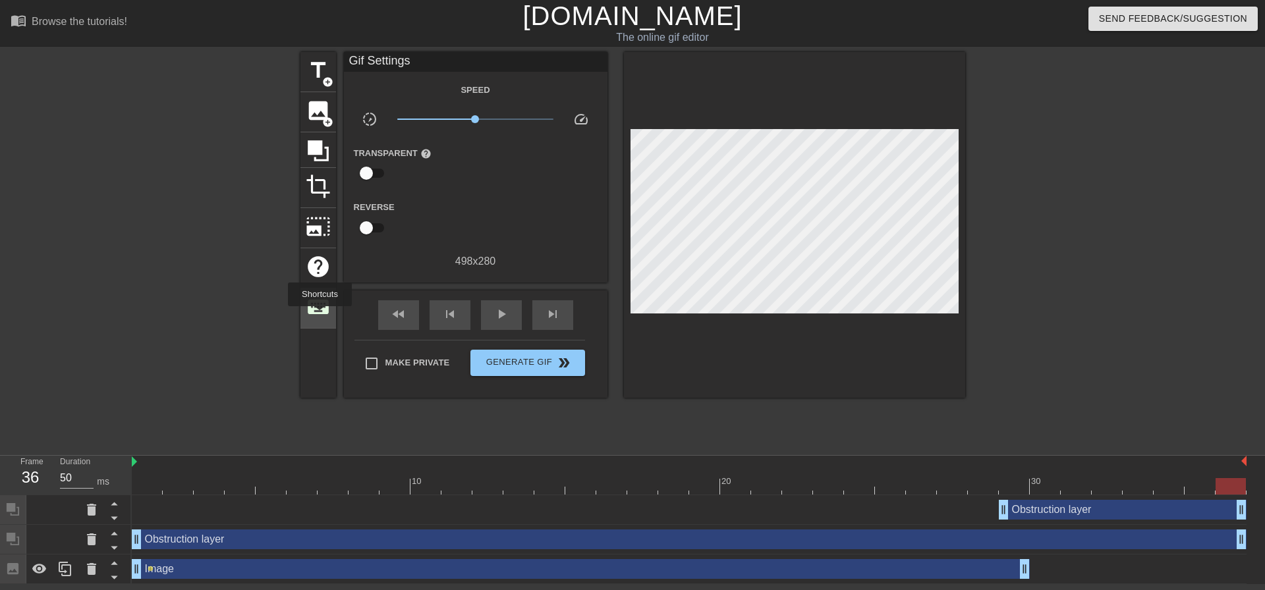
click at [319, 316] on span "keyboard" at bounding box center [318, 306] width 25 height 25
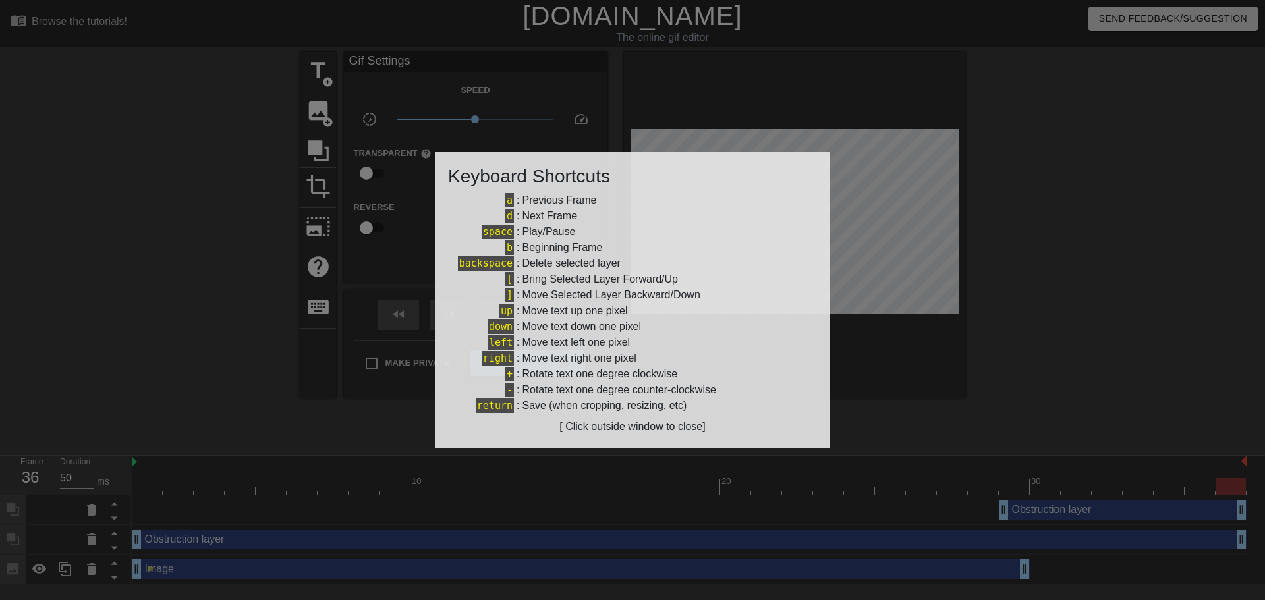
click at [270, 397] on div at bounding box center [632, 300] width 1265 height 600
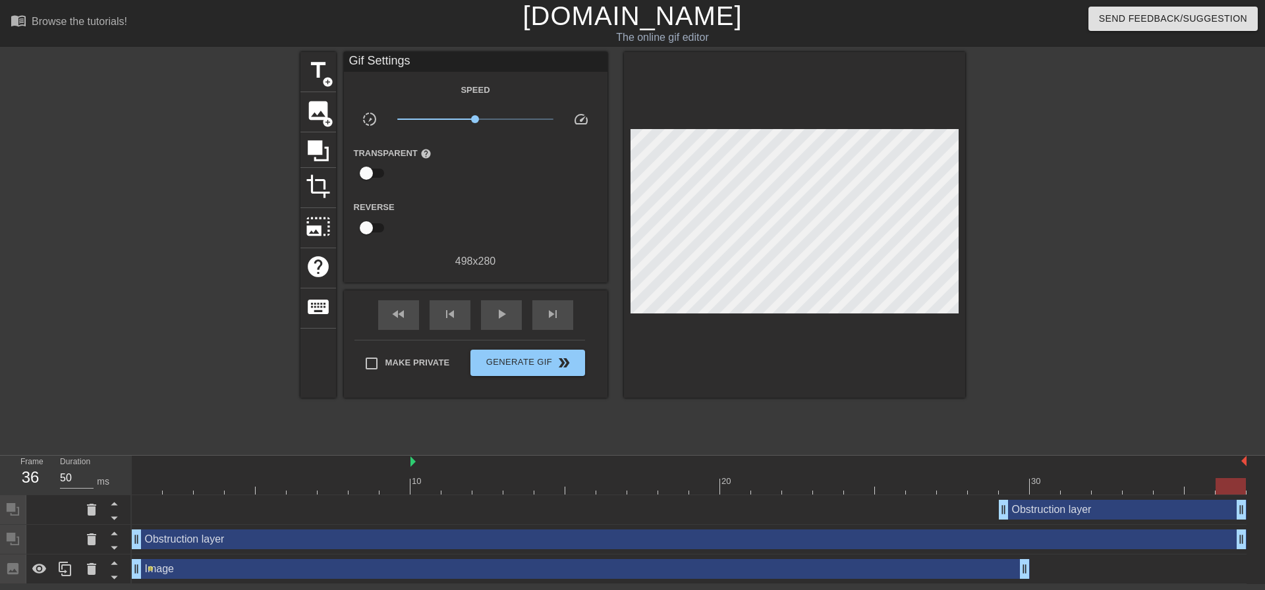
drag, startPoint x: 134, startPoint y: 461, endPoint x: 413, endPoint y: 479, distance: 279.9
click at [413, 479] on div "10 20 30" at bounding box center [689, 475] width 1115 height 39
drag, startPoint x: 411, startPoint y: 463, endPoint x: 20, endPoint y: 468, distance: 390.6
click at [20, 468] on div "Frame 36 Duration 50 ms 10 20 30 Obstruction layer drag_handle drag_handle Obst…" at bounding box center [632, 520] width 1265 height 128
drag, startPoint x: 134, startPoint y: 461, endPoint x: 707, endPoint y: 478, distance: 573.3
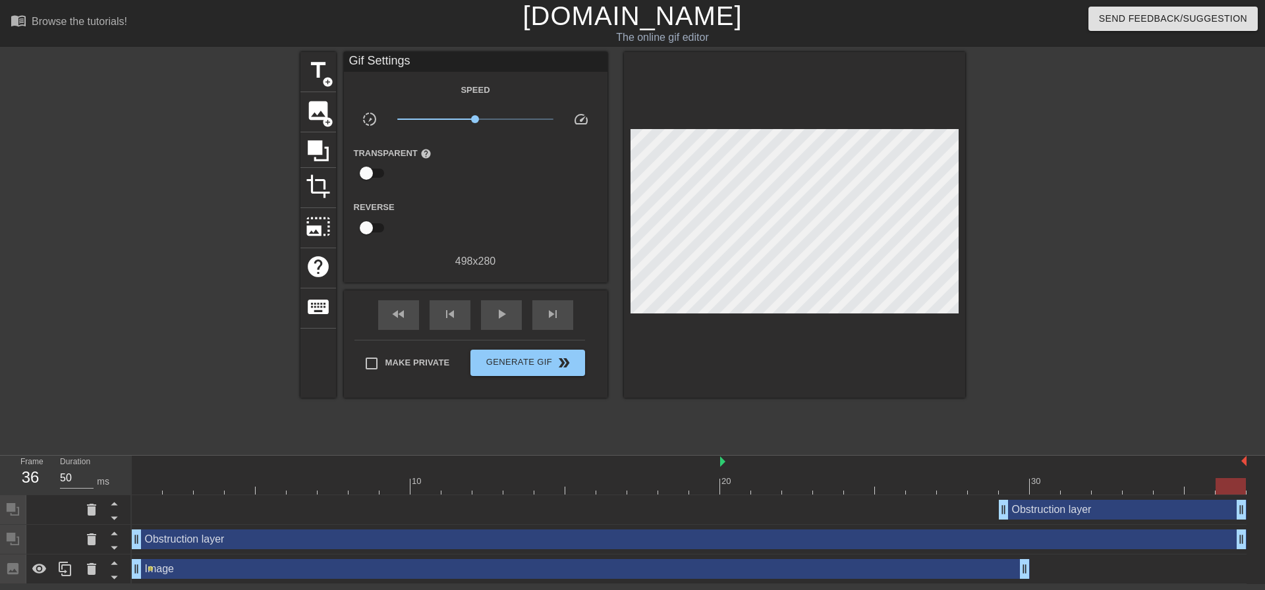
click at [707, 478] on div "10 20 30" at bounding box center [689, 475] width 1115 height 39
click at [488, 308] on div "play_arrow" at bounding box center [501, 315] width 41 height 30
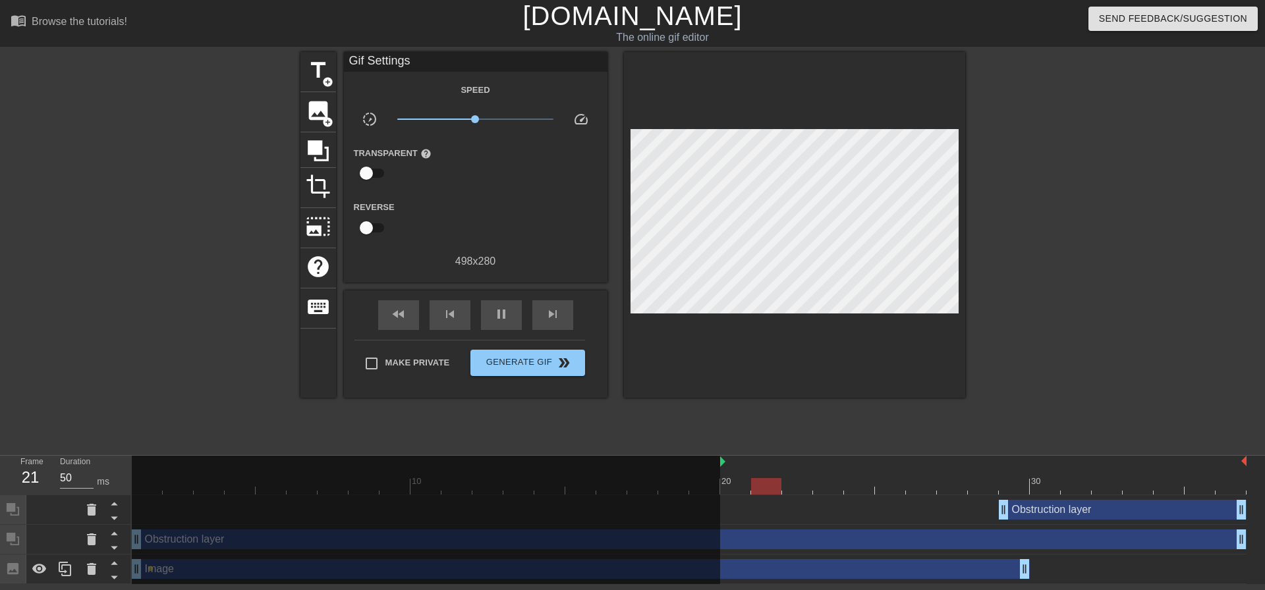
click at [638, 422] on div "title add_circle image add_circle crop photo_size_select_large help keyboard Gi…" at bounding box center [632, 249] width 665 height 395
click at [500, 315] on span "pause" at bounding box center [501, 314] width 16 height 16
click at [449, 317] on span "skip_previous" at bounding box center [450, 314] width 16 height 16
click at [455, 312] on span "skip_previous" at bounding box center [450, 314] width 16 height 16
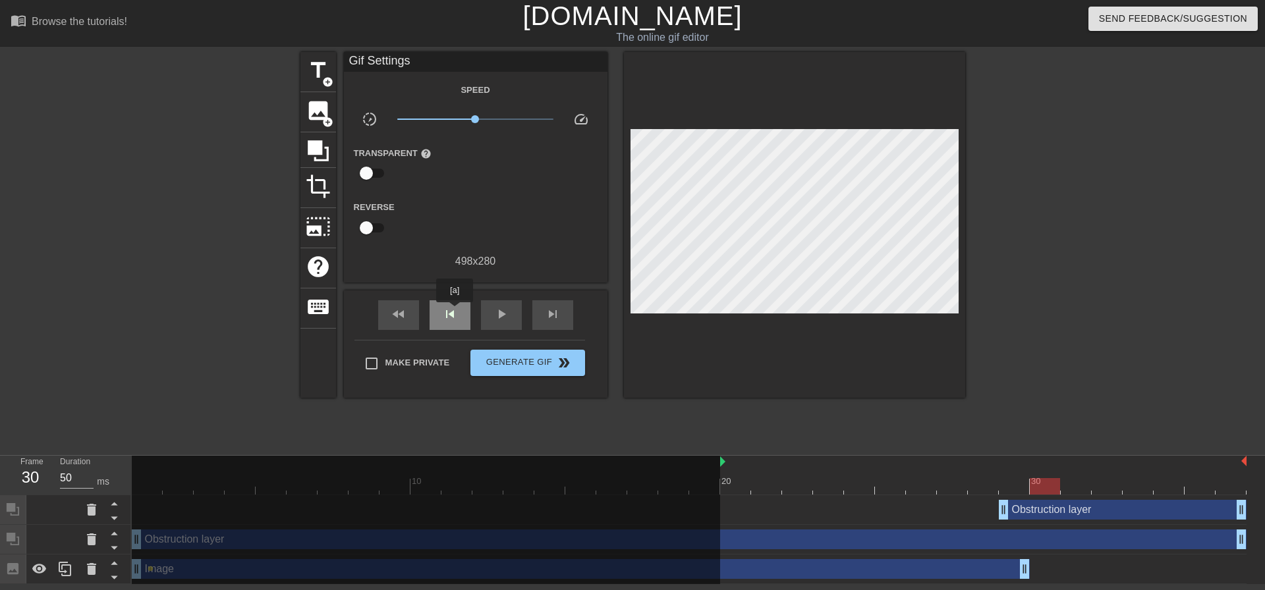
click at [455, 312] on span "skip_previous" at bounding box center [450, 314] width 16 height 16
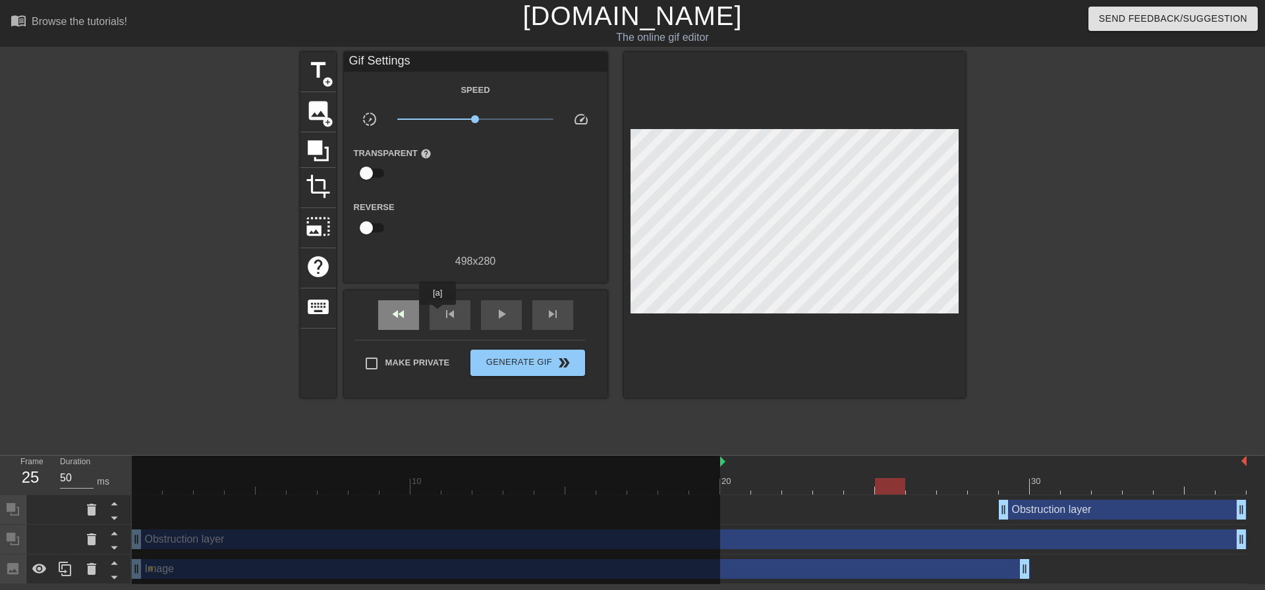
click at [383, 317] on div "fast_rewind" at bounding box center [398, 315] width 41 height 30
click at [535, 361] on span "Generate Gif double_arrow" at bounding box center [527, 363] width 103 height 16
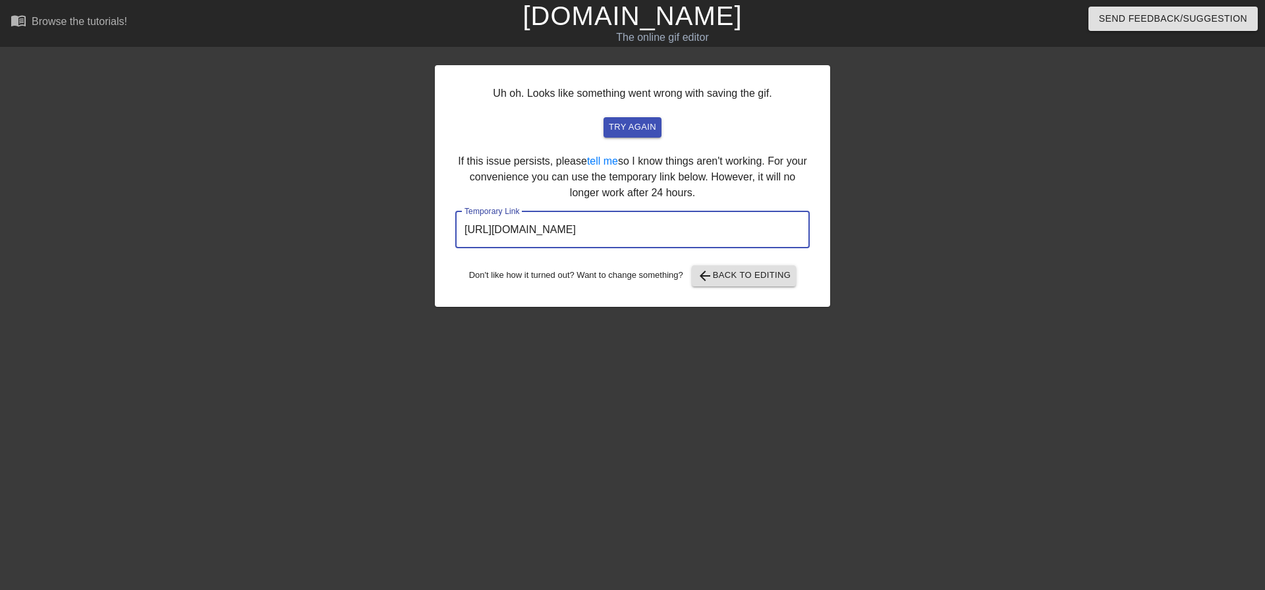
drag, startPoint x: 783, startPoint y: 224, endPoint x: 436, endPoint y: 231, distance: 347.2
click at [431, 231] on div "Uh oh. Looks like something went wrong with saving the gif. try again If this i…" at bounding box center [632, 249] width 1265 height 395
